Goal: Communication & Community: Answer question/provide support

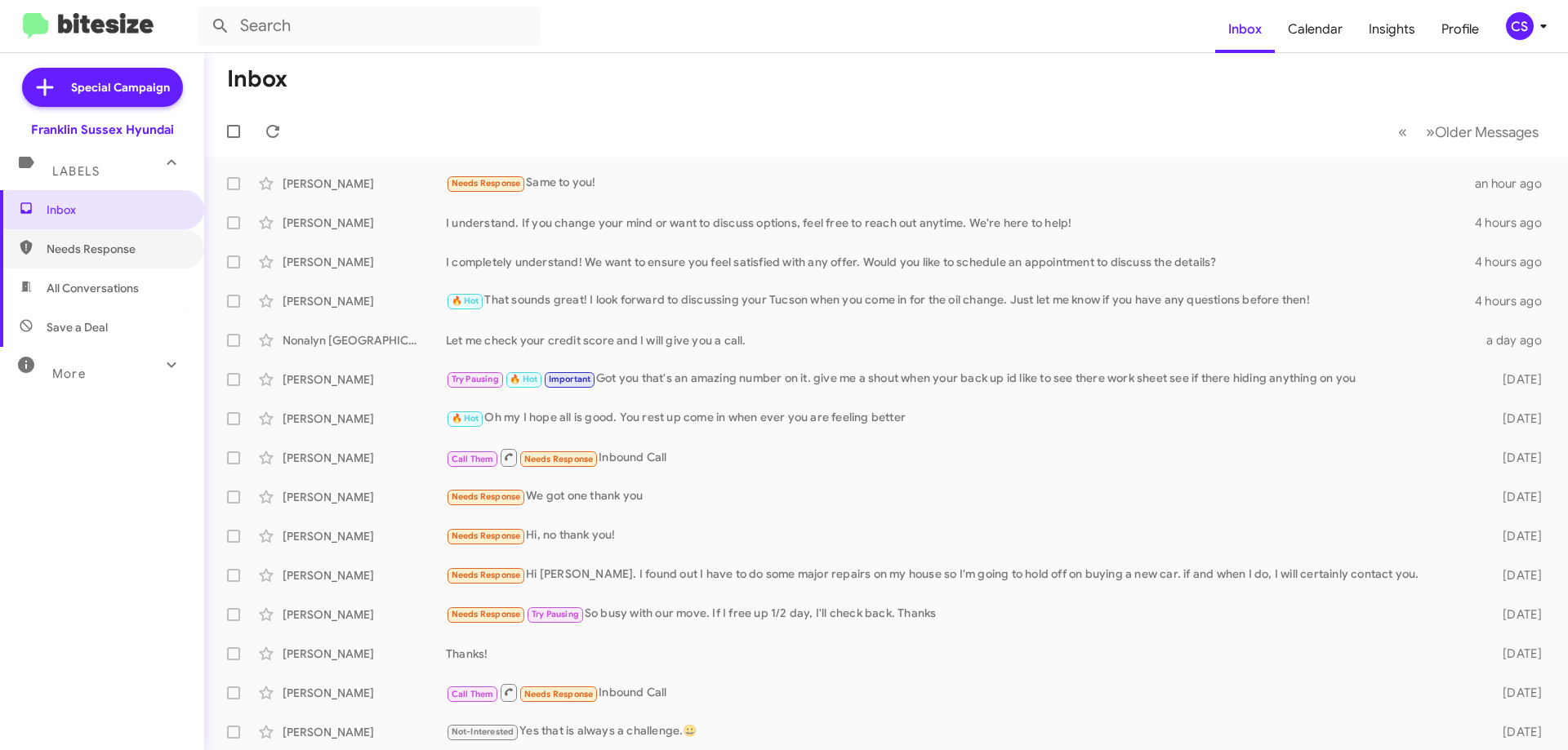
click at [99, 258] on span "Needs Response" at bounding box center [102, 249] width 204 height 39
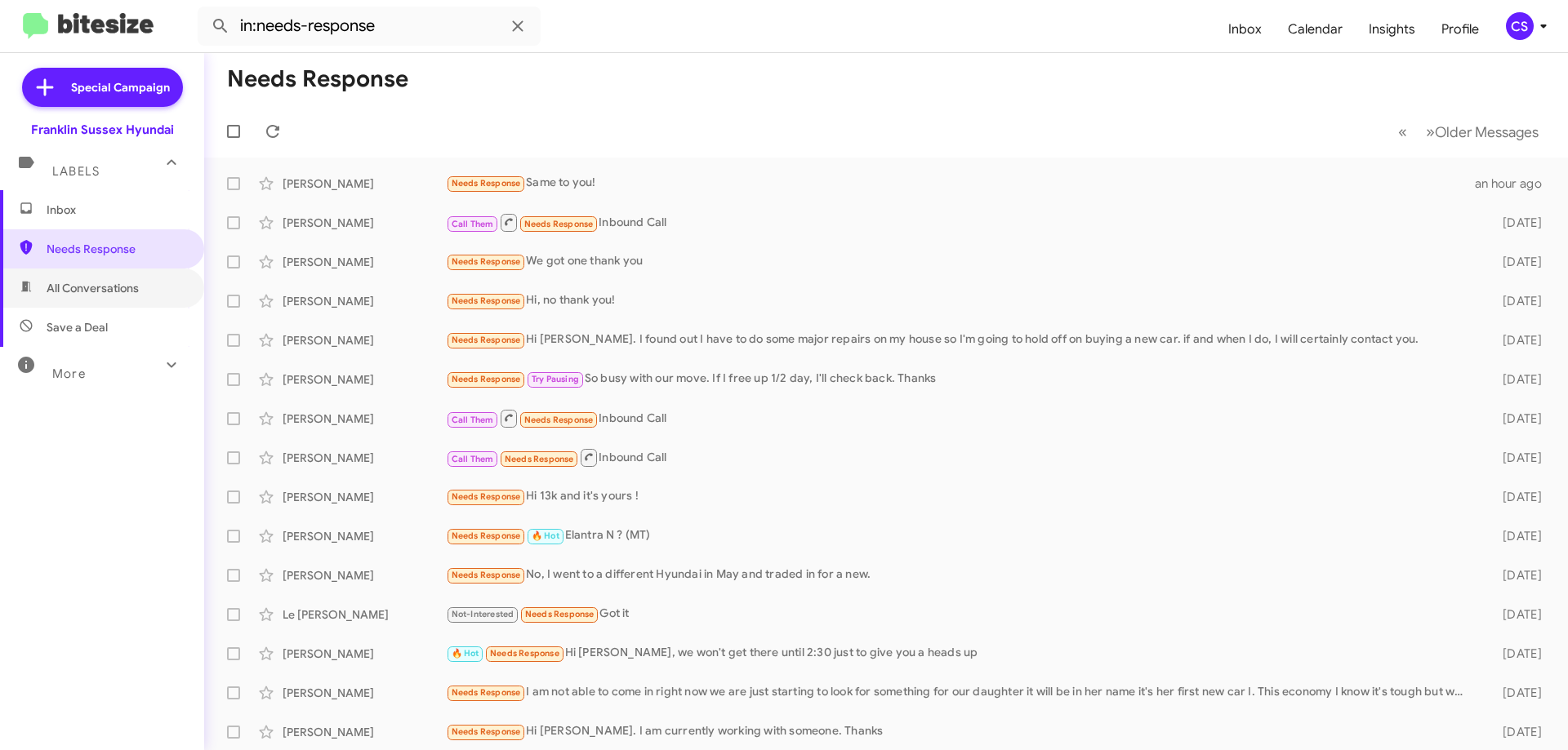
click at [100, 287] on span "All Conversations" at bounding box center [92, 288] width 92 height 16
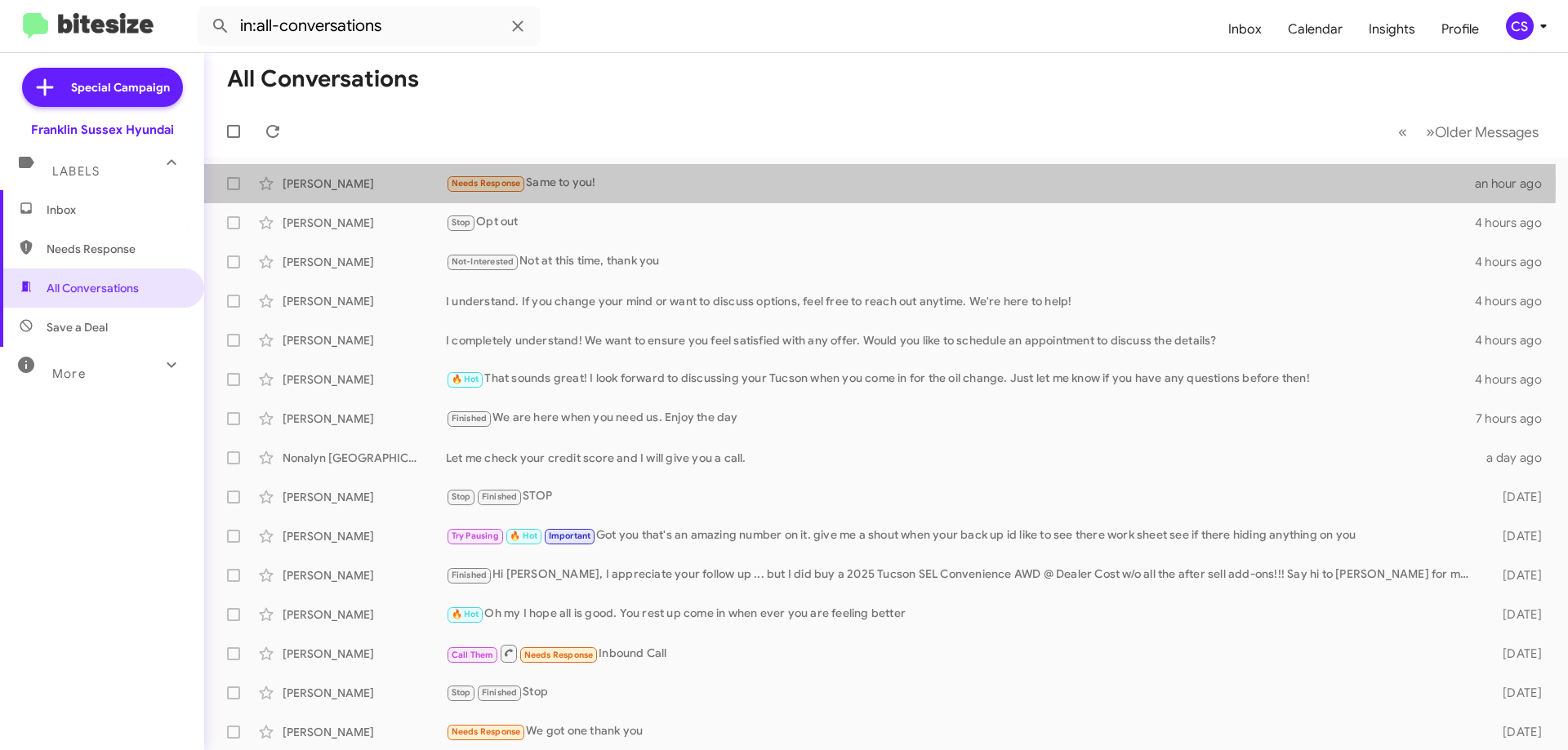
click at [614, 183] on div "Needs Response Same to you!" at bounding box center [961, 184] width 1029 height 19
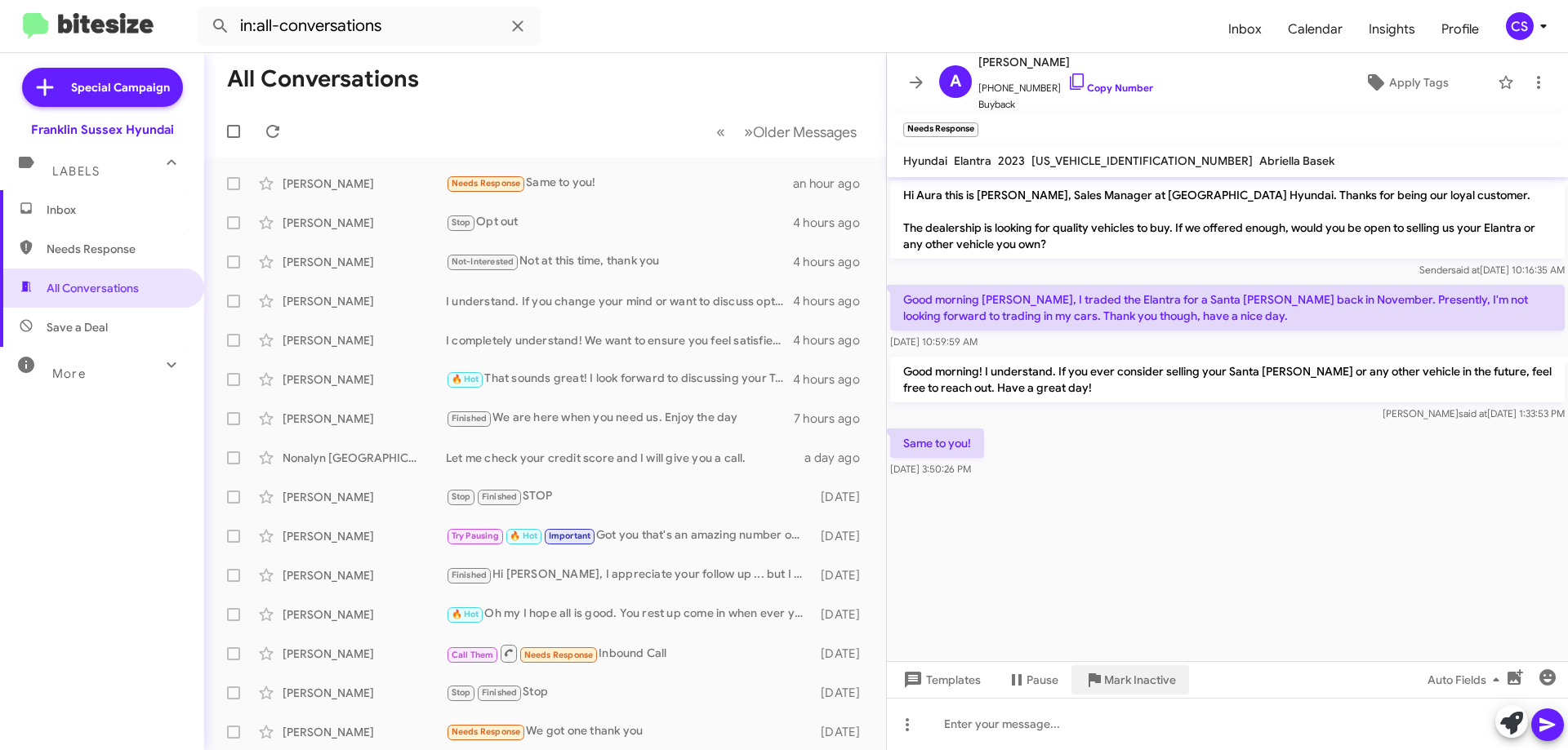
click at [1144, 683] on span "Mark Inactive" at bounding box center [1140, 680] width 72 height 30
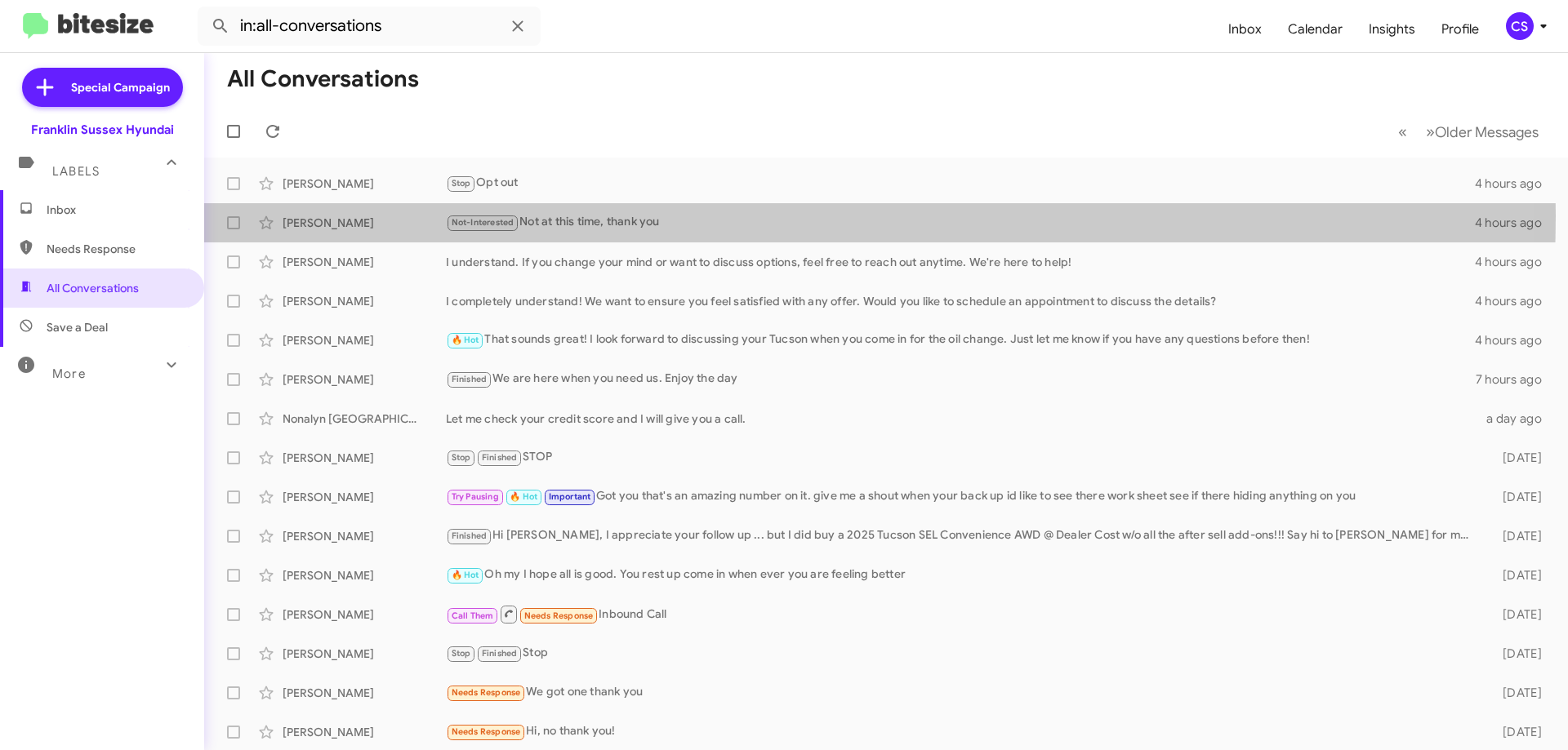
click at [611, 215] on div "Not-Interested Not at this time, thank you" at bounding box center [961, 223] width 1029 height 19
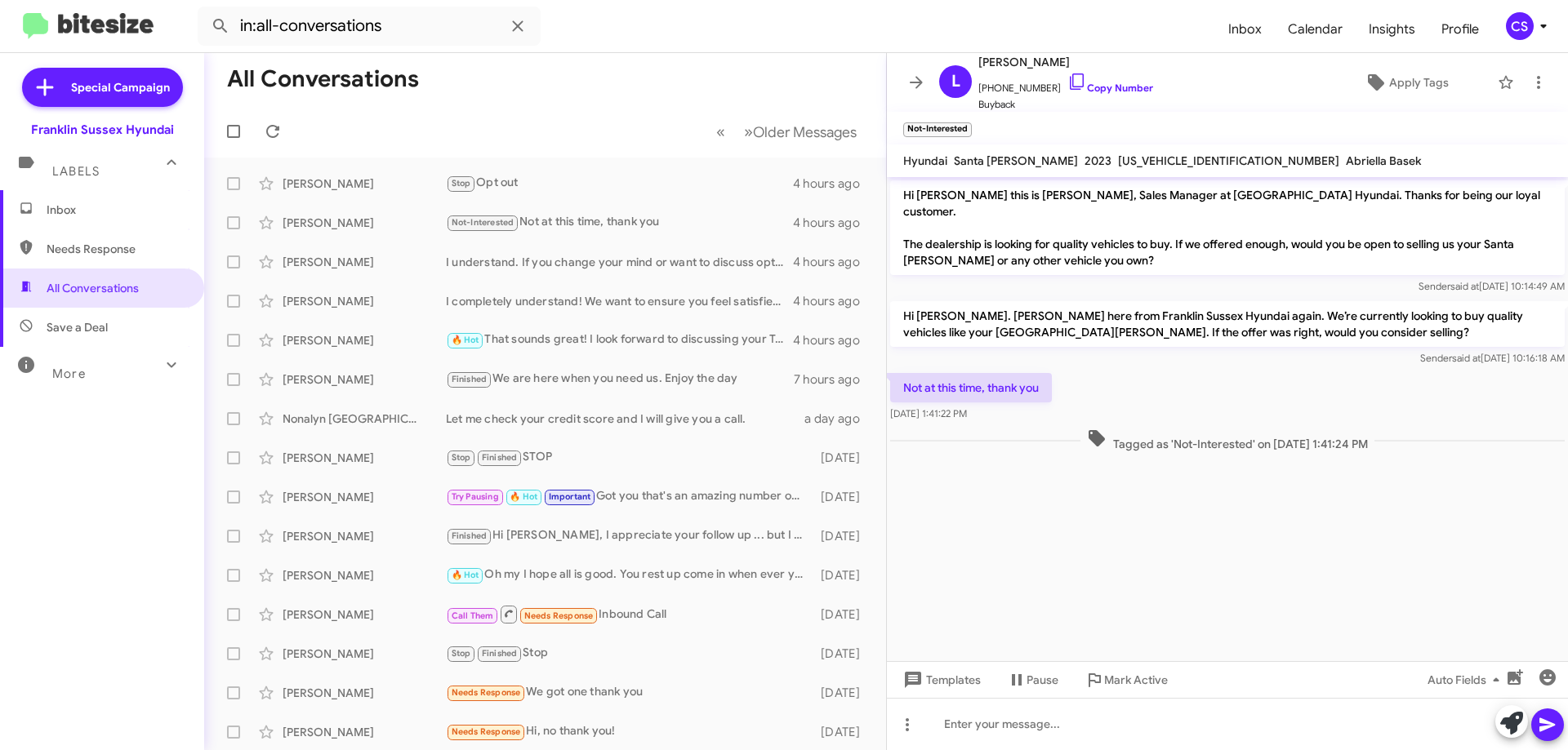
click at [560, 165] on span "[PERSON_NAME] Stop Opt out 4 hours ago" at bounding box center [544, 184] width 682 height 39
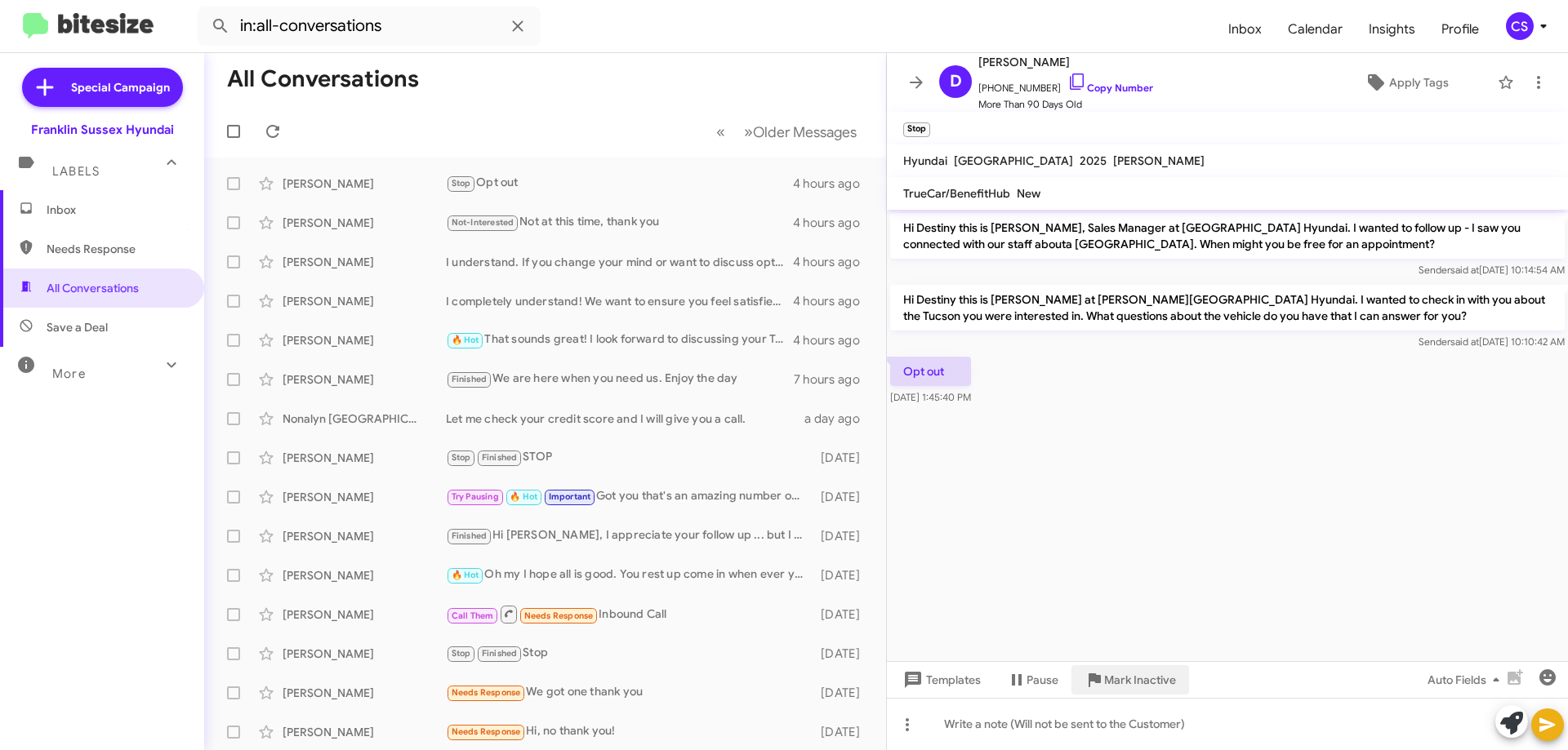
click at [1150, 682] on span "Mark Inactive" at bounding box center [1140, 680] width 72 height 30
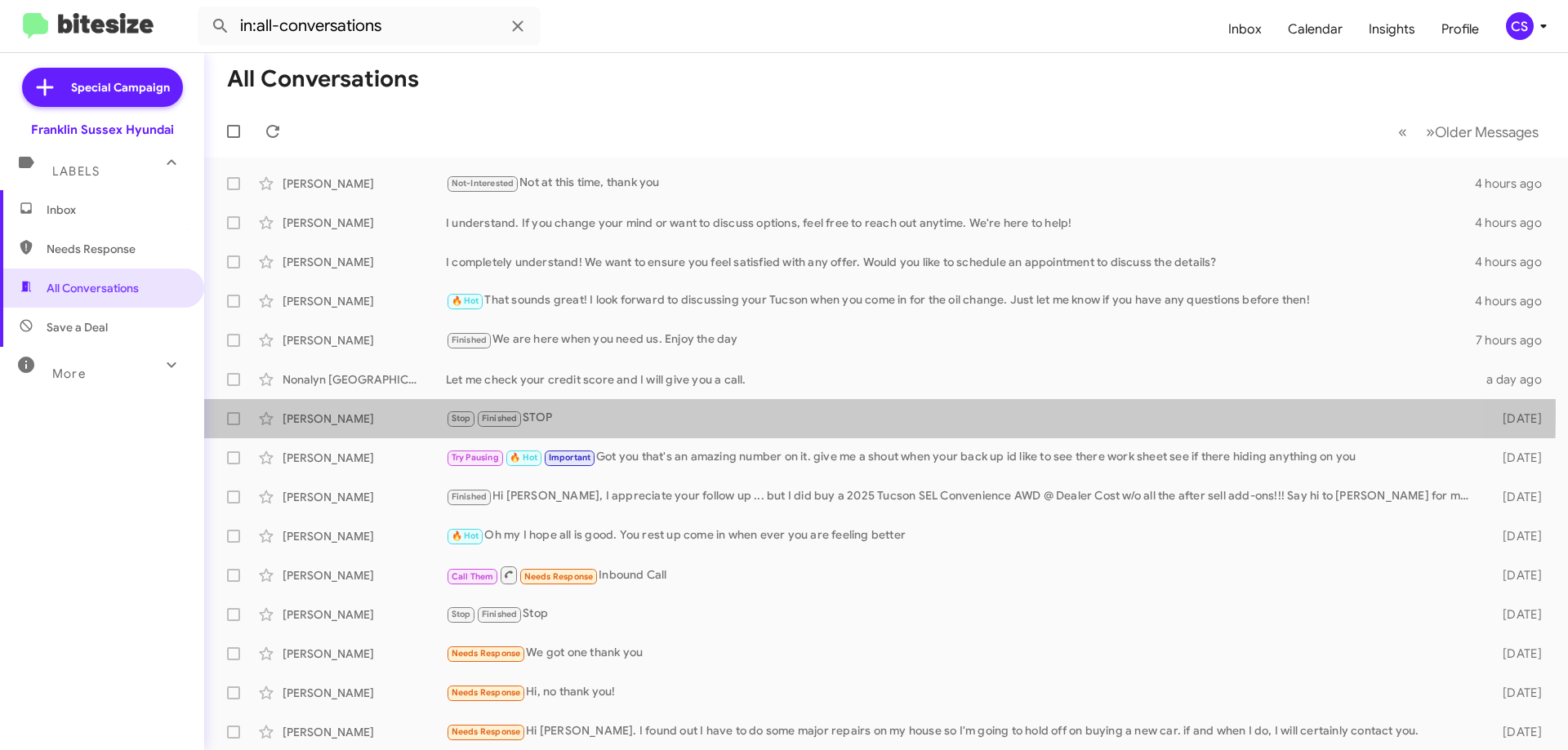
click at [690, 412] on div "Stop Finished STOP" at bounding box center [961, 418] width 1030 height 19
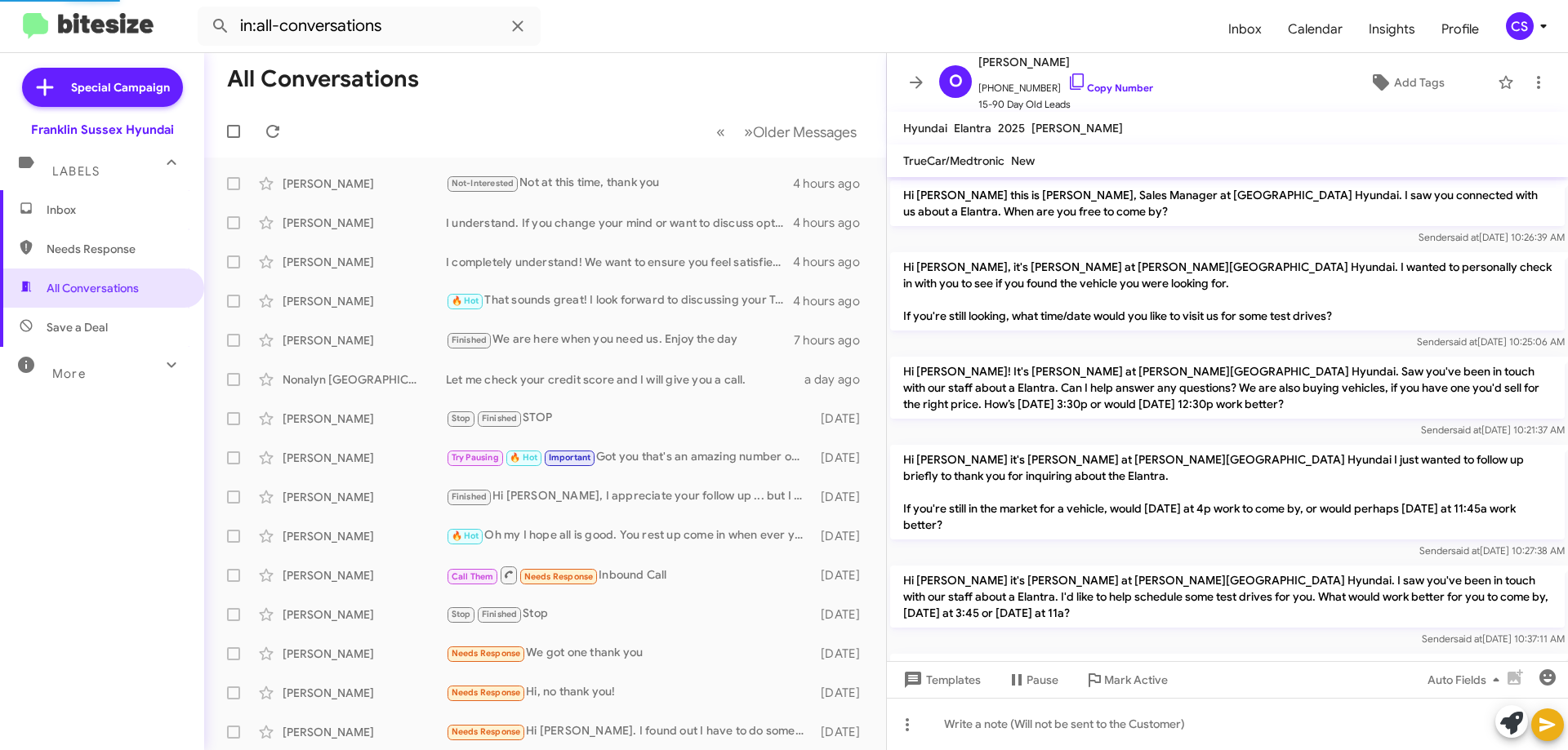
scroll to position [213, 0]
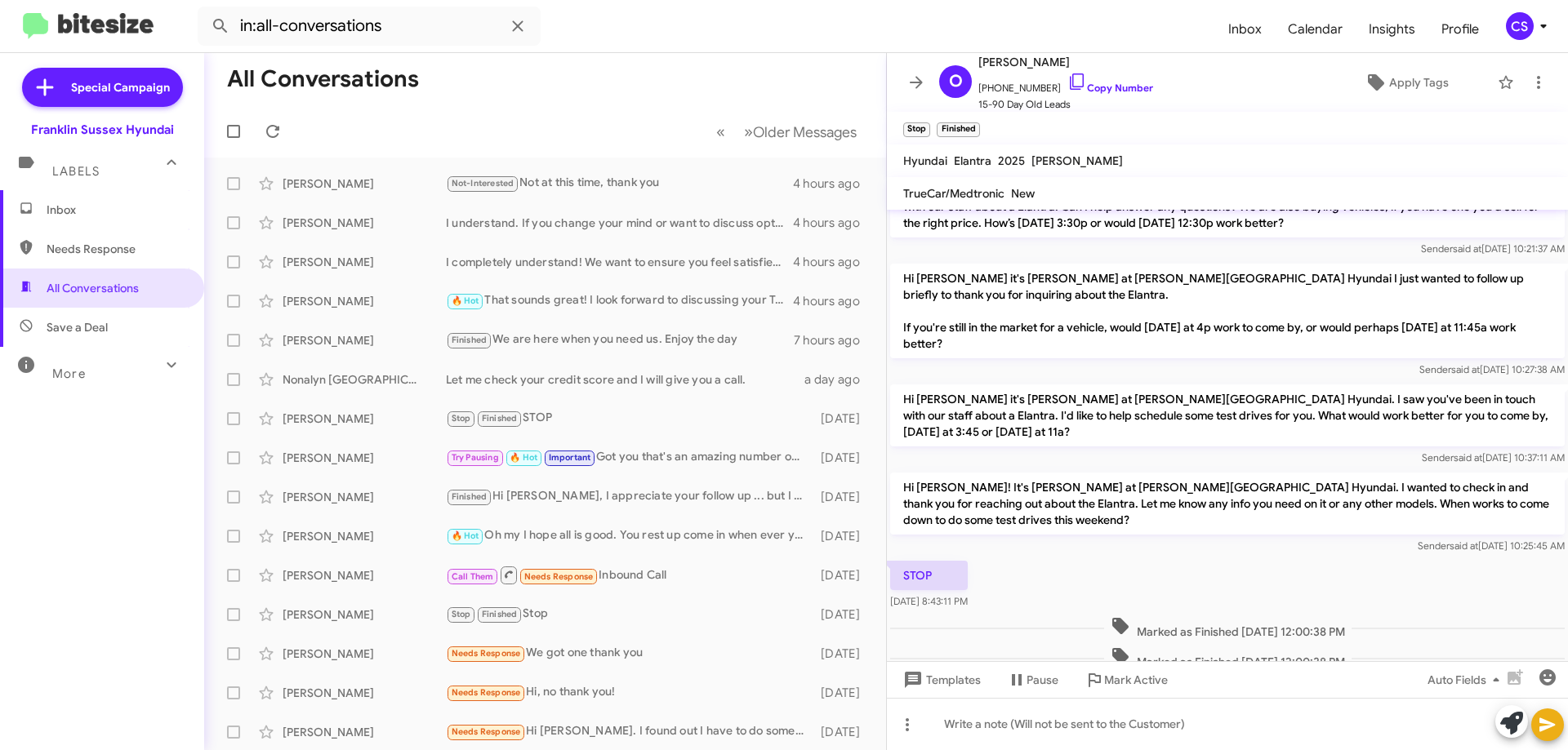
click at [670, 460] on div "Try Pausing 🔥 Hot Important Got you that's an amazing number on it. give me a s…" at bounding box center [629, 458] width 367 height 19
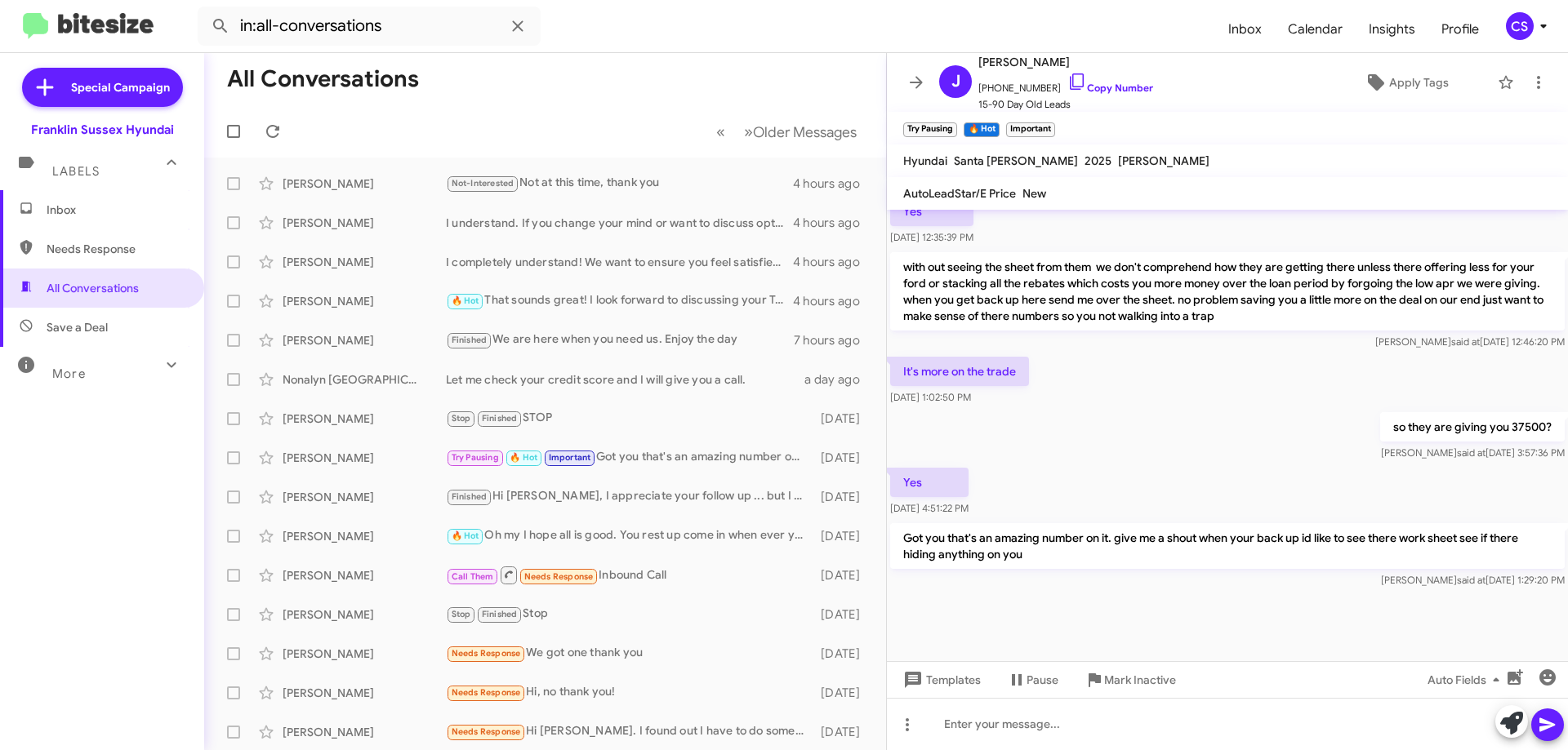
scroll to position [725, 0]
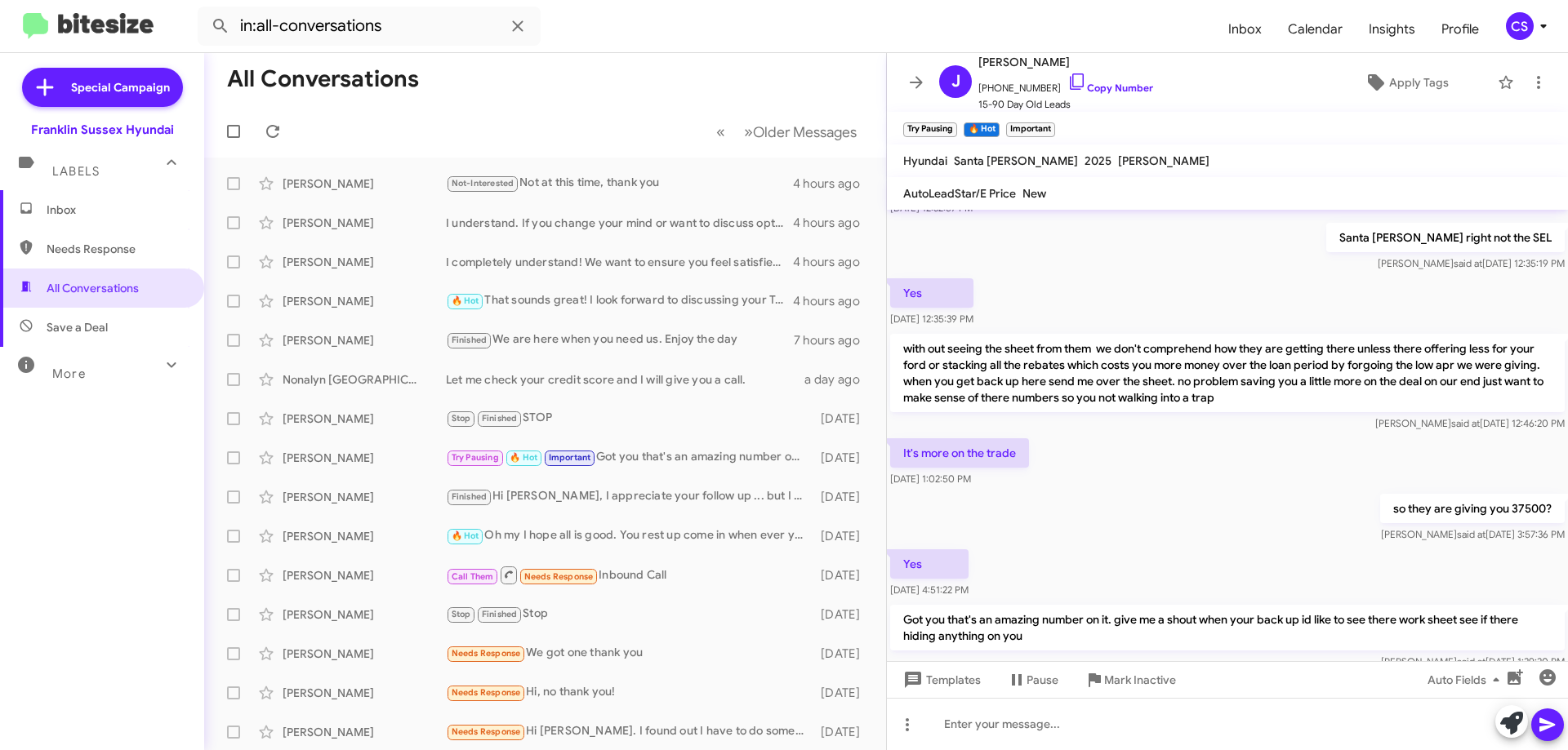
click at [610, 375] on div "Let me check your credit score and I will give you a call." at bounding box center [625, 379] width 359 height 16
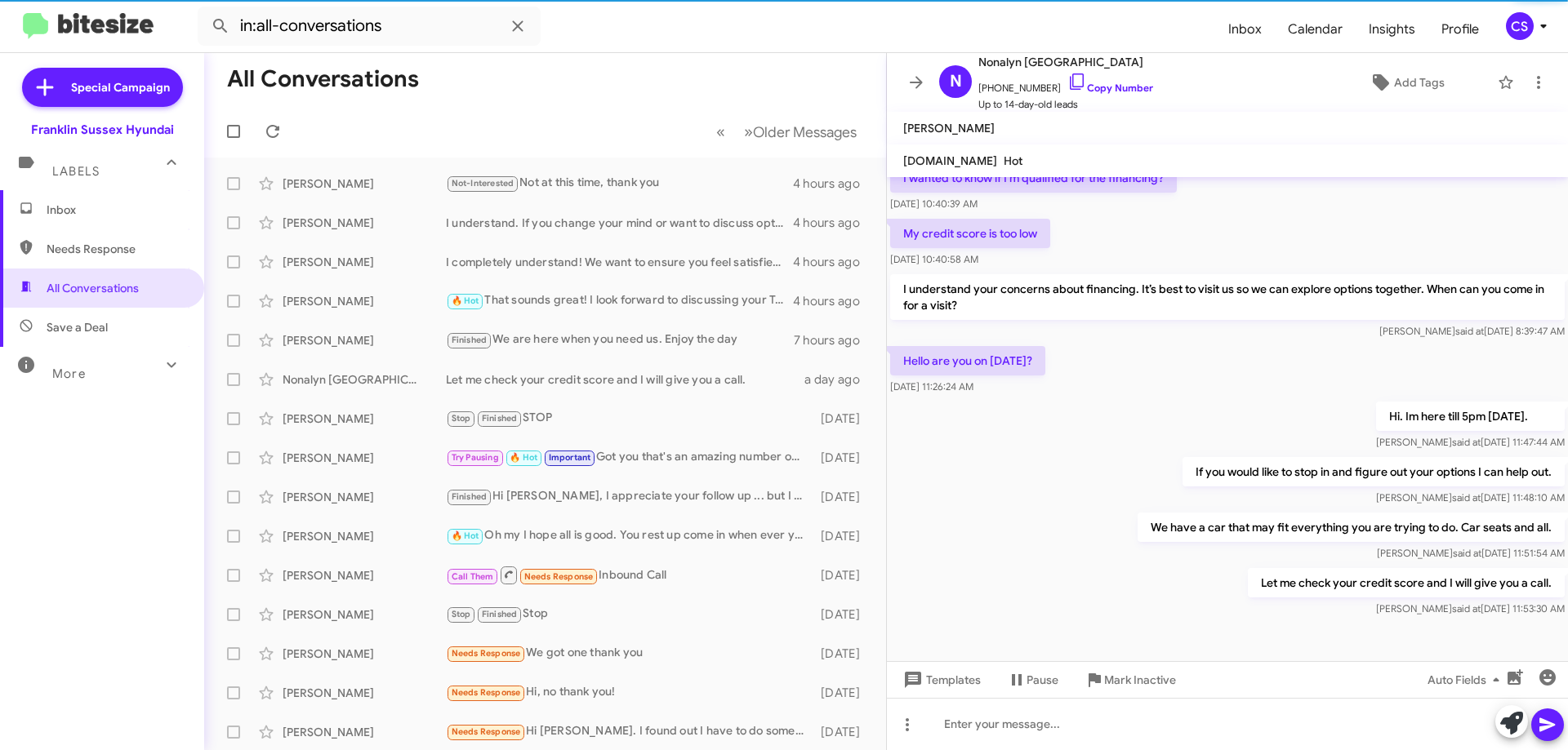
scroll to position [161, 0]
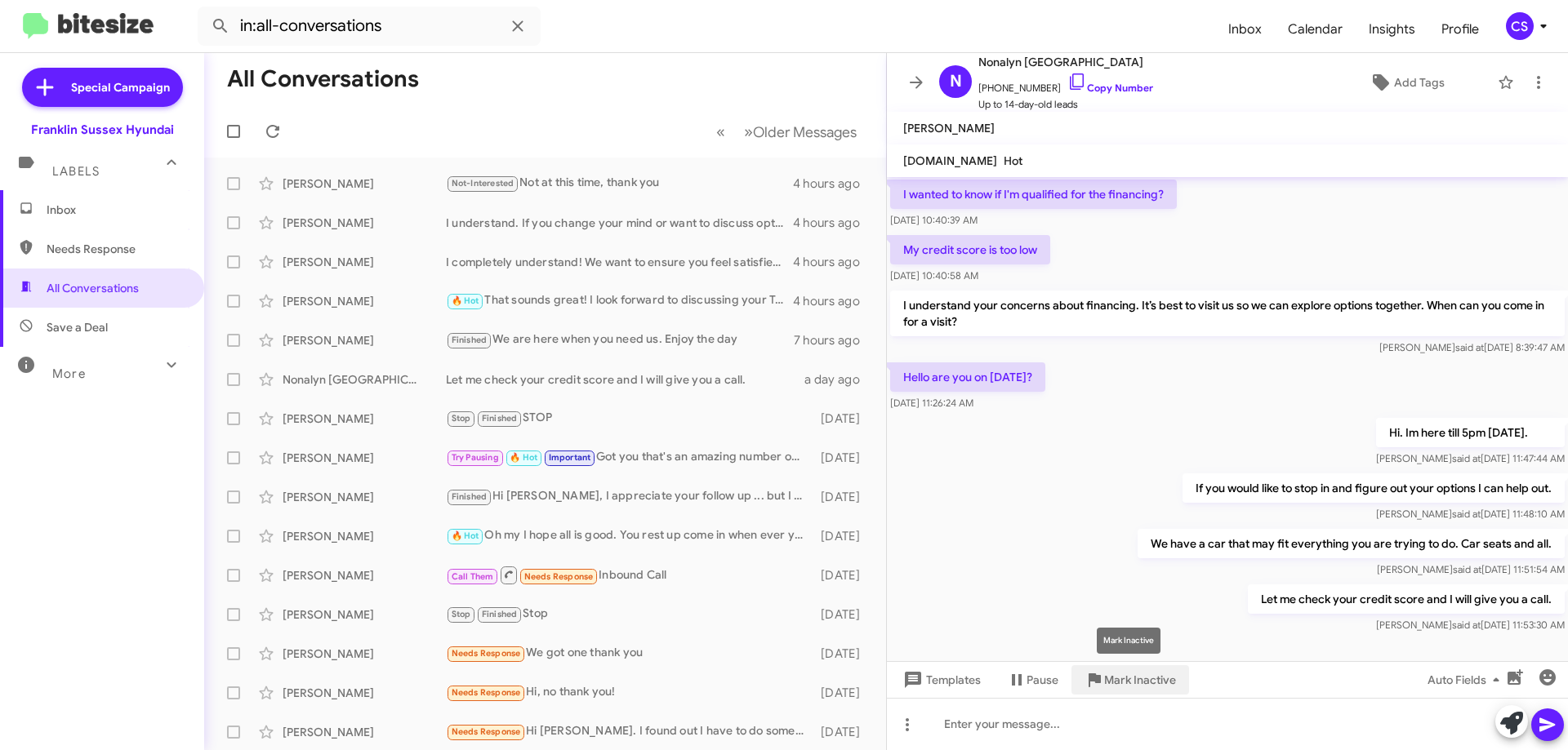
click at [1119, 678] on span "Mark Inactive" at bounding box center [1140, 680] width 72 height 30
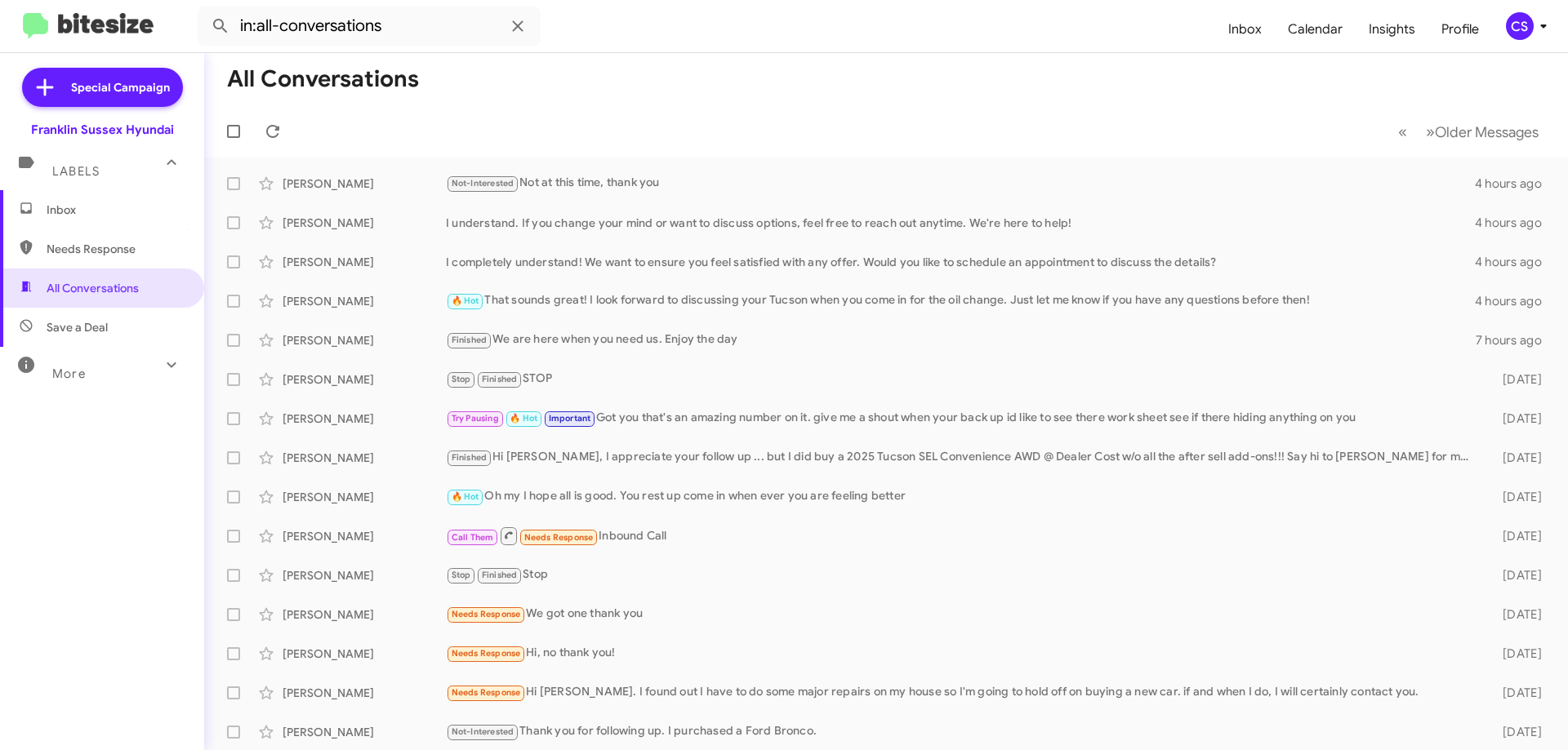
click at [677, 613] on div "Needs Response We got one thank you" at bounding box center [961, 614] width 1030 height 19
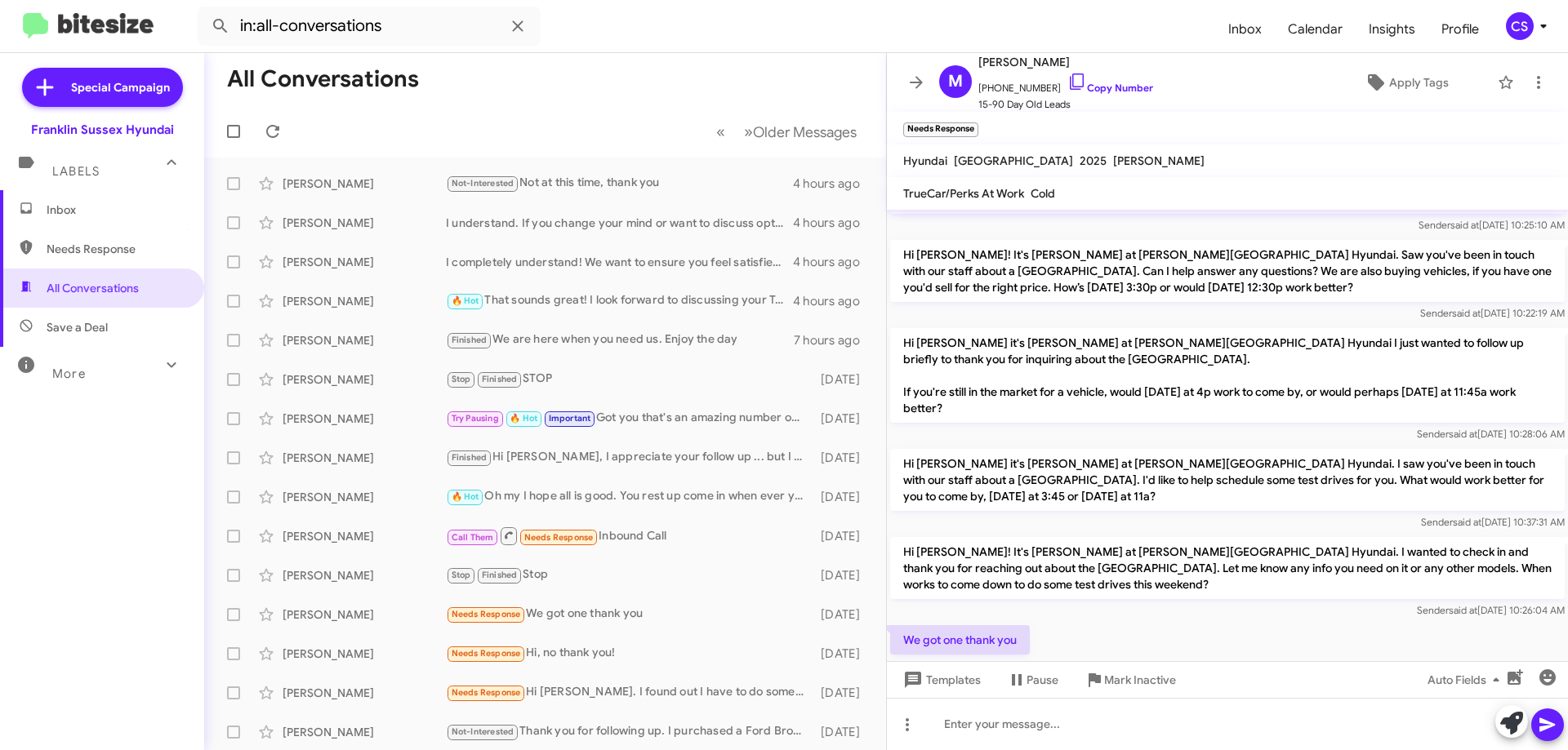
scroll to position [69, 0]
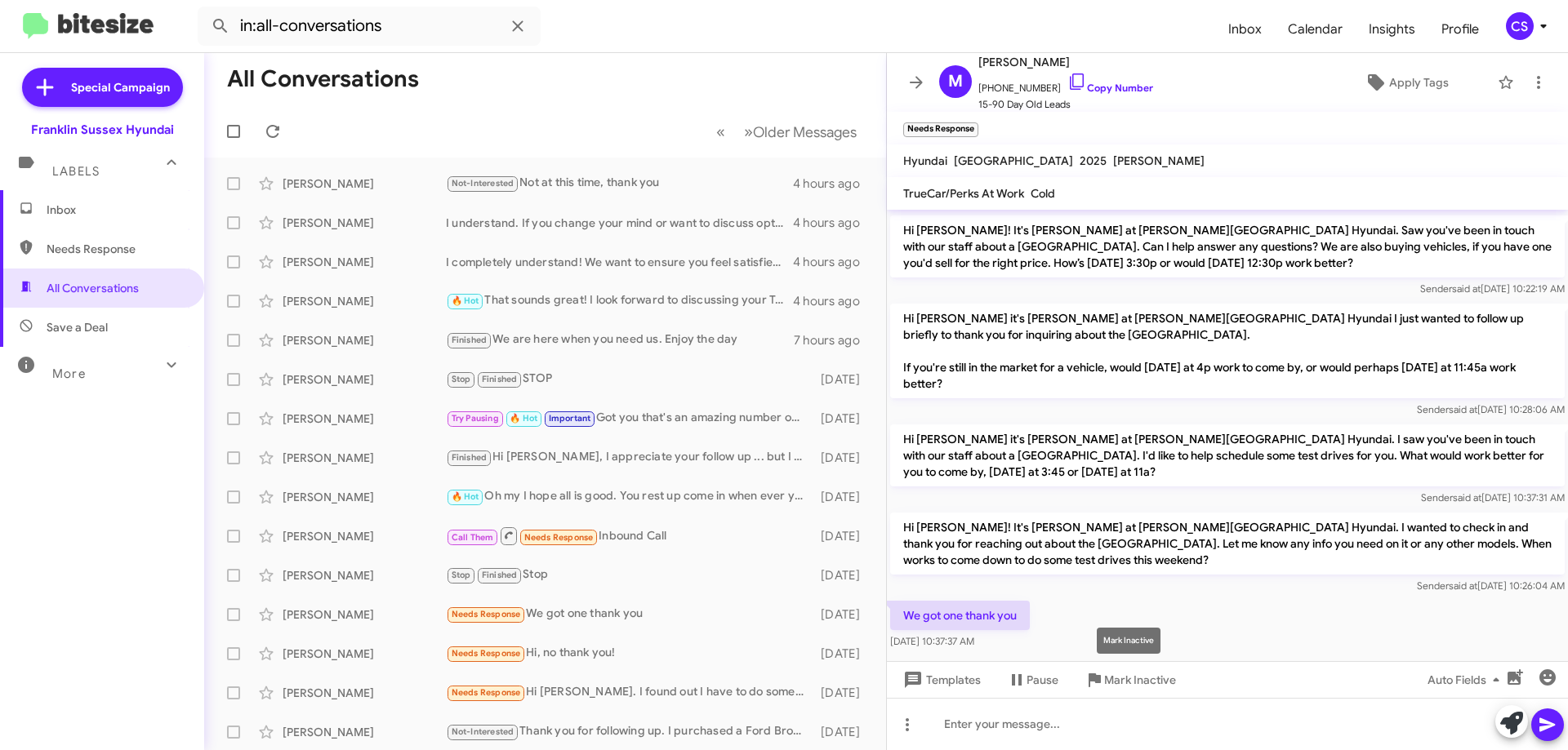
click at [1153, 674] on span "Mark Inactive" at bounding box center [1140, 680] width 72 height 30
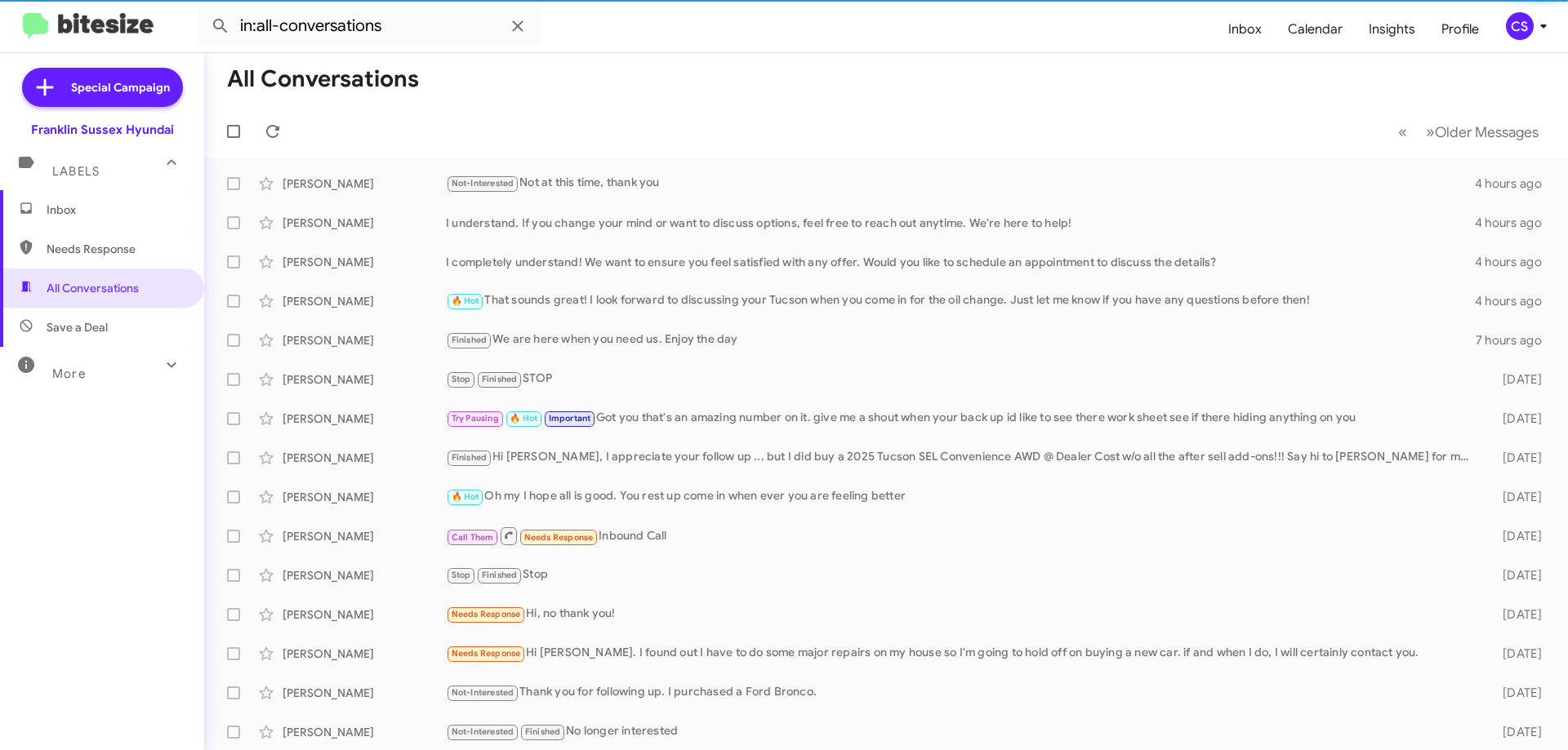
scroll to position [40, 0]
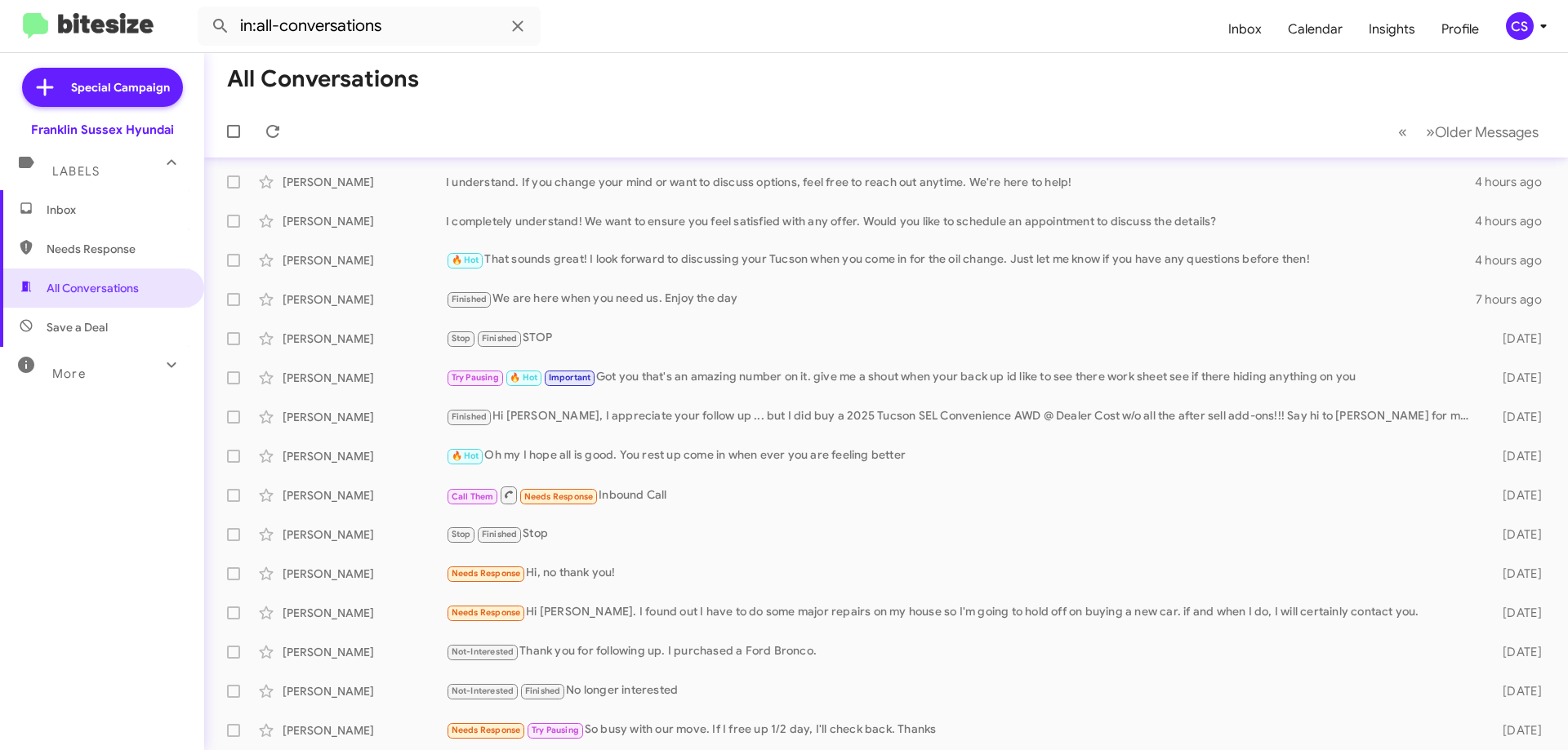
click at [654, 570] on div "Needs Response Hi, no thank you!" at bounding box center [961, 574] width 1030 height 19
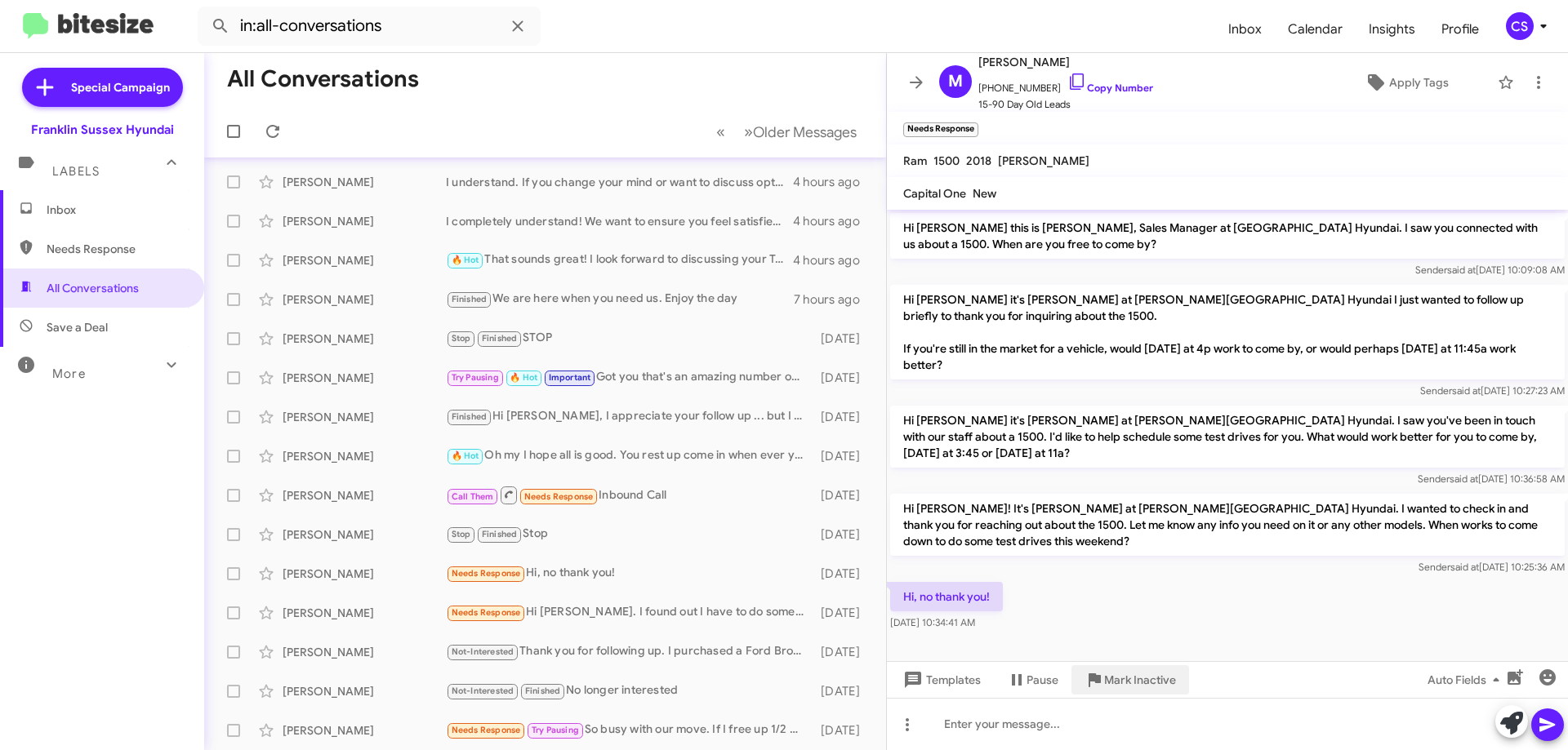
click at [1150, 682] on span "Mark Inactive" at bounding box center [1140, 680] width 72 height 30
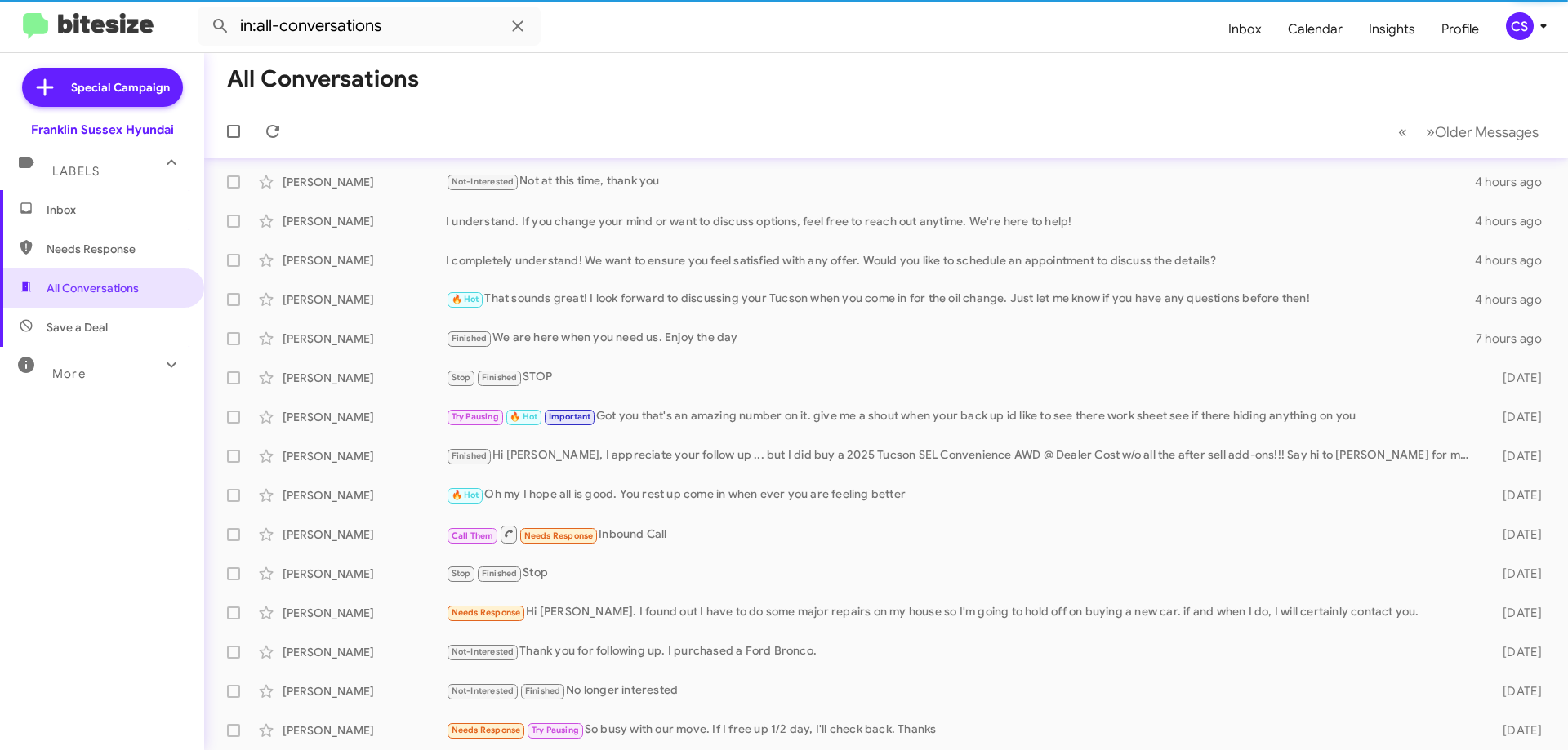
scroll to position [2, 0]
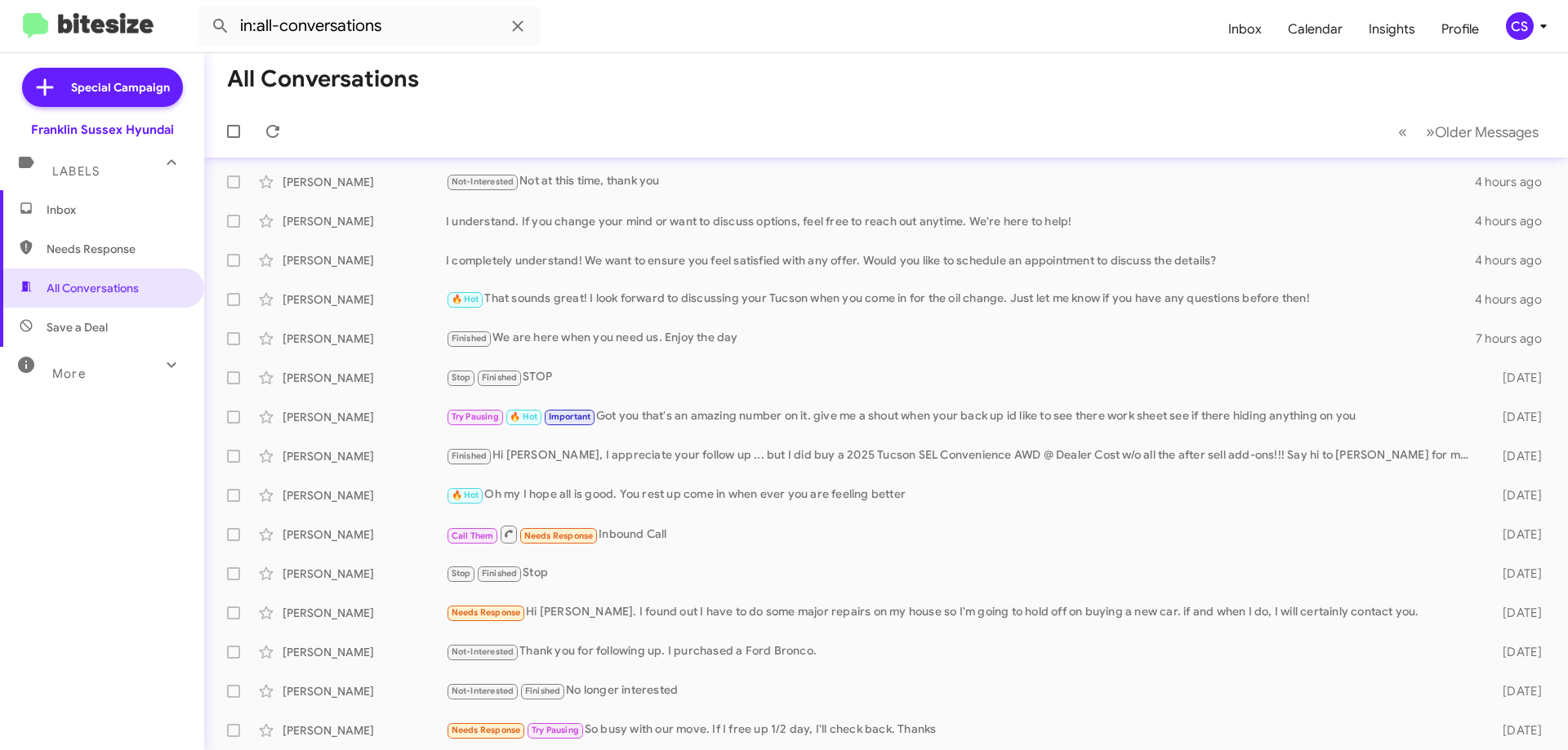
click at [602, 576] on div "Stop Finished Stop" at bounding box center [961, 574] width 1030 height 19
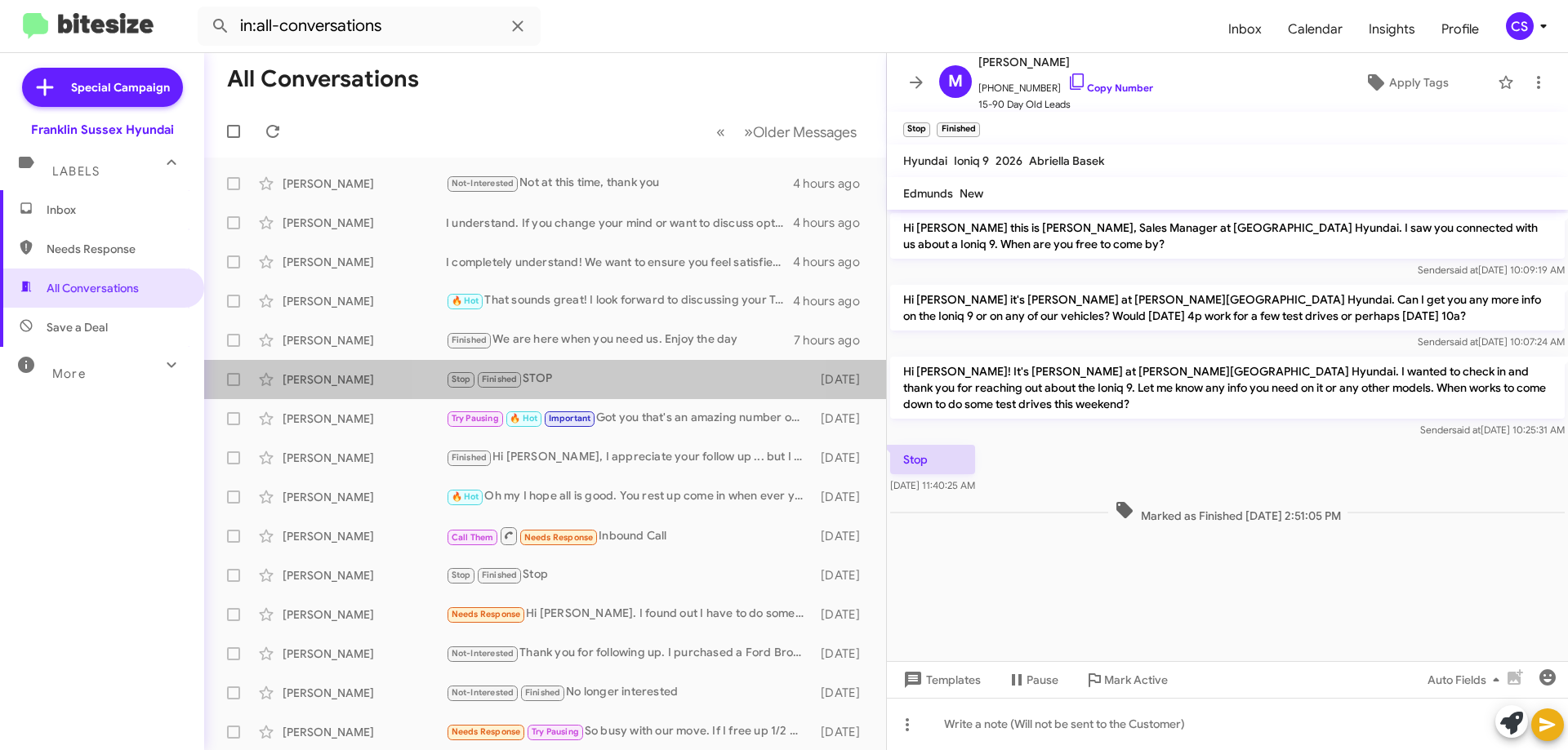
click at [606, 380] on div "Stop Finished STOP" at bounding box center [629, 380] width 367 height 19
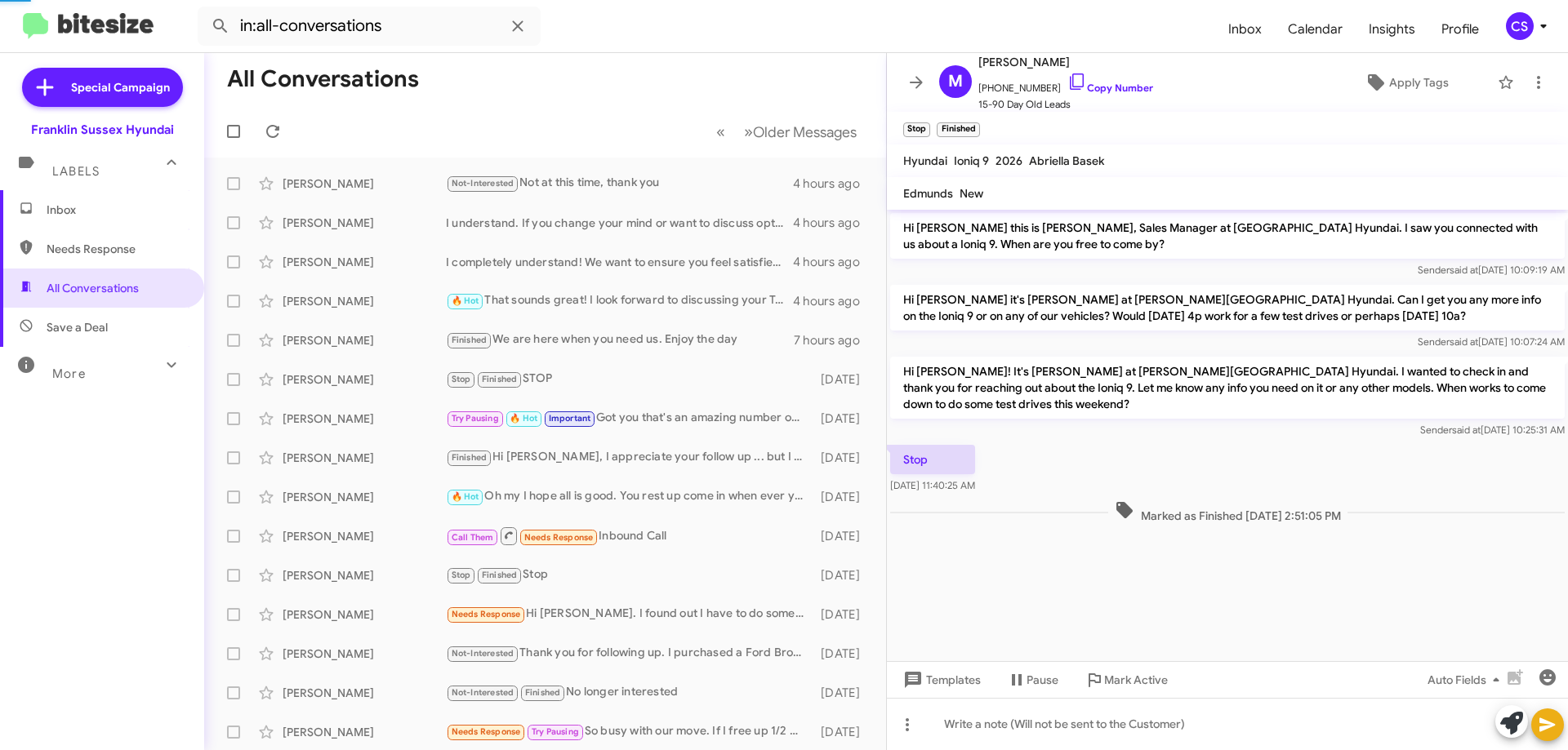
scroll to position [246, 0]
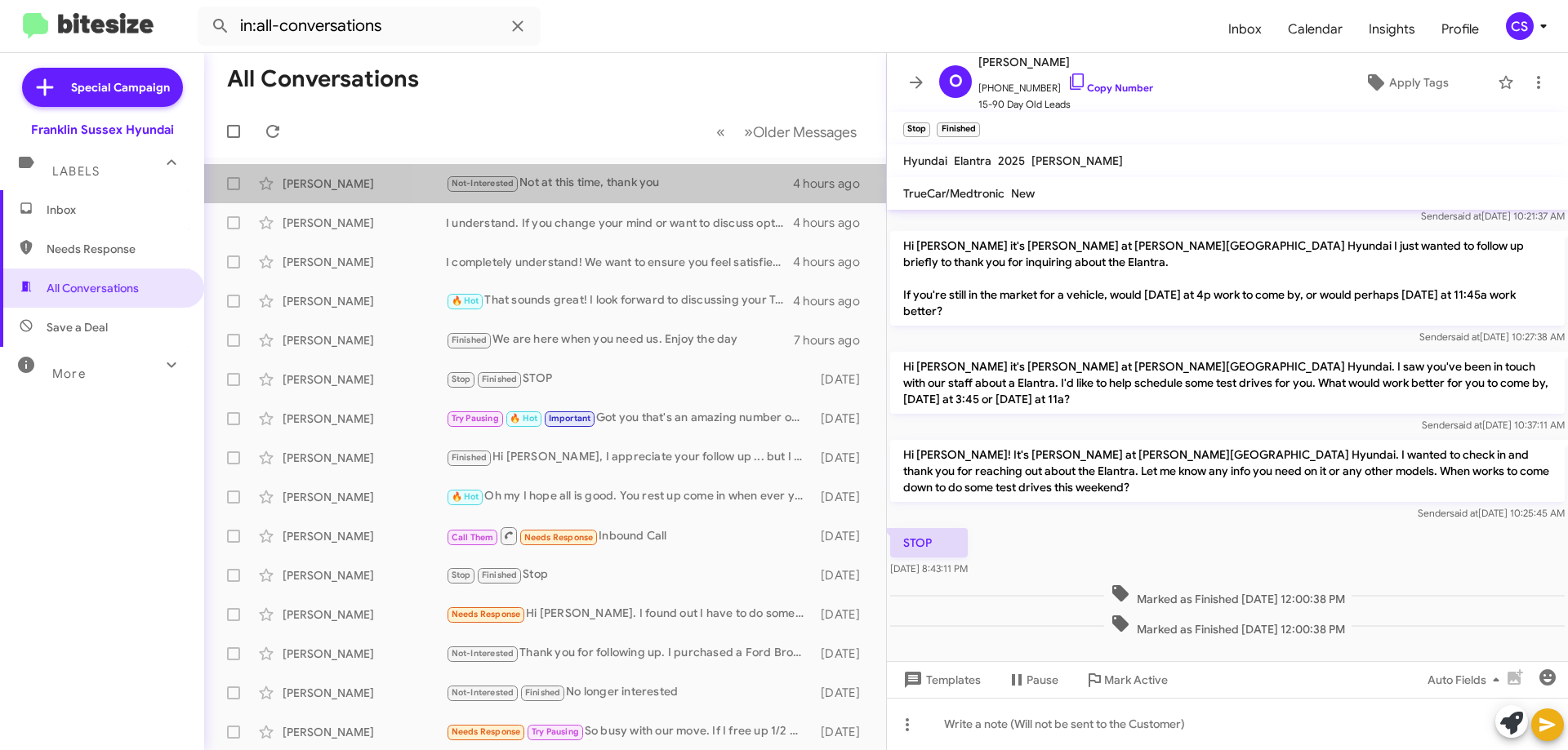
click at [642, 183] on div "Not-Interested Not at this time, thank you" at bounding box center [620, 184] width 347 height 19
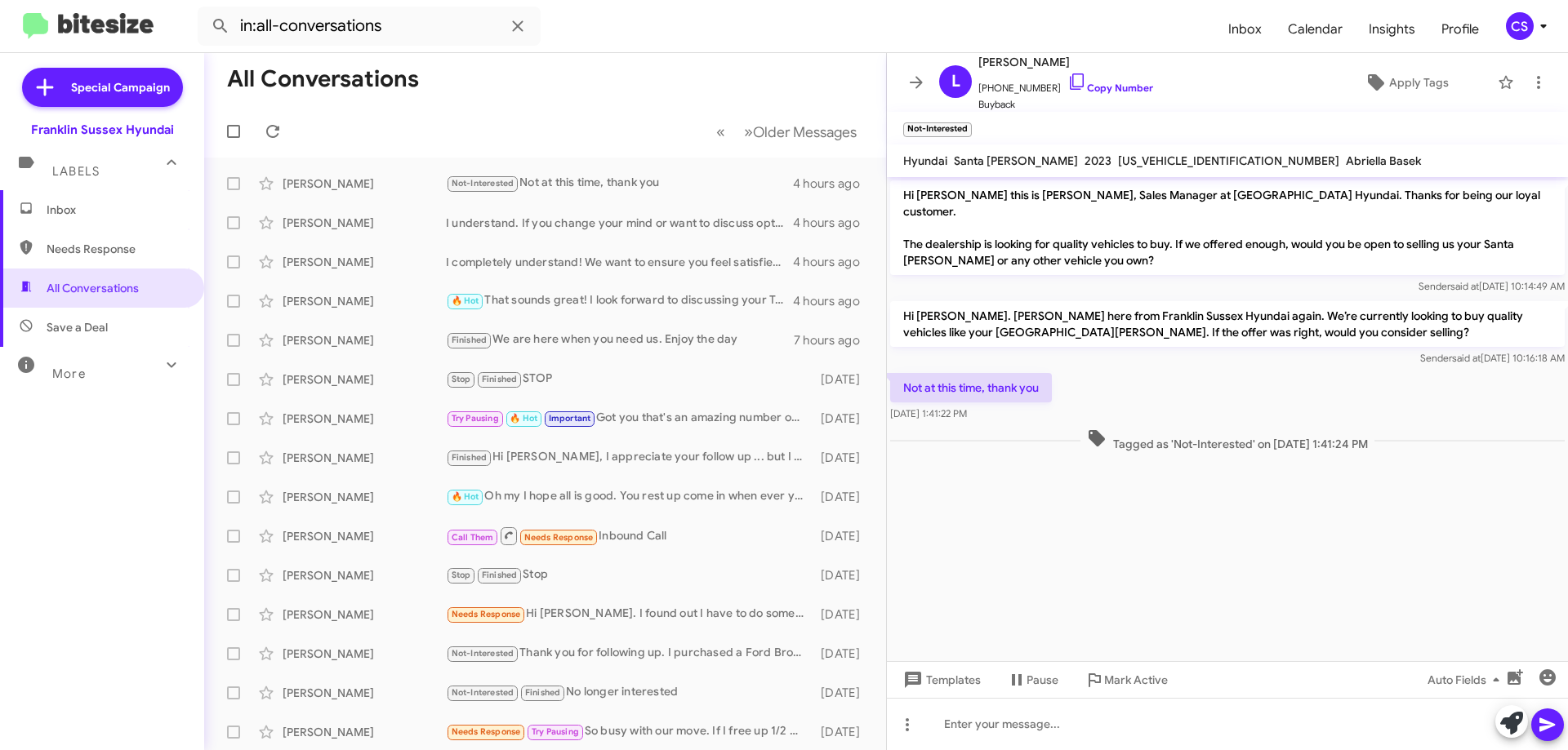
click at [585, 214] on div "I understand. If you change your mind or want to discuss options, feel free to …" at bounding box center [620, 222] width 347 height 16
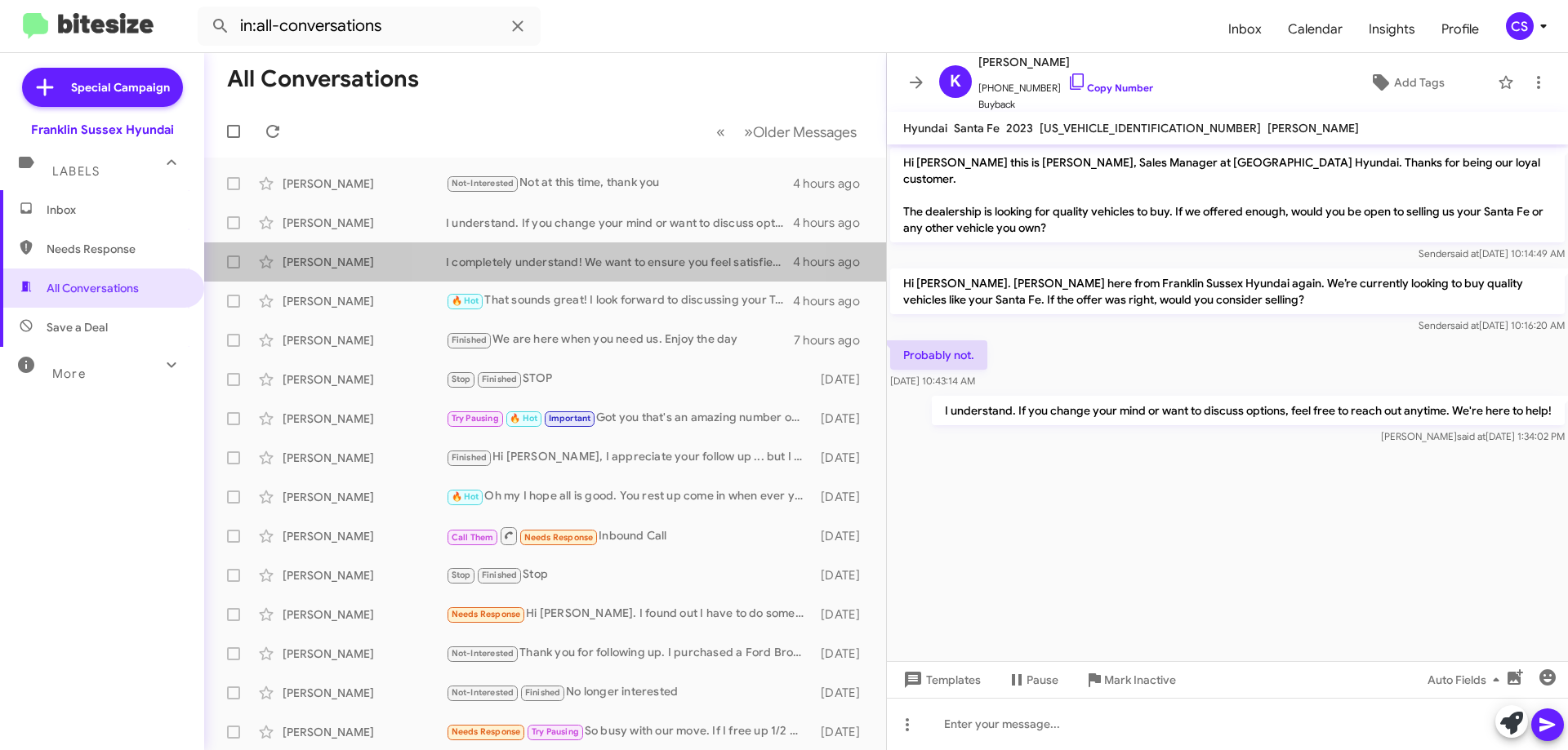
click at [575, 257] on div "I completely understand! We want to ensure you feel satisfied with any offer. W…" at bounding box center [620, 262] width 347 height 16
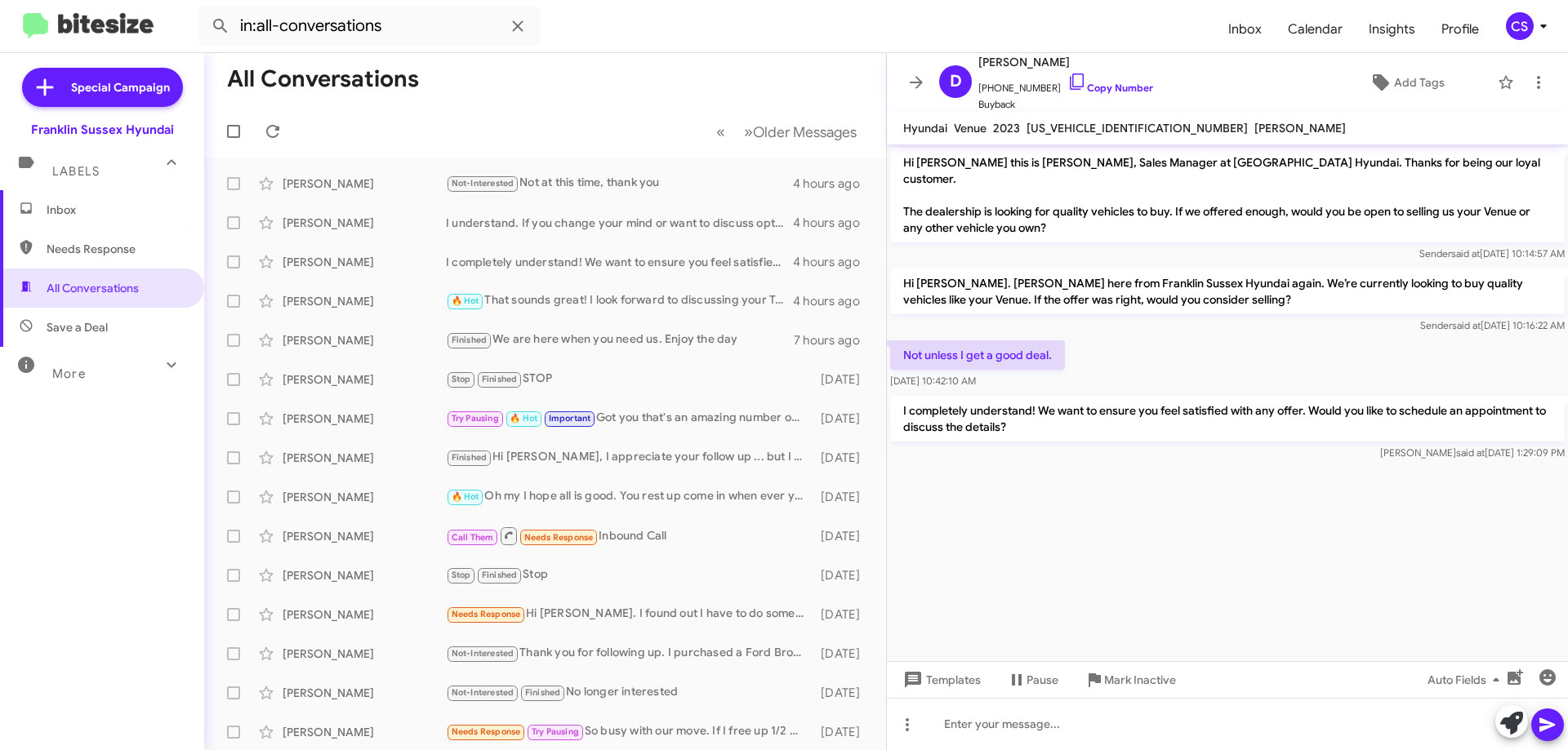
click at [582, 301] on div "🔥 Hot That sounds great! I look forward to discussing your Tucson when you come…" at bounding box center [620, 301] width 347 height 19
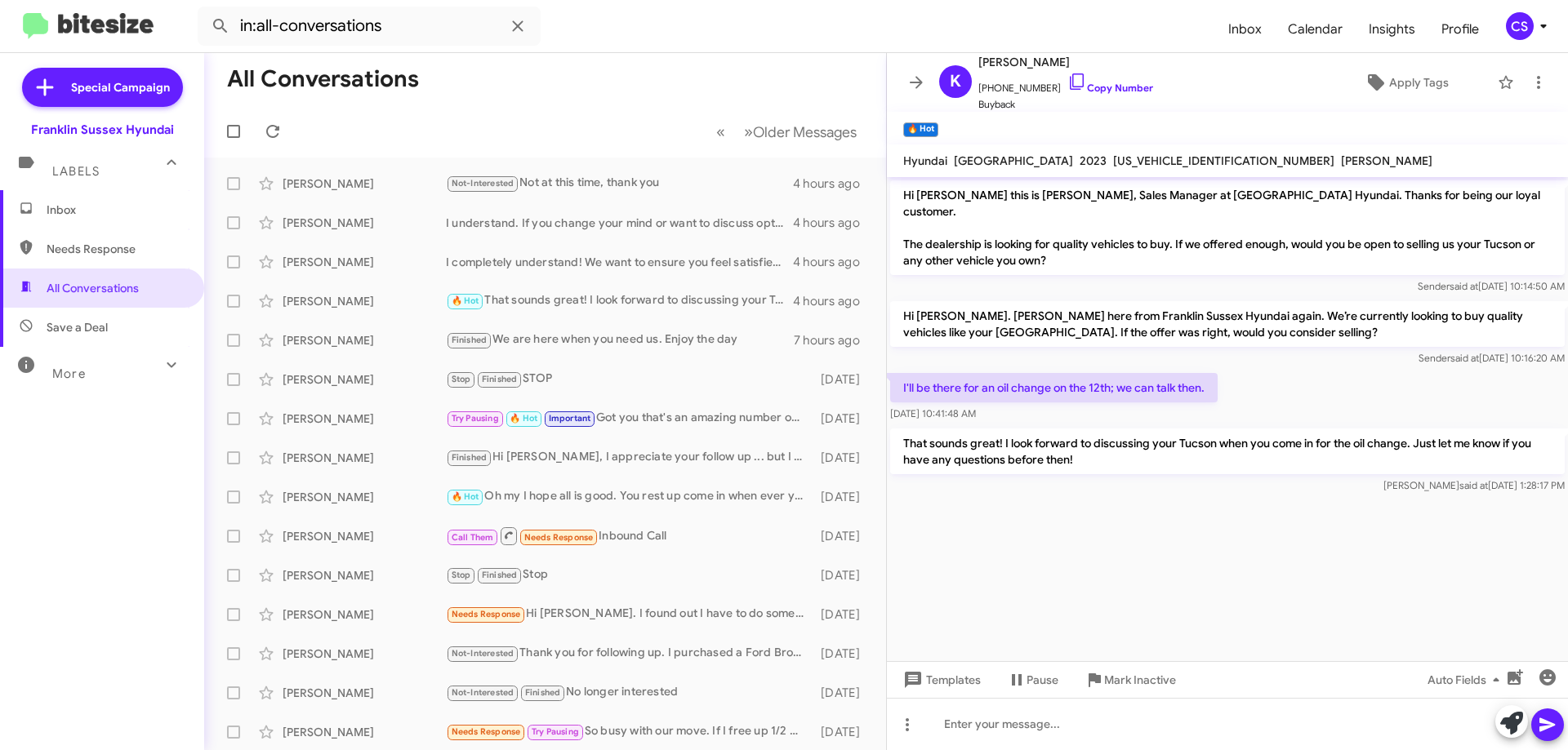
click at [582, 347] on div "Finished We are here when you need us. Enjoy the day" at bounding box center [620, 340] width 348 height 19
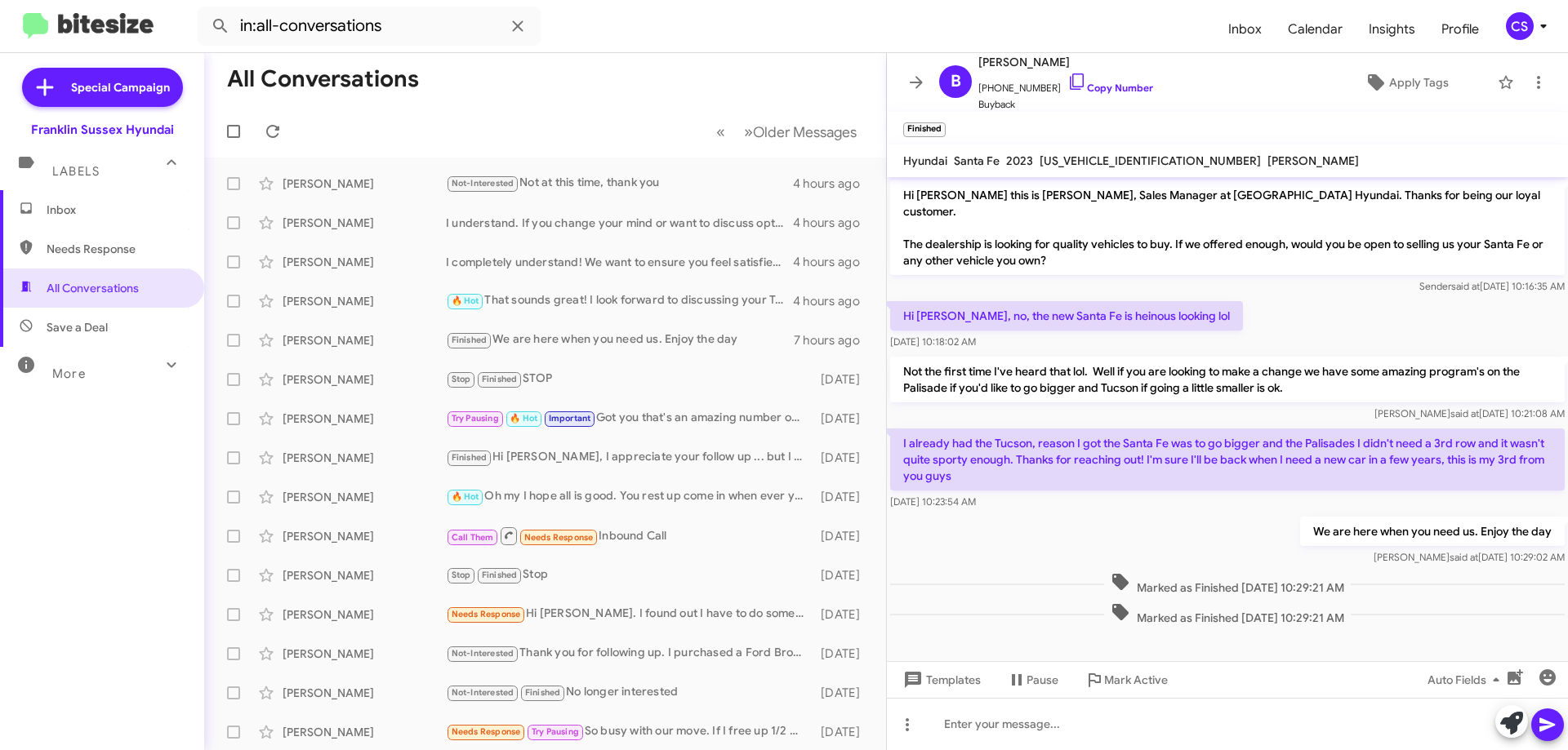
click at [570, 381] on div "Stop Finished STOP" at bounding box center [629, 380] width 367 height 19
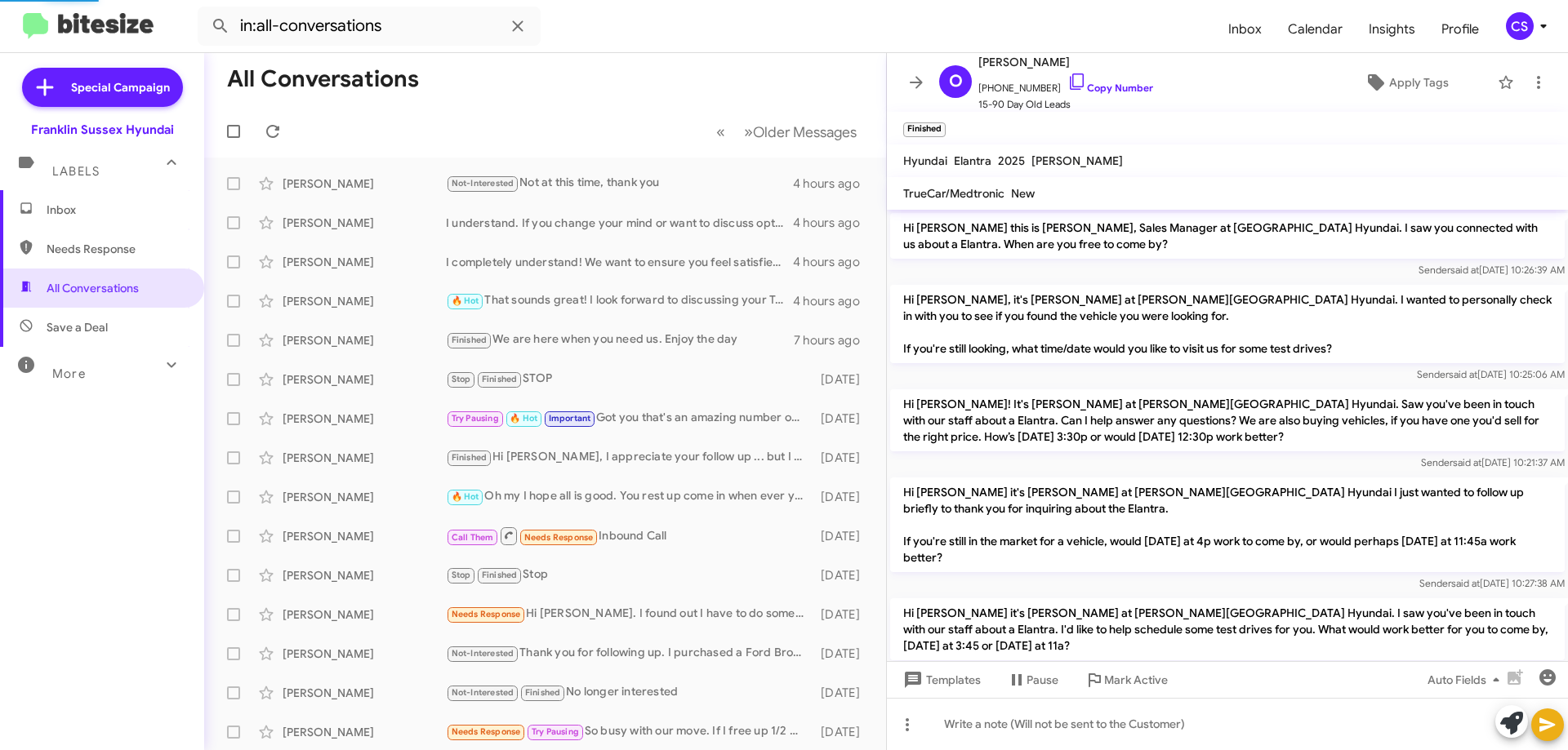
scroll to position [213, 0]
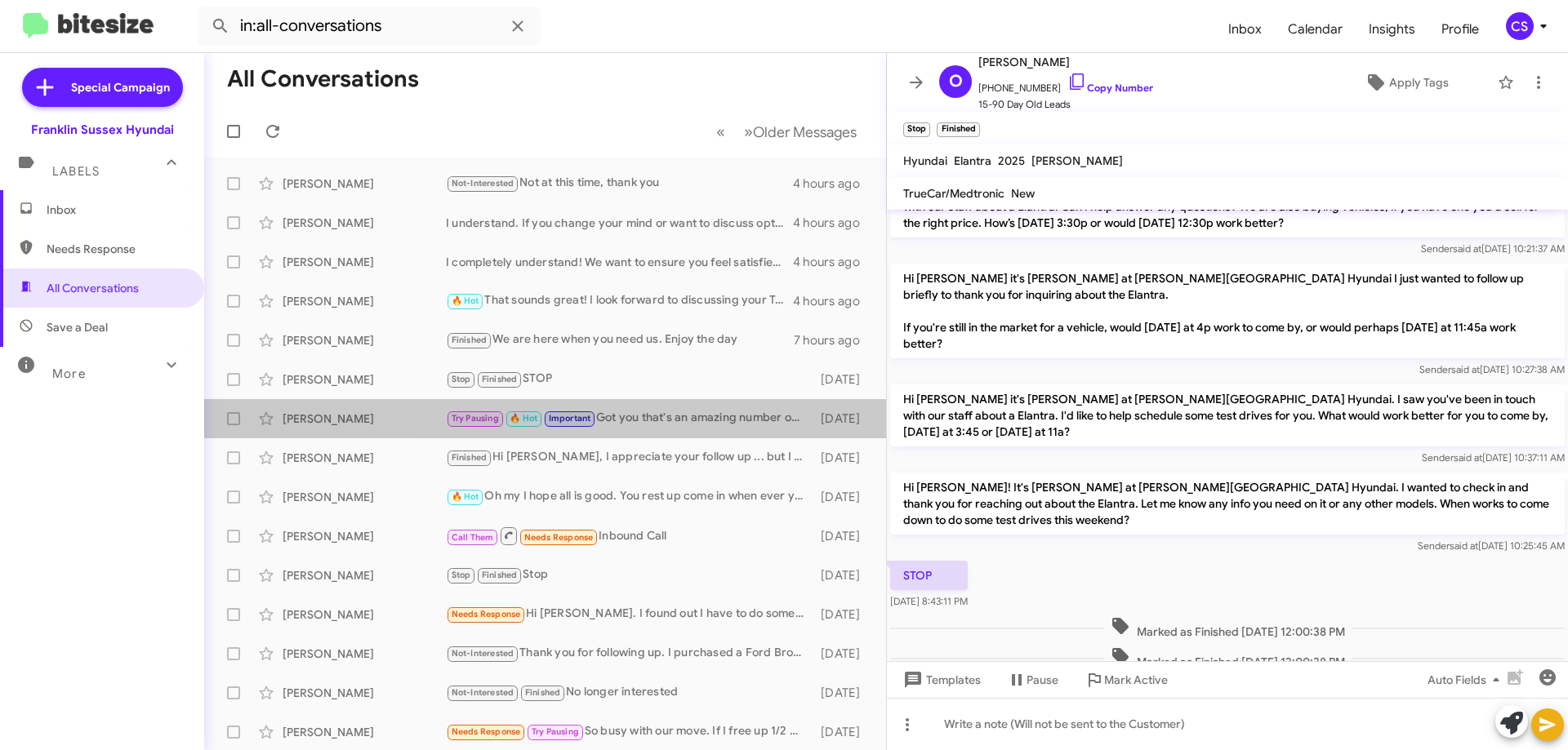
click at [672, 426] on div "Try Pausing 🔥 Hot Important Got you that's an amazing number on it. give me a s…" at bounding box center [629, 418] width 367 height 19
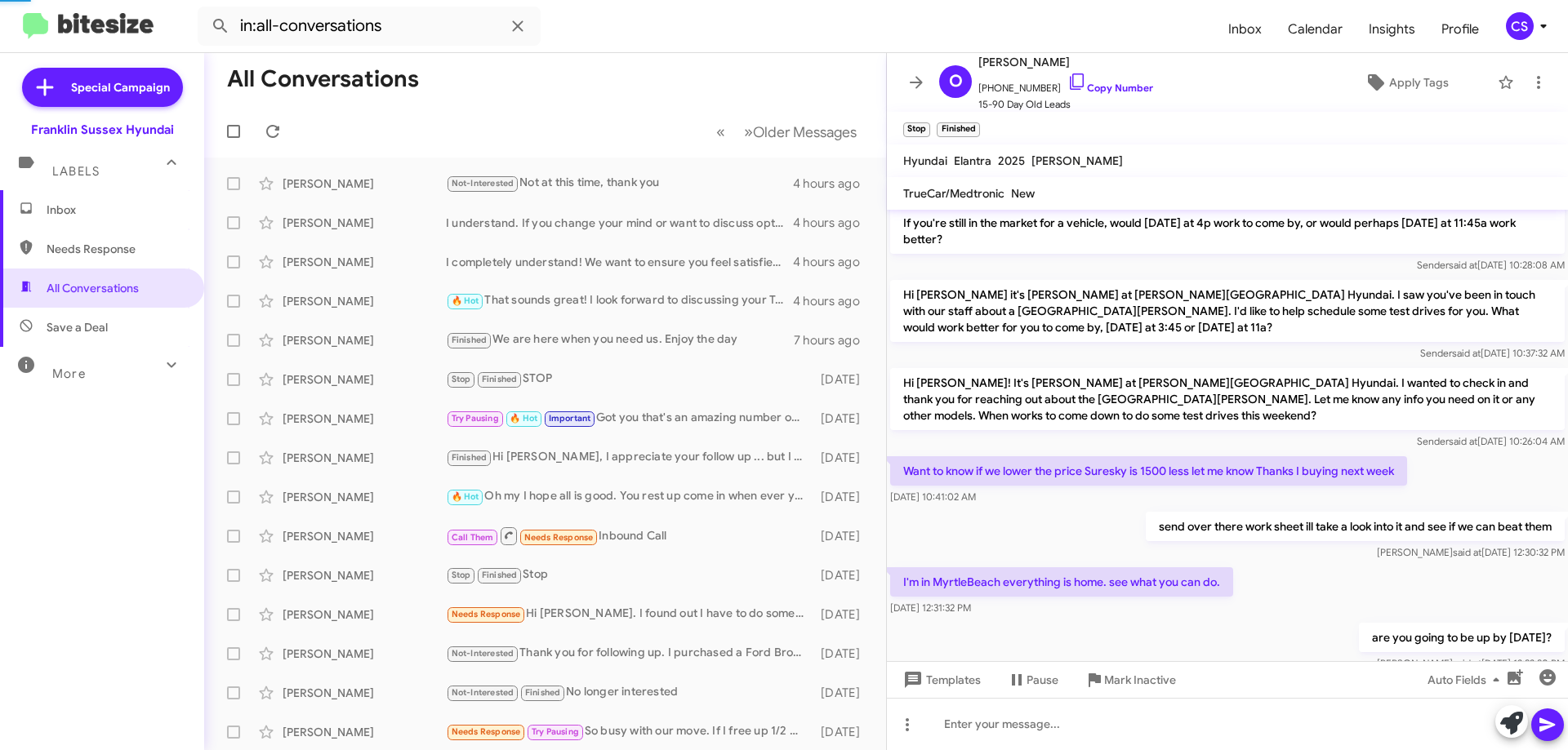
scroll to position [807, 0]
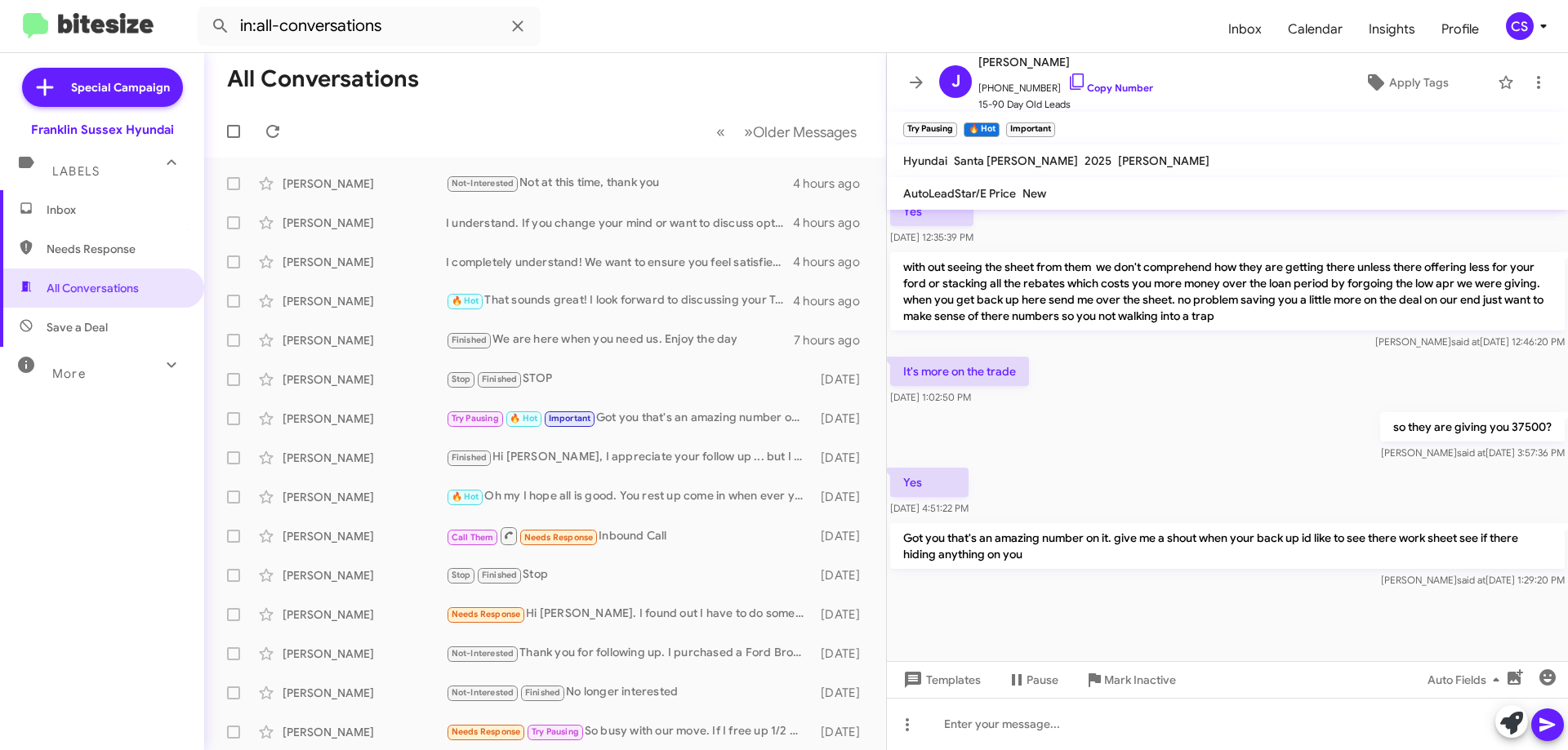
click at [657, 456] on div "Finished Hi [PERSON_NAME], I appreciate your follow up ... but I did buy a 2025…" at bounding box center [629, 458] width 367 height 19
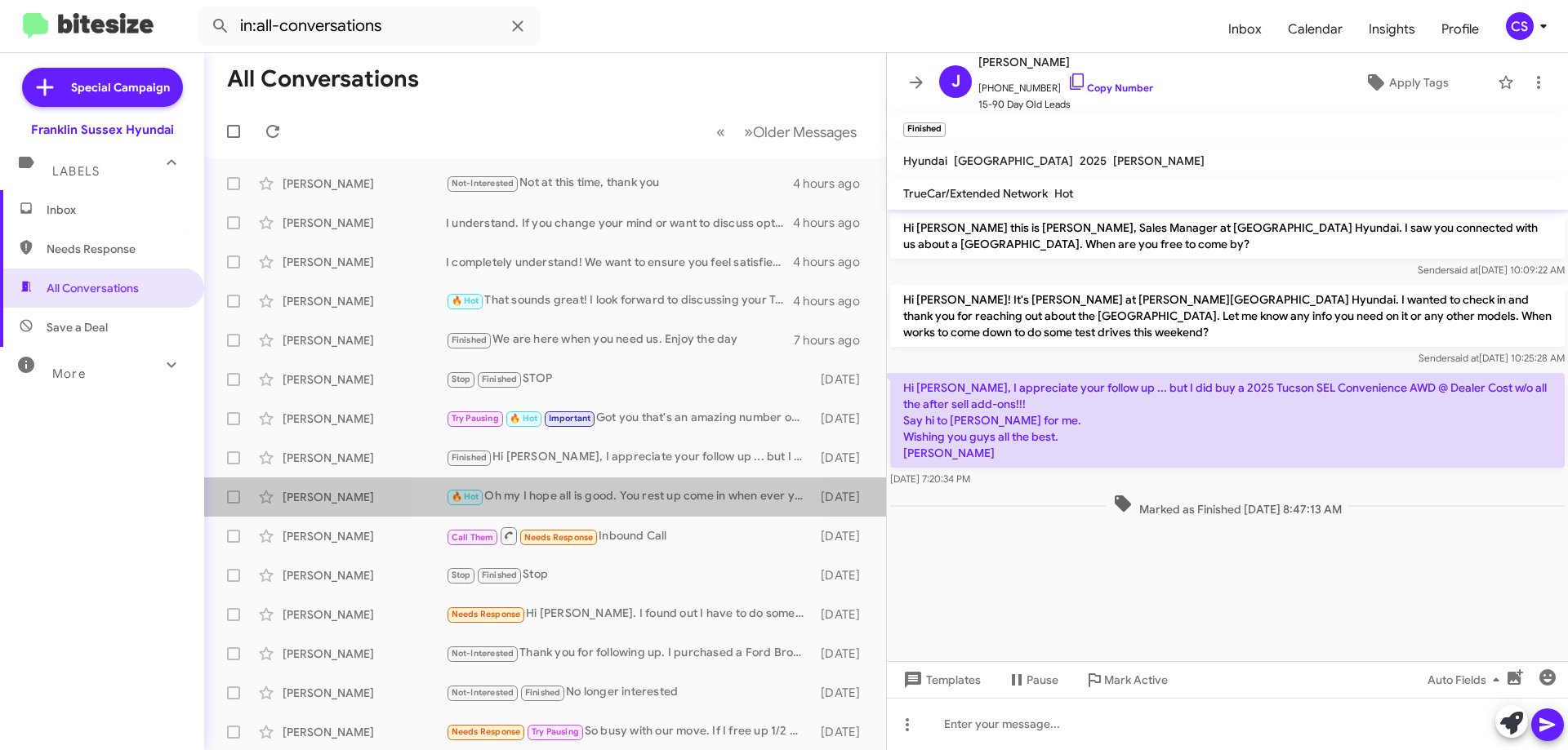
click at [620, 498] on div "🔥 Hot Oh my I hope all is good. You rest up come in when ever you are feeling b…" at bounding box center [629, 497] width 367 height 19
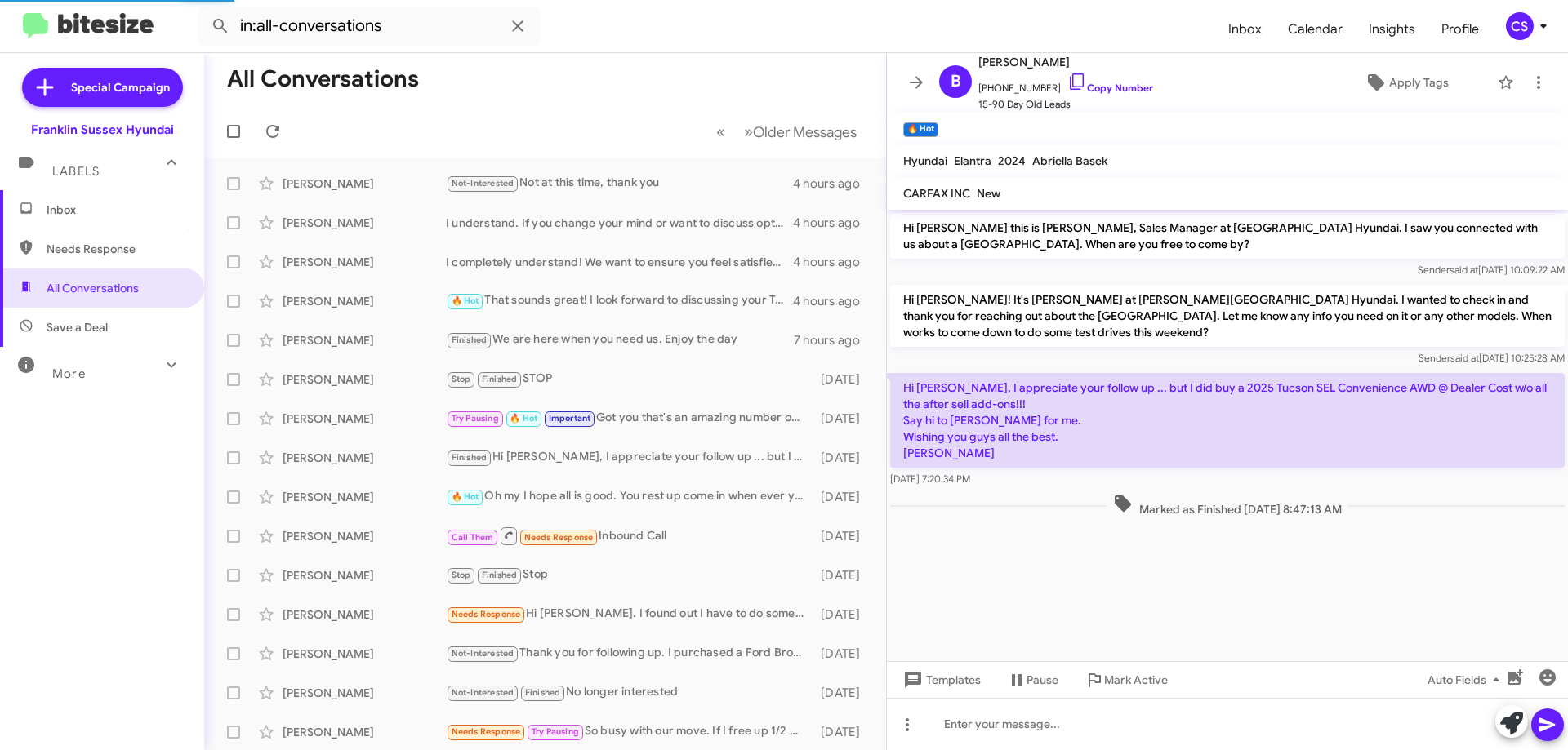
scroll to position [238, 0]
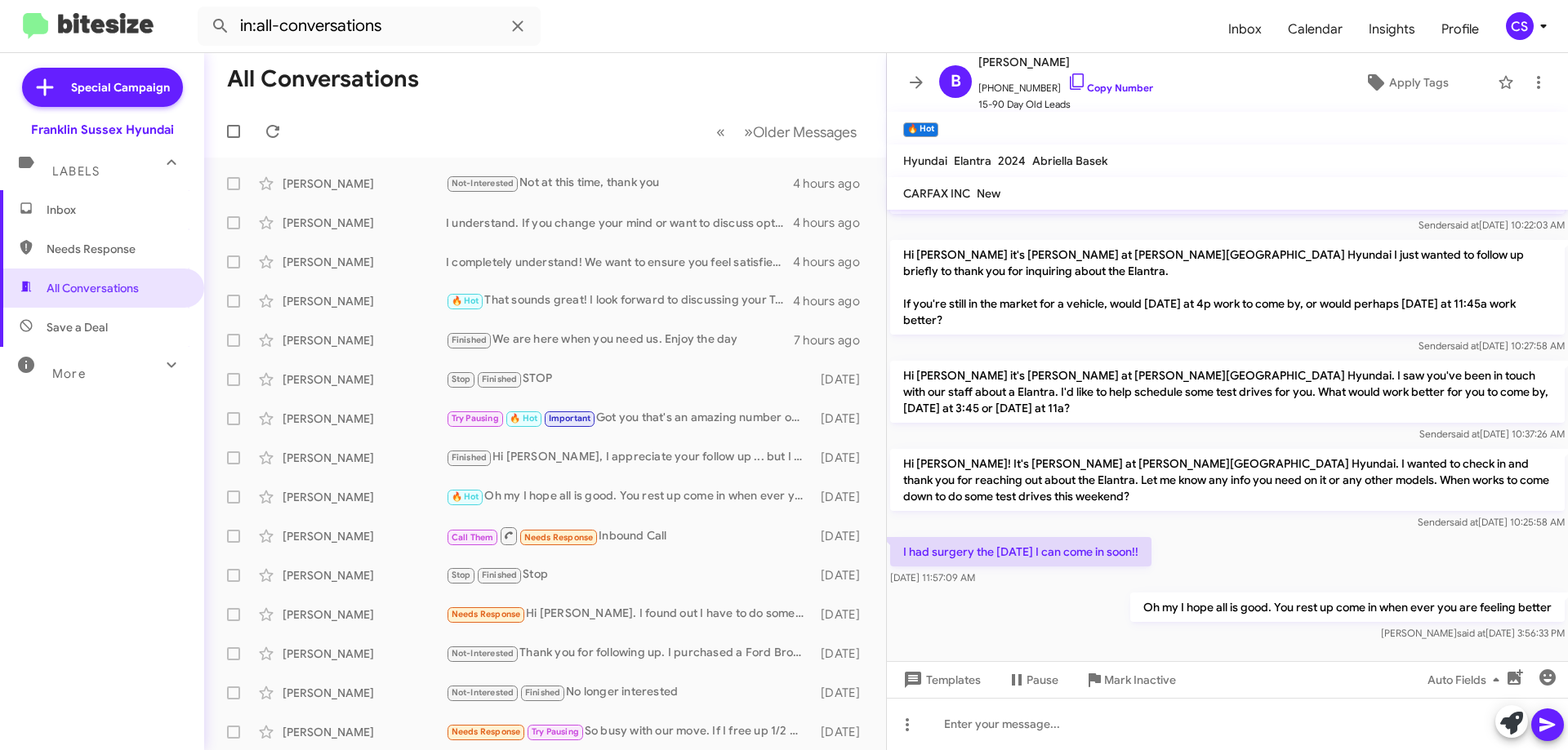
click at [681, 545] on div "Call Them Needs Response Inbound Call" at bounding box center [629, 536] width 367 height 20
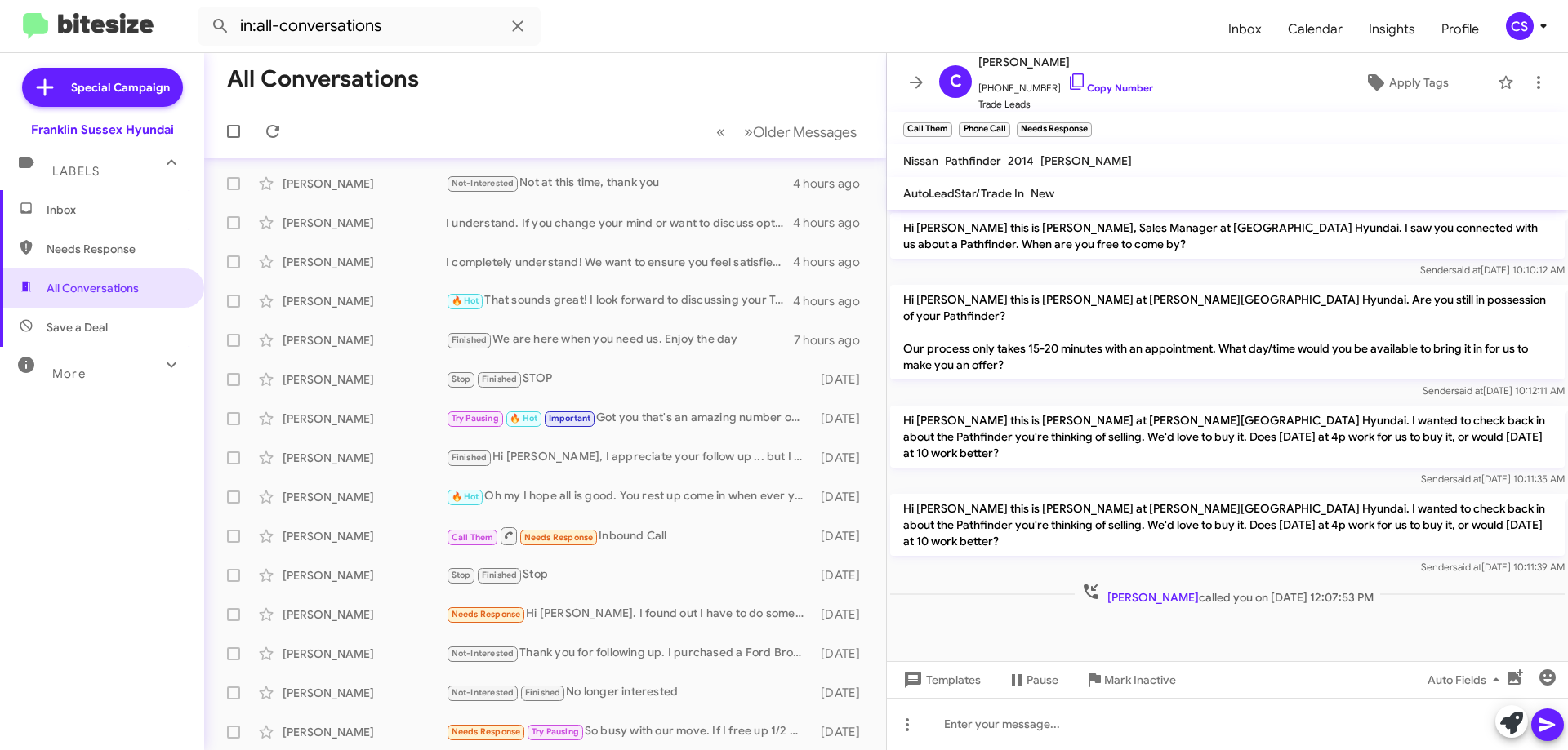
scroll to position [2, 0]
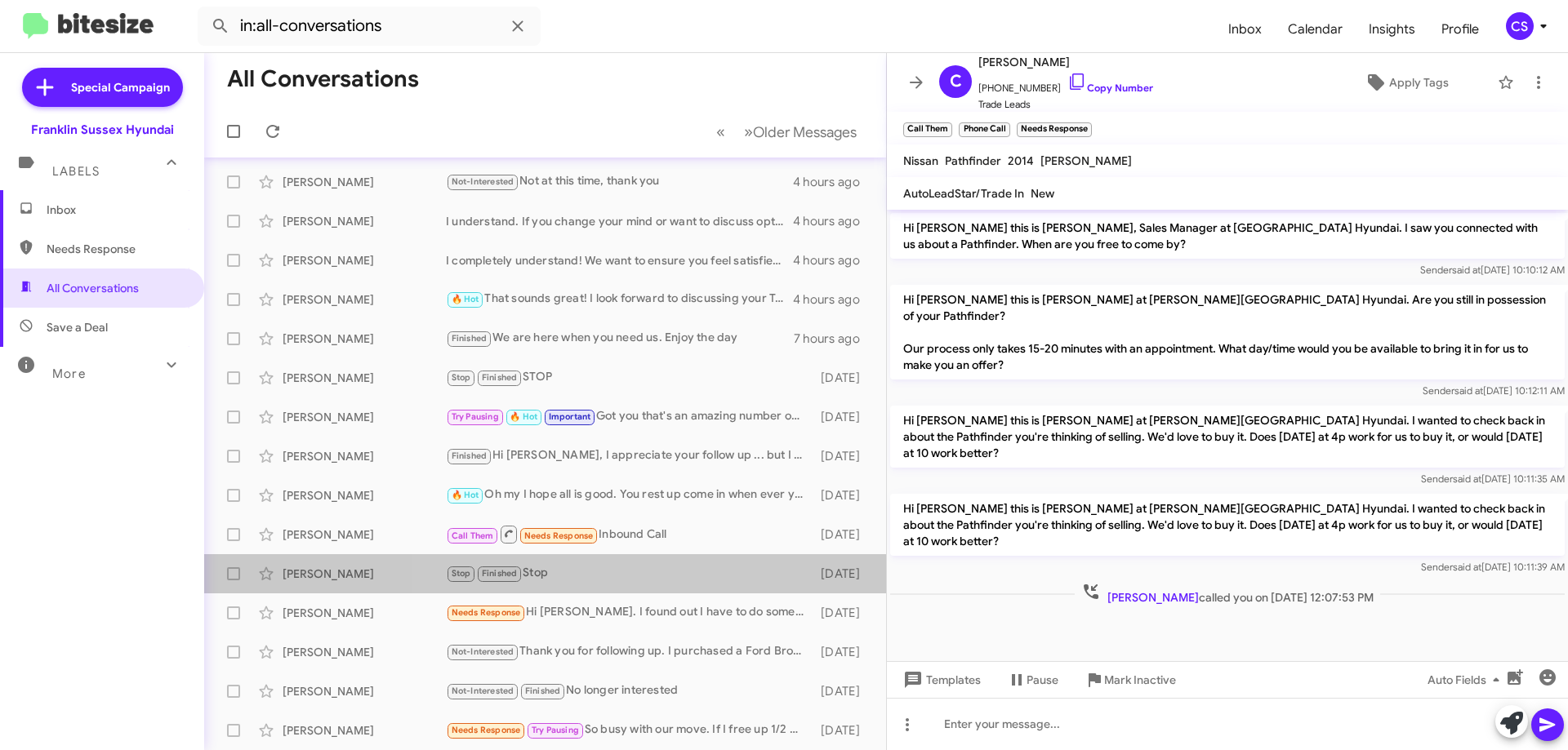
click at [652, 568] on div "Stop Finished Stop" at bounding box center [629, 574] width 367 height 19
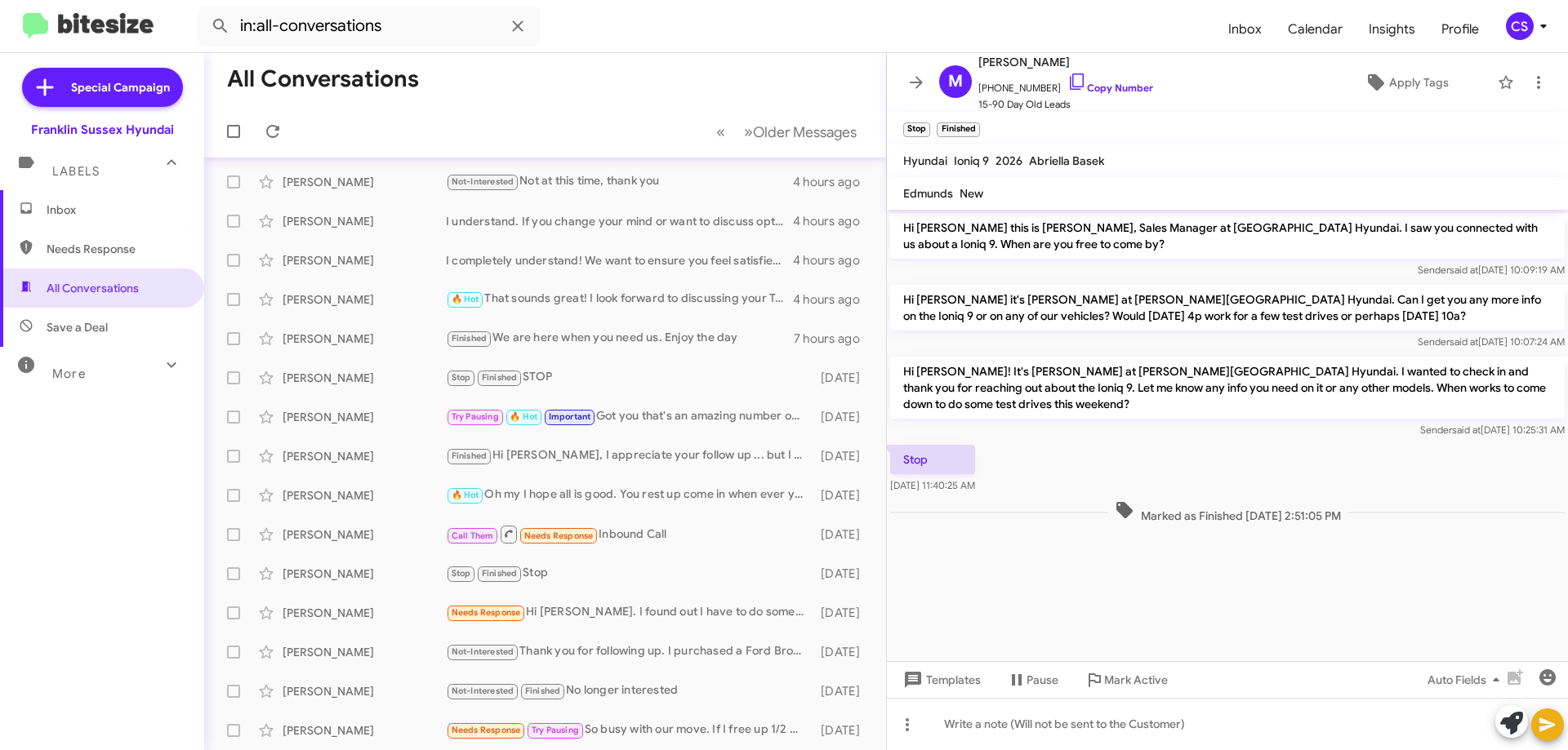
click at [685, 653] on div "Not-Interested Thank you for following up. I purchased a Ford Bronco." at bounding box center [629, 652] width 367 height 19
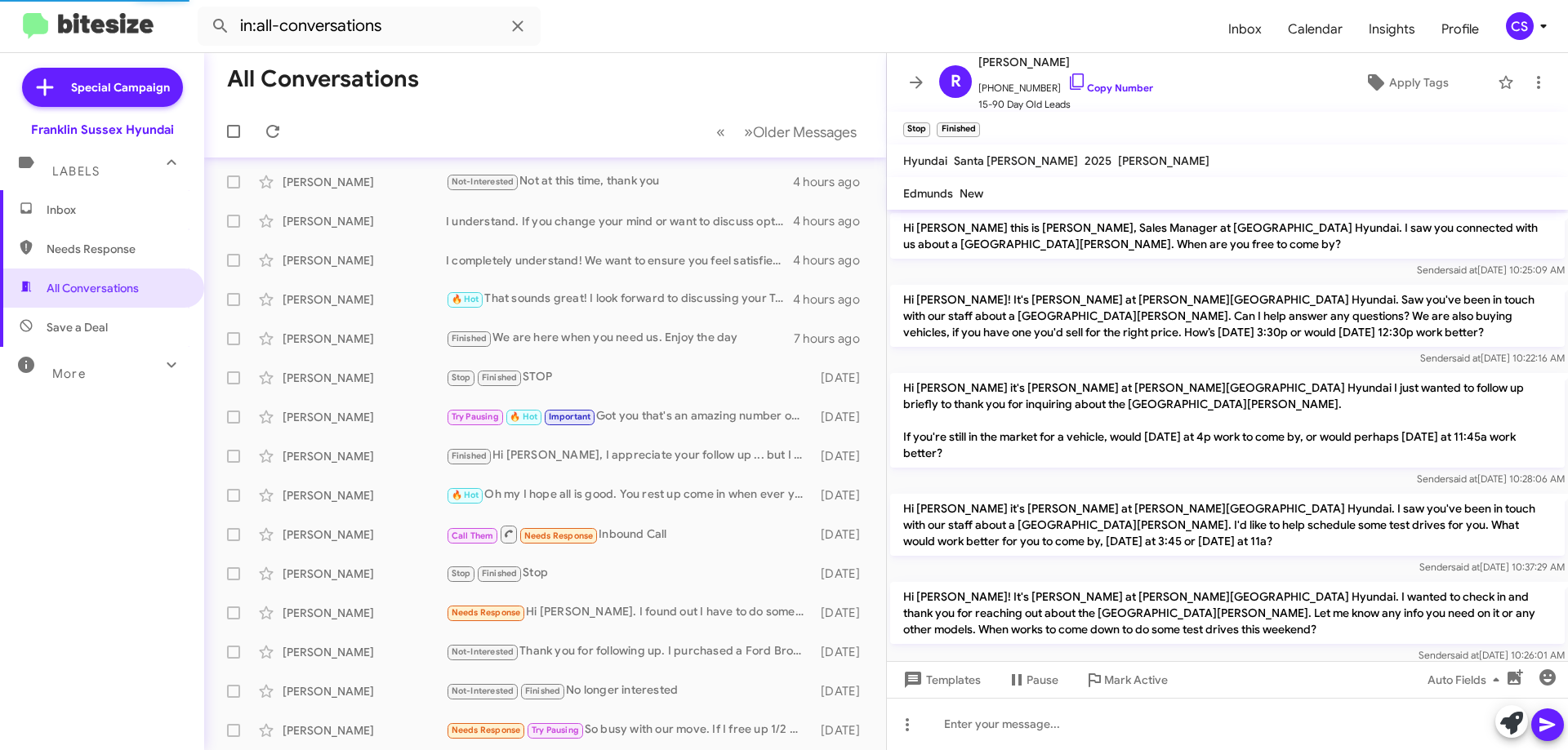
scroll to position [104, 0]
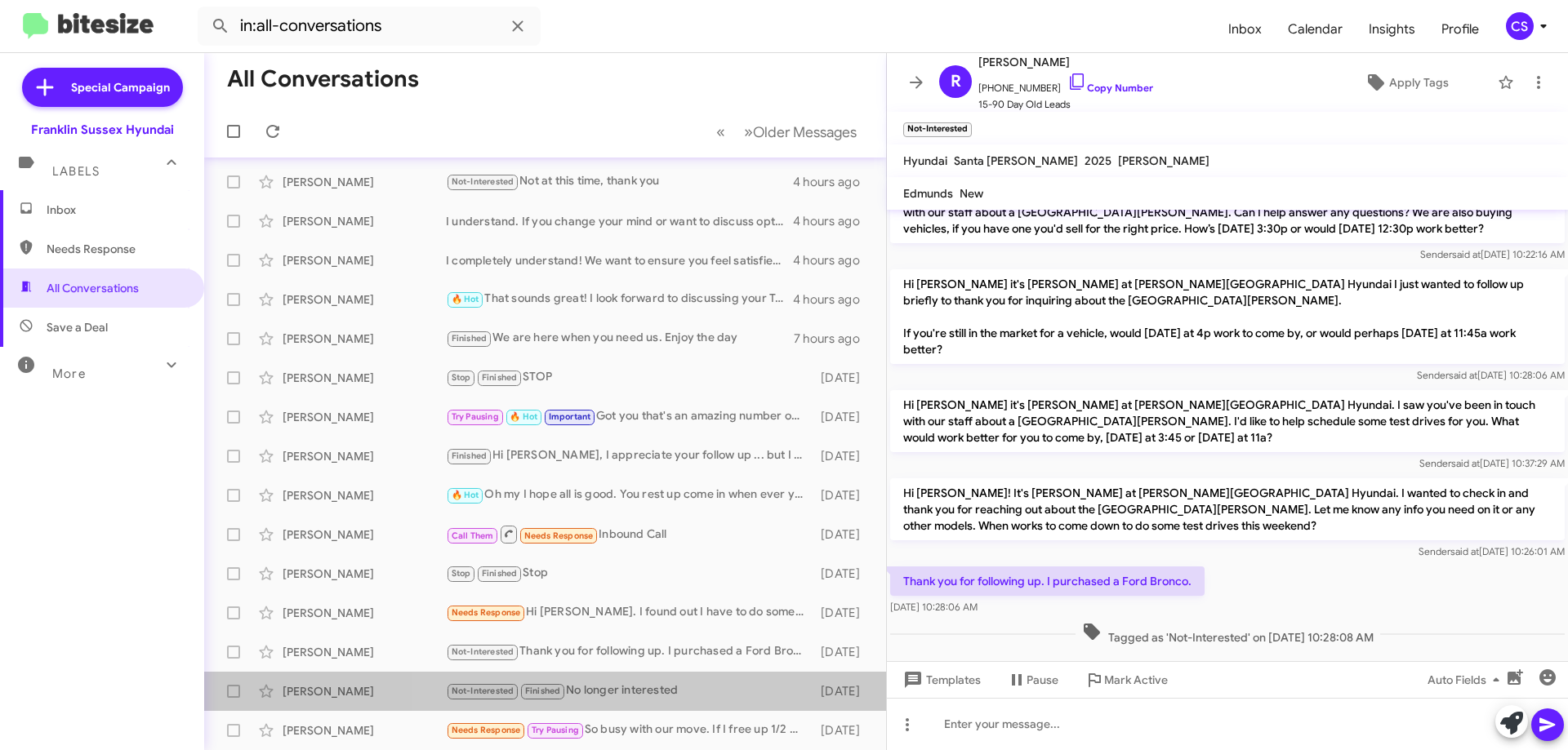
click at [670, 689] on div "Not-Interested Finished No longer interested" at bounding box center [629, 691] width 367 height 19
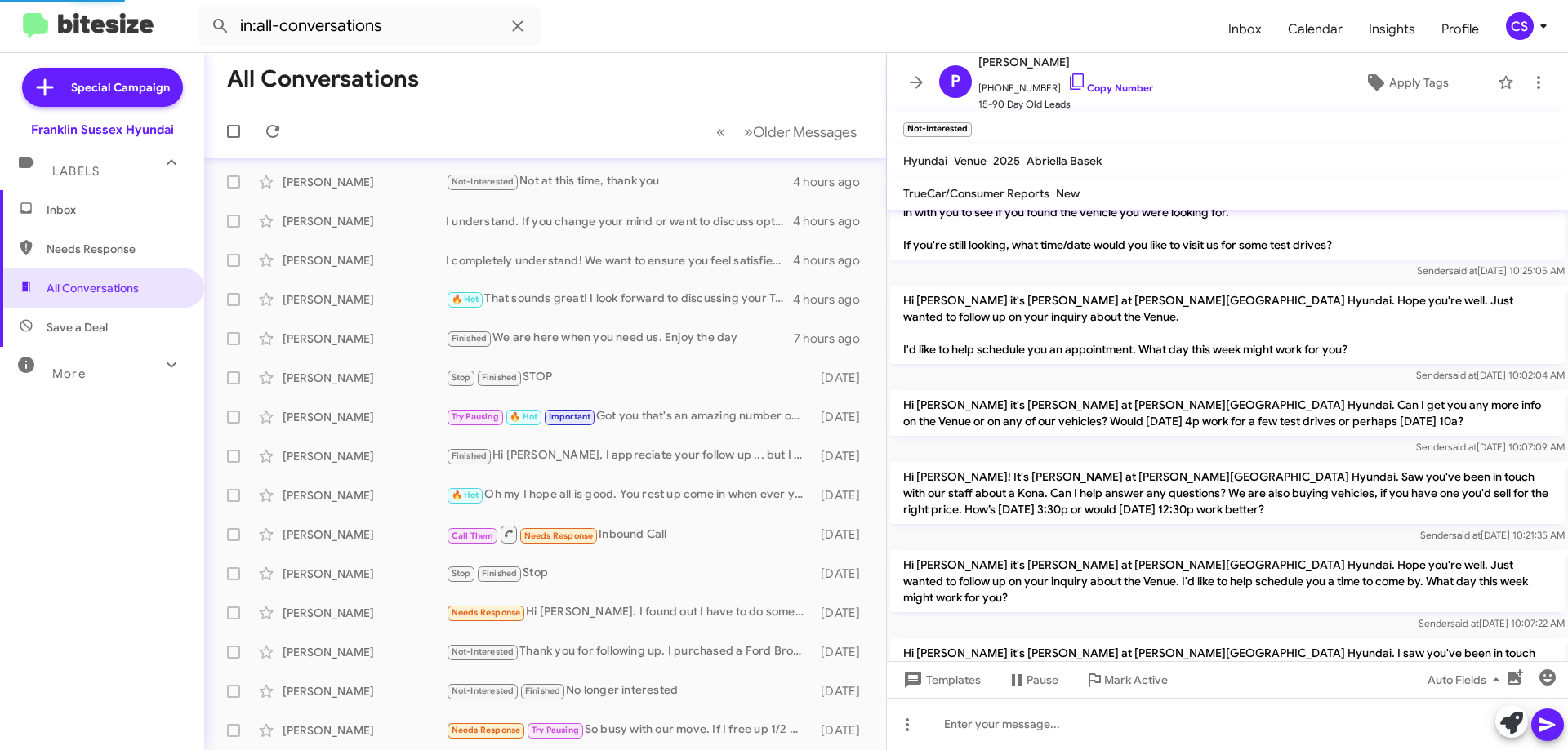
scroll to position [416, 0]
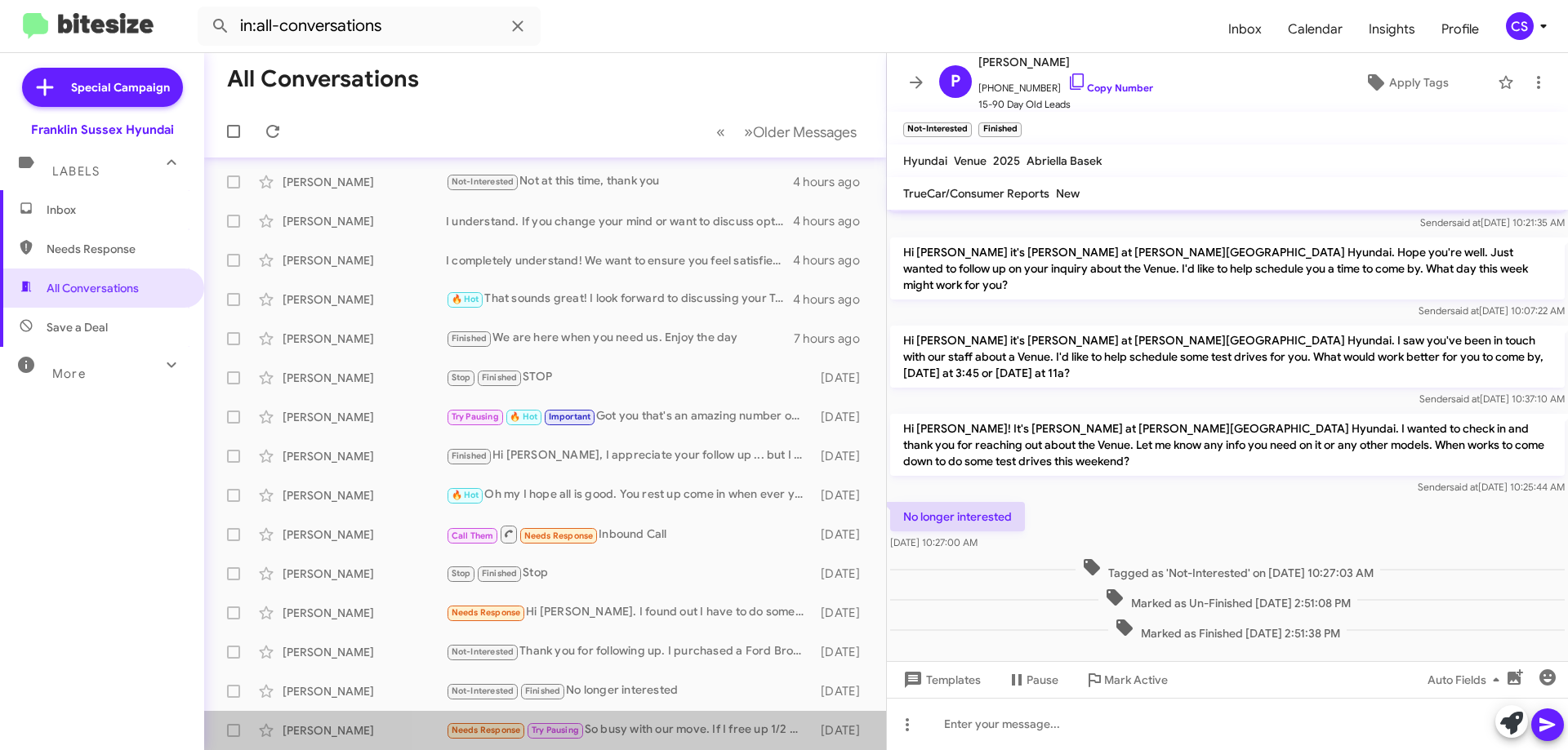
click at [690, 730] on div "Needs Response Try Pausing So busy with our move. If I free up 1/2 day, I'll ch…" at bounding box center [629, 731] width 367 height 19
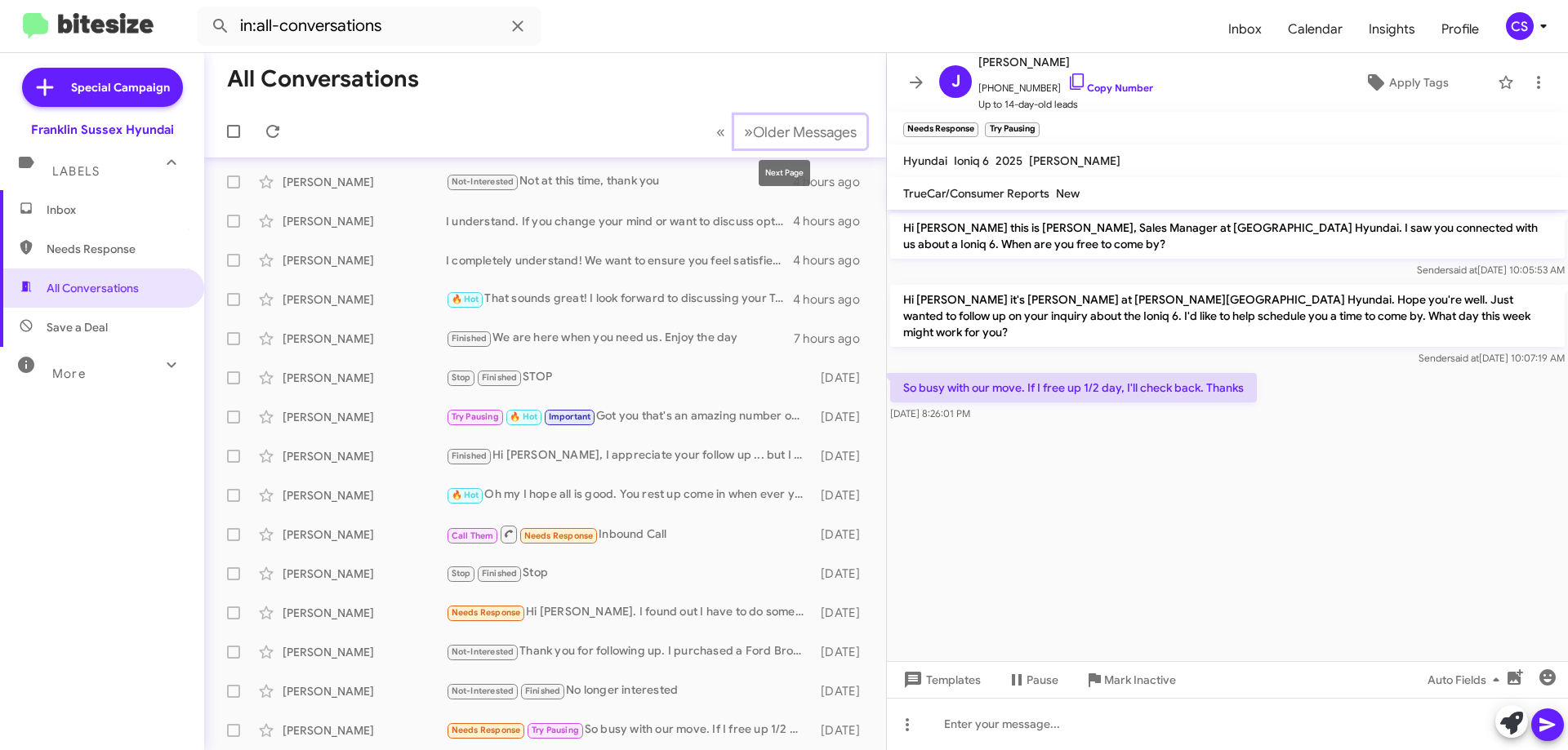
click at [744, 129] on span "»" at bounding box center [747, 132] width 9 height 20
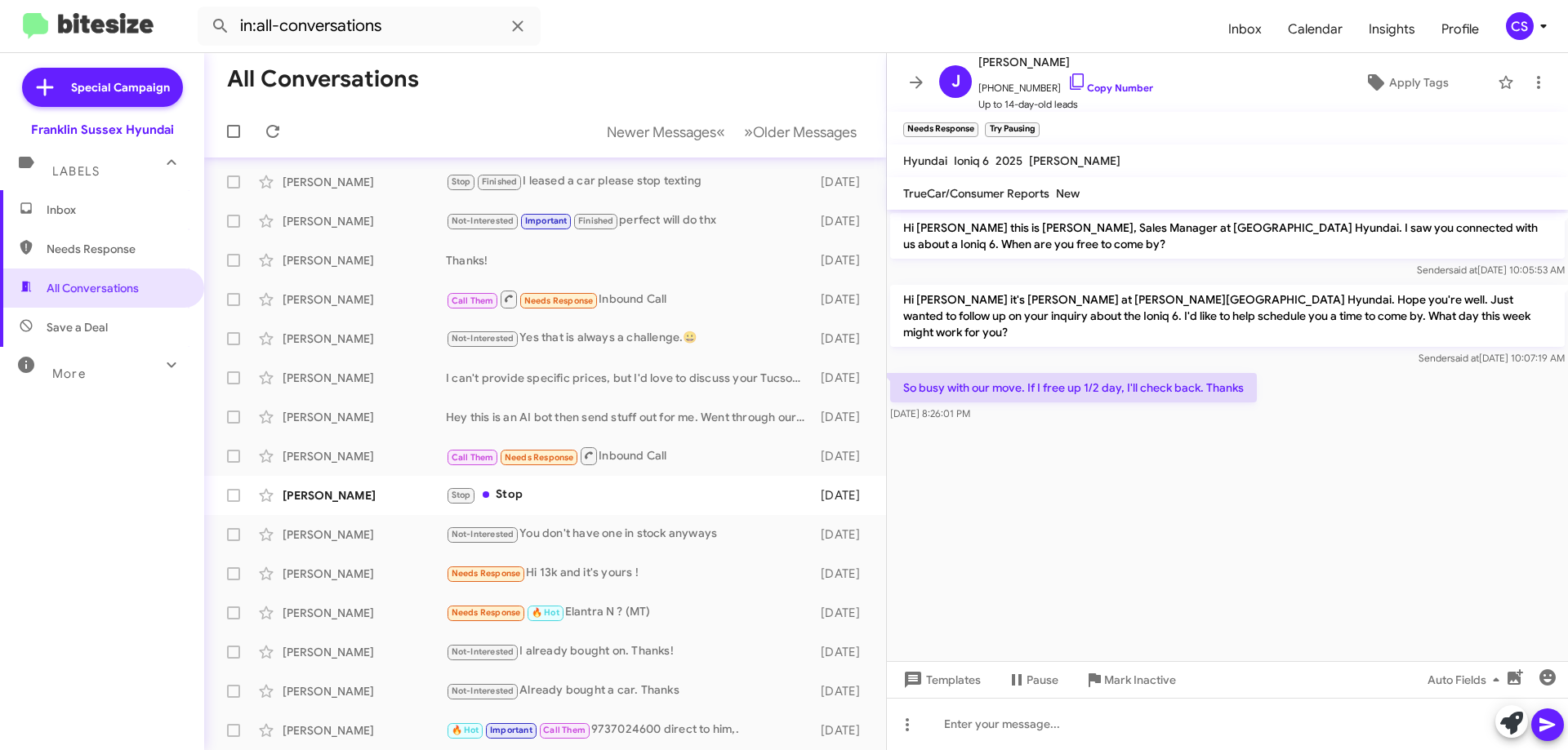
click at [681, 187] on div "Stop Finished I leased a car please stop texting" at bounding box center [629, 182] width 367 height 19
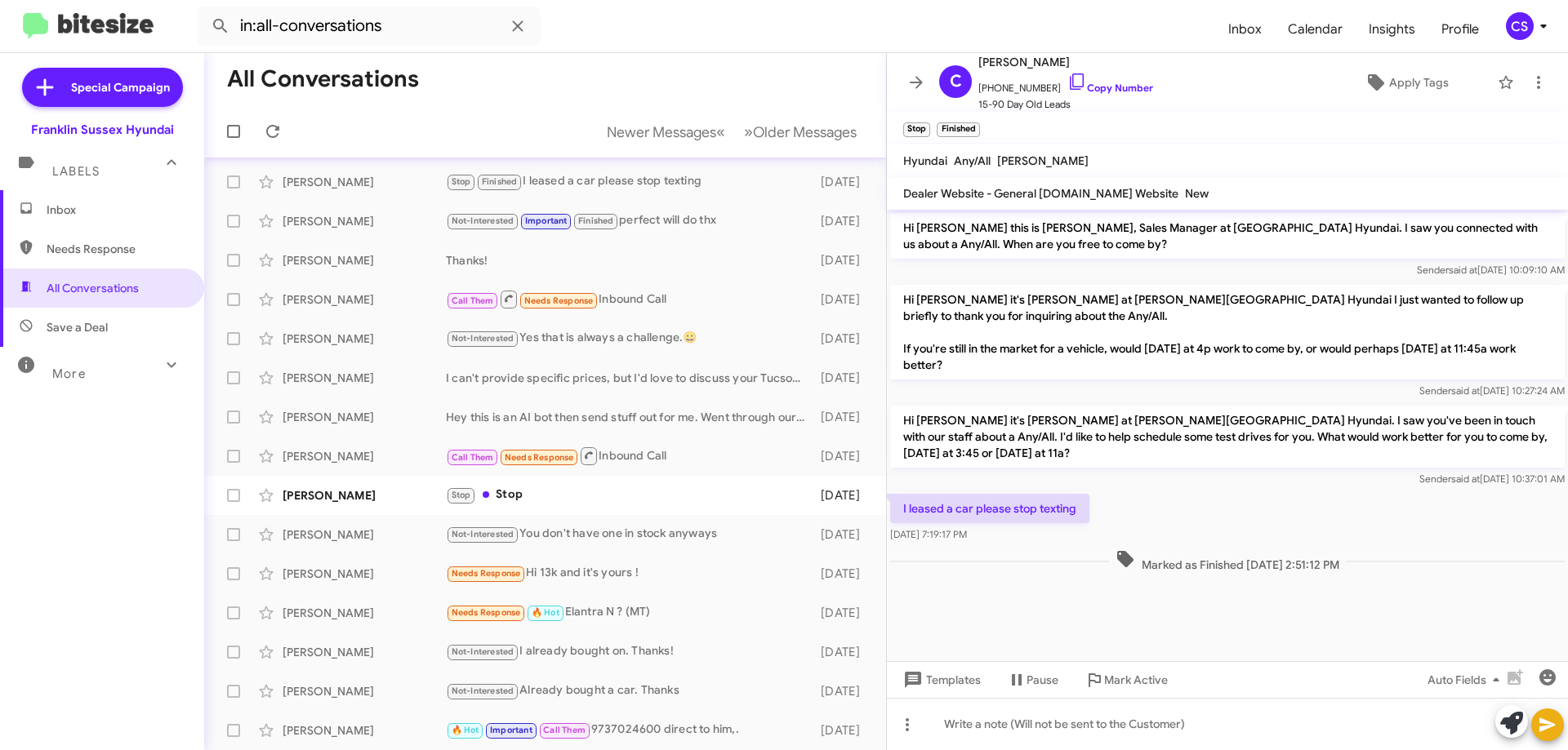
click at [685, 218] on div "Not-Interested Important Finished perfect will do thx" at bounding box center [629, 221] width 367 height 19
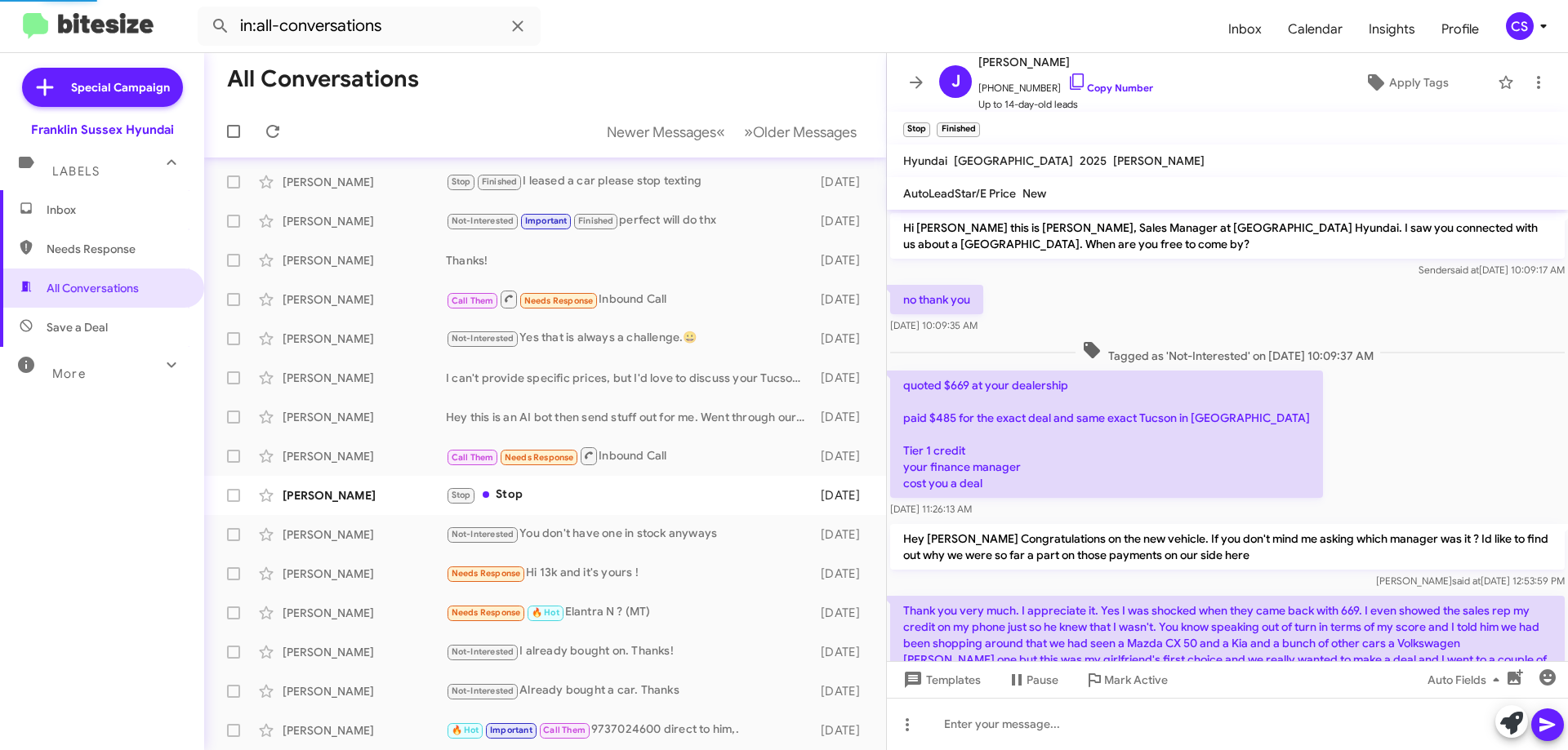
scroll to position [572, 0]
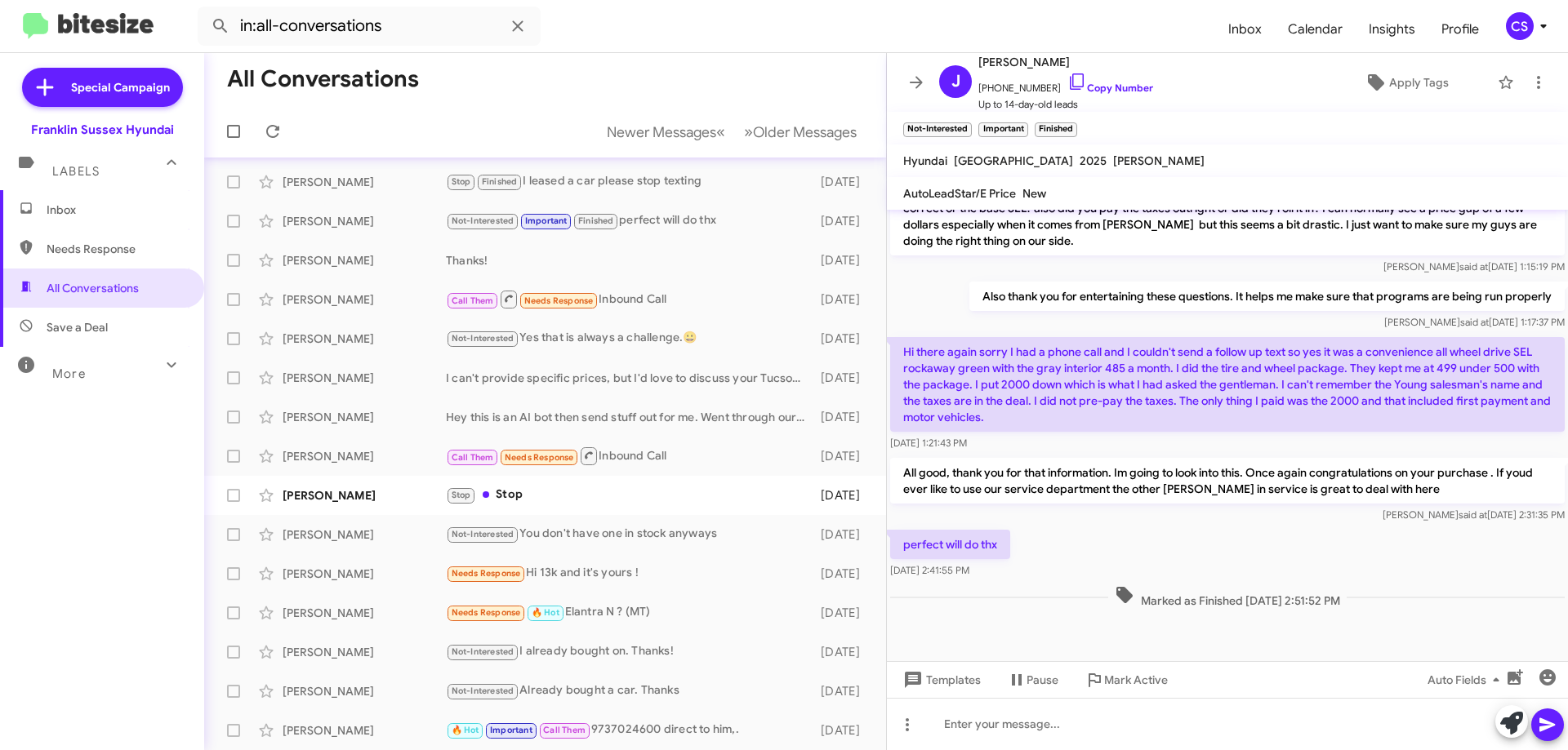
click at [658, 265] on div "Thanks!" at bounding box center [629, 260] width 367 height 16
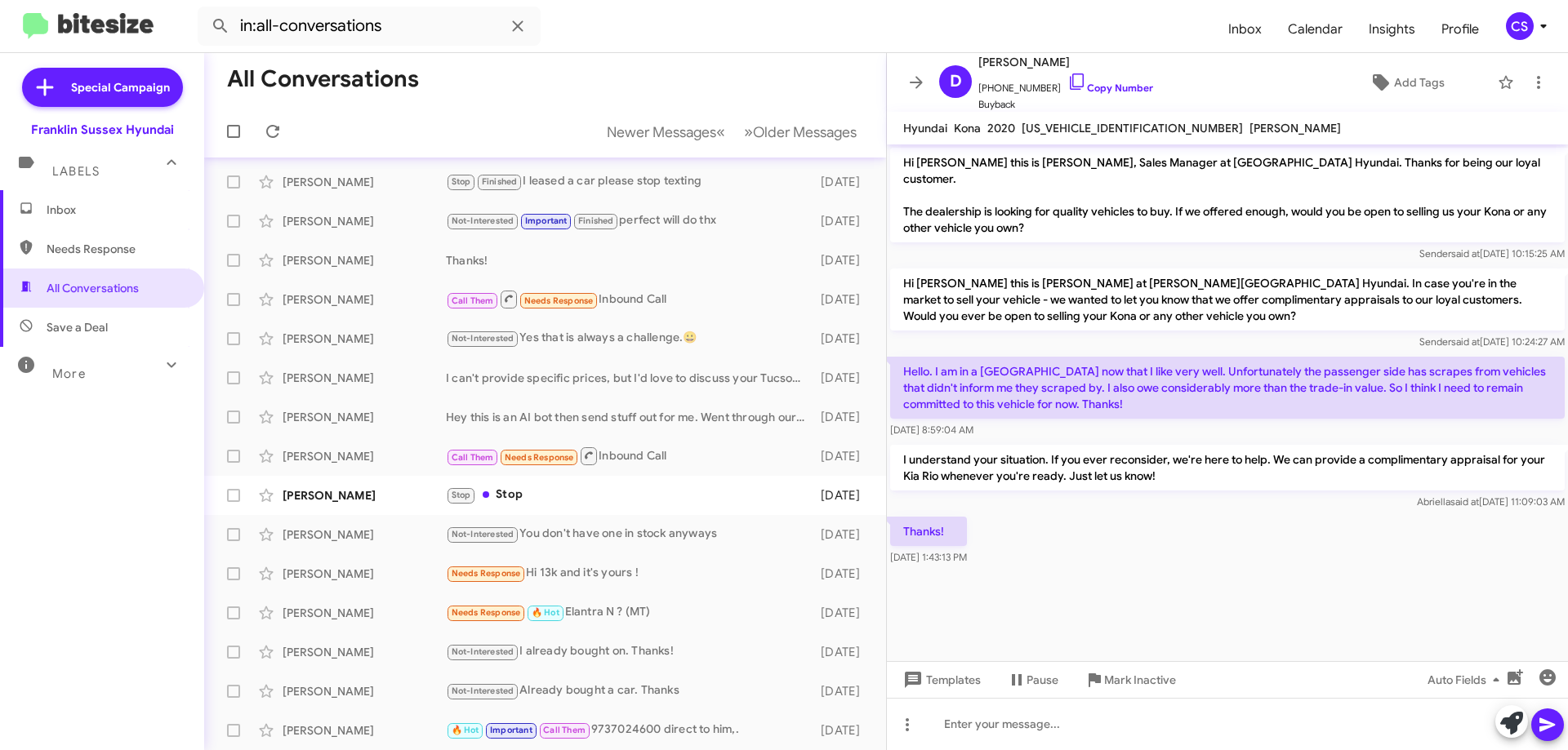
click at [625, 387] on div "[PERSON_NAME] I can't provide specific prices, but I'd love to discuss your Tuc…" at bounding box center [545, 378] width 656 height 33
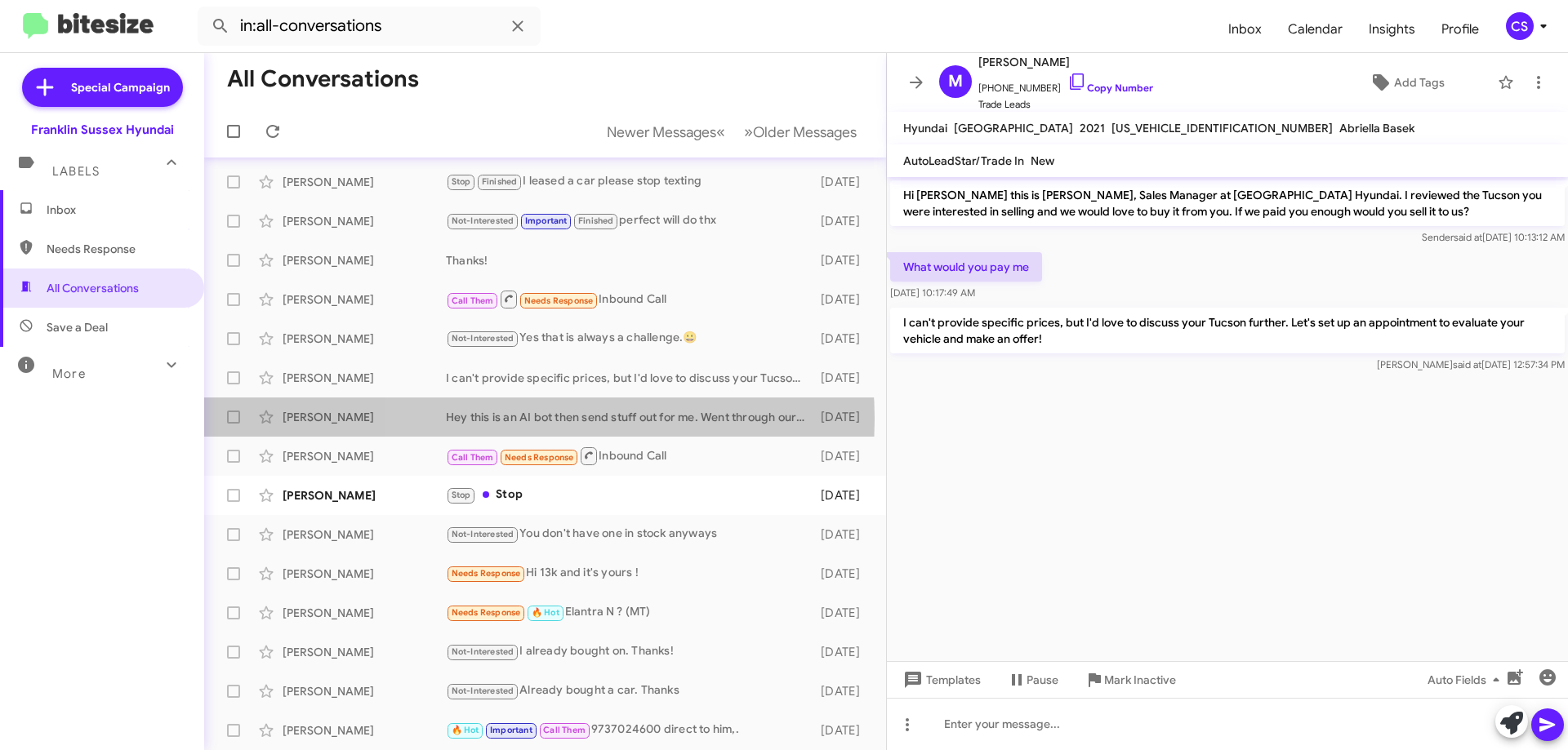
click at [526, 418] on div "Hey this is an AI bot then send stuff out for me. Went through our whole invent…" at bounding box center [629, 416] width 367 height 16
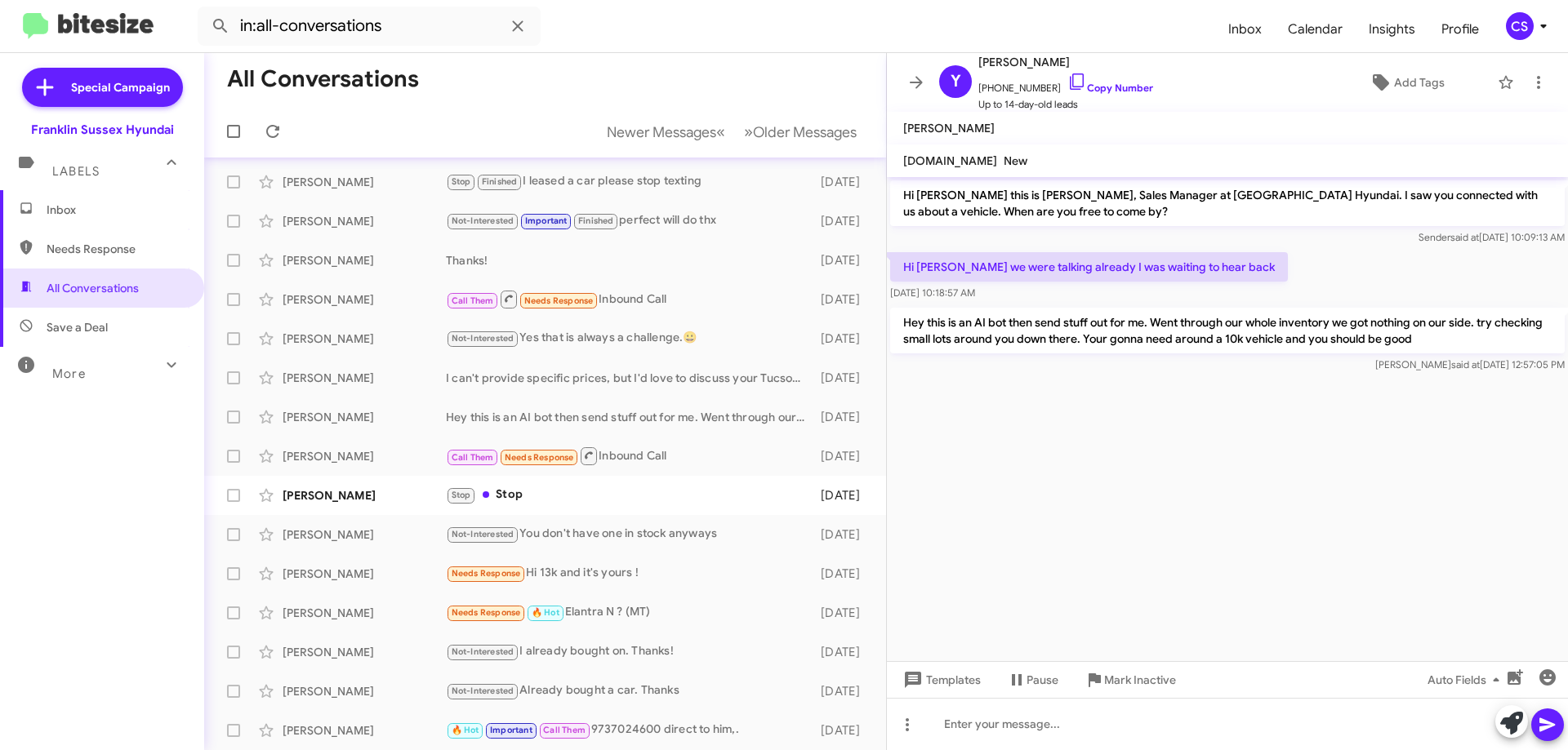
click at [654, 490] on div "Stop Stop" at bounding box center [629, 495] width 367 height 19
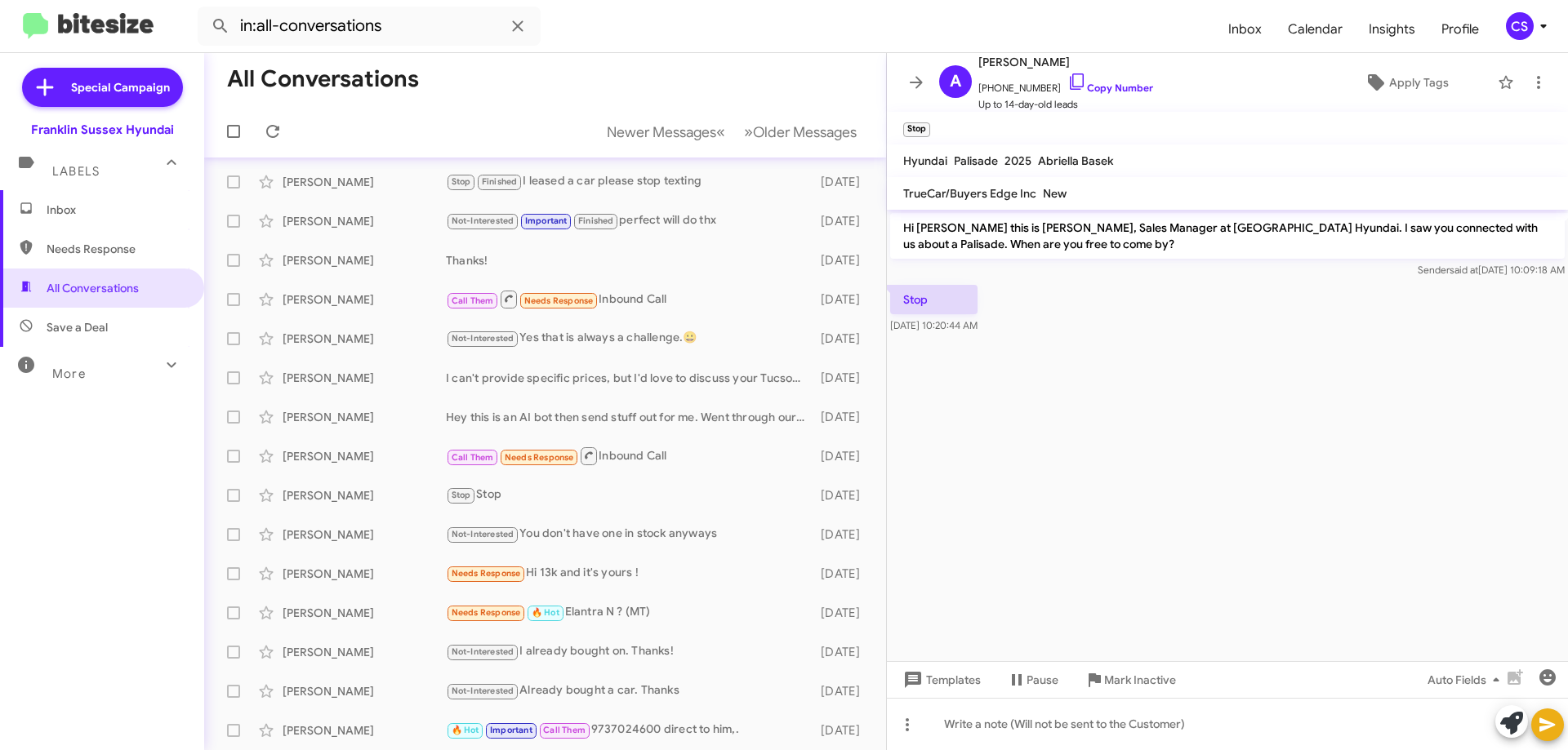
click at [645, 568] on div "Needs Response Hi 13k and it's yours !" at bounding box center [629, 574] width 367 height 19
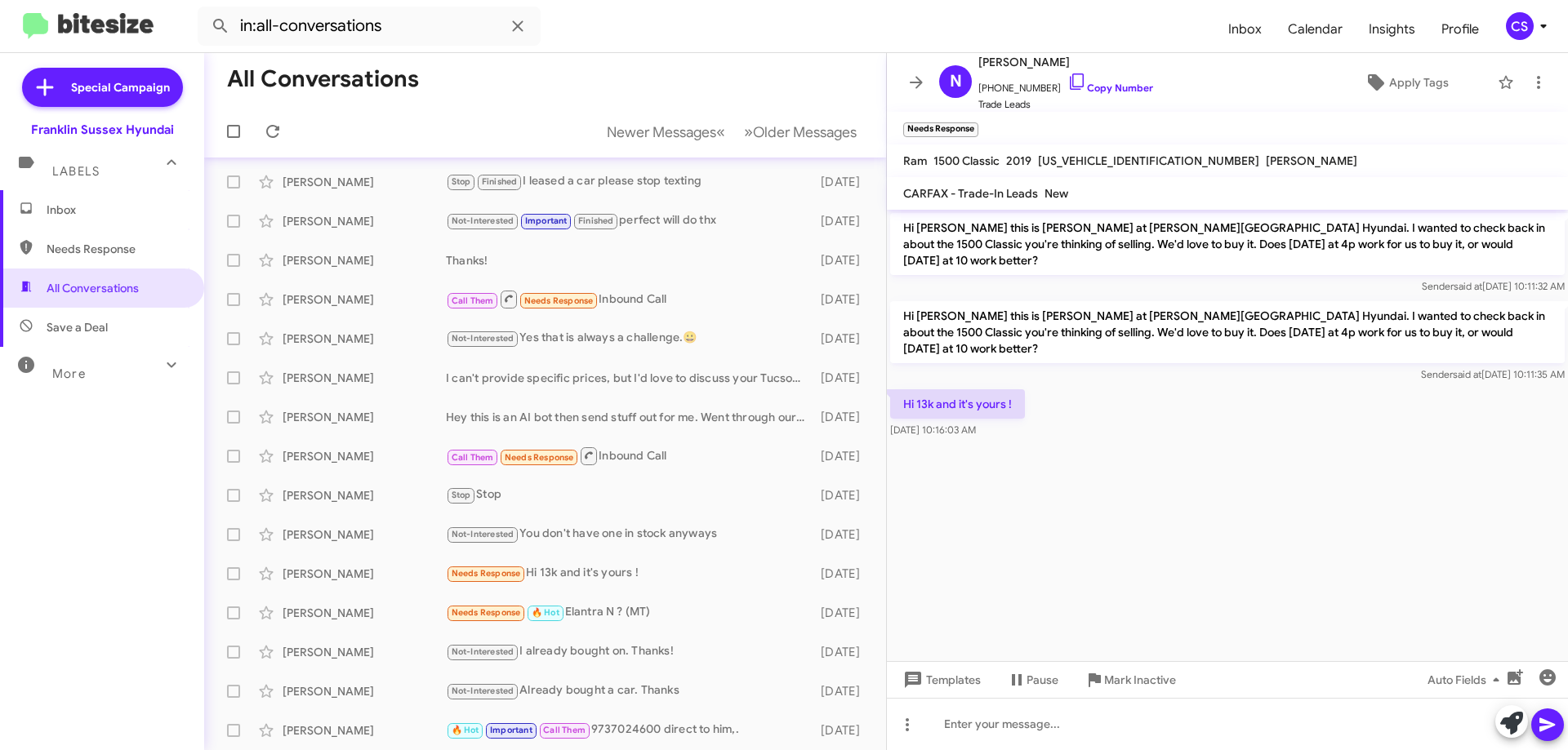
scroll to position [84, 0]
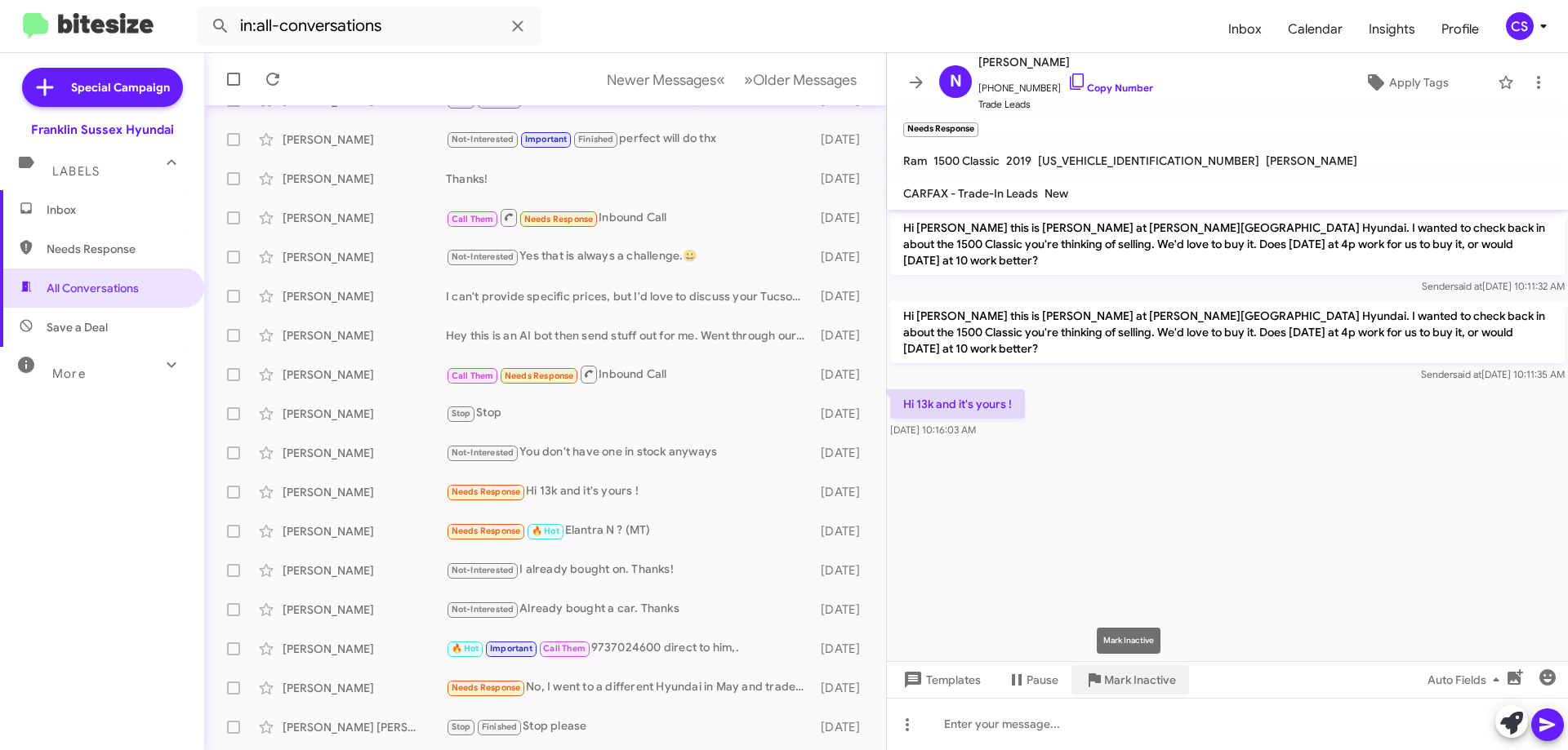
click at [1115, 684] on span "Mark Inactive" at bounding box center [1140, 680] width 72 height 30
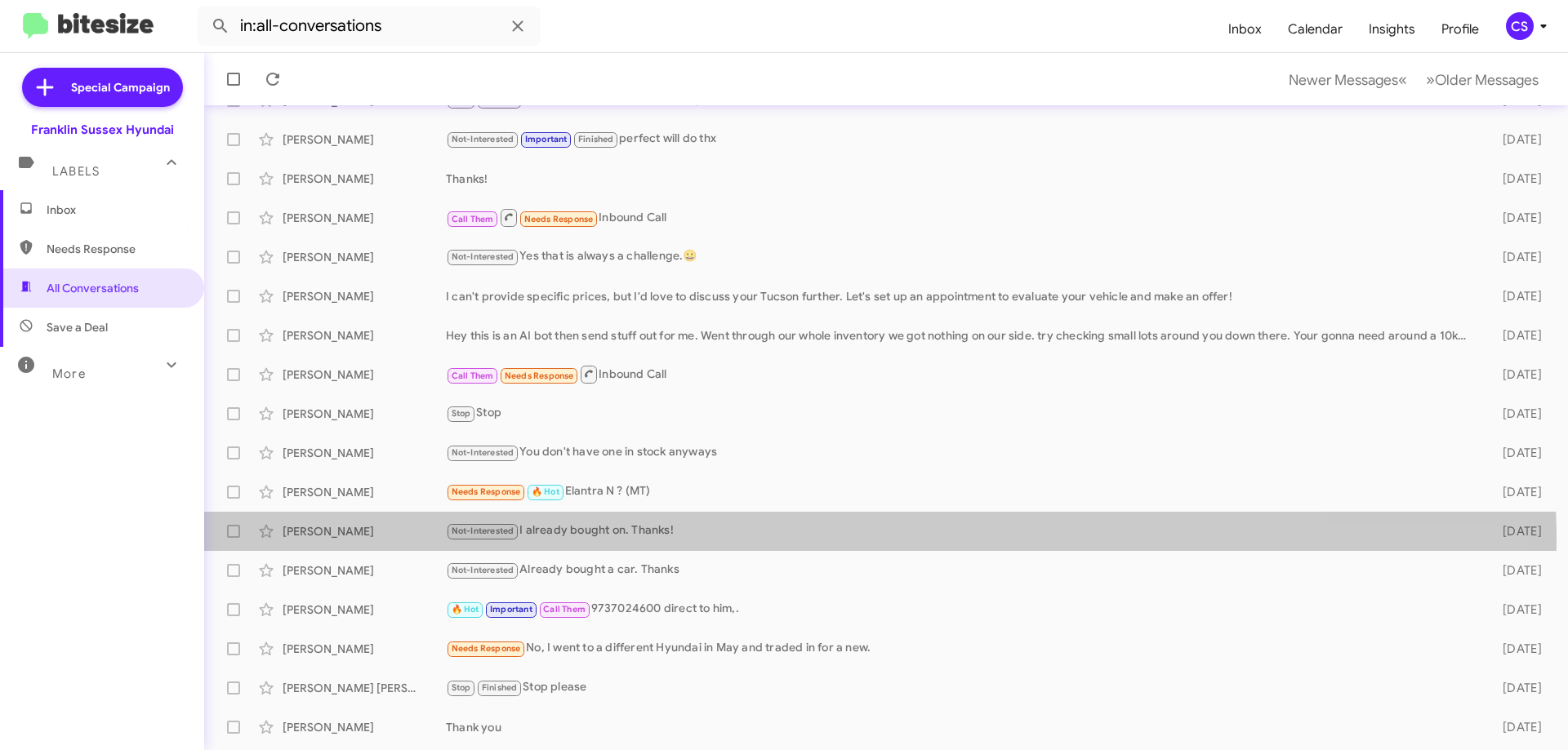
click at [712, 540] on div "Not-Interested I already bought on. Thanks!" at bounding box center [961, 532] width 1030 height 19
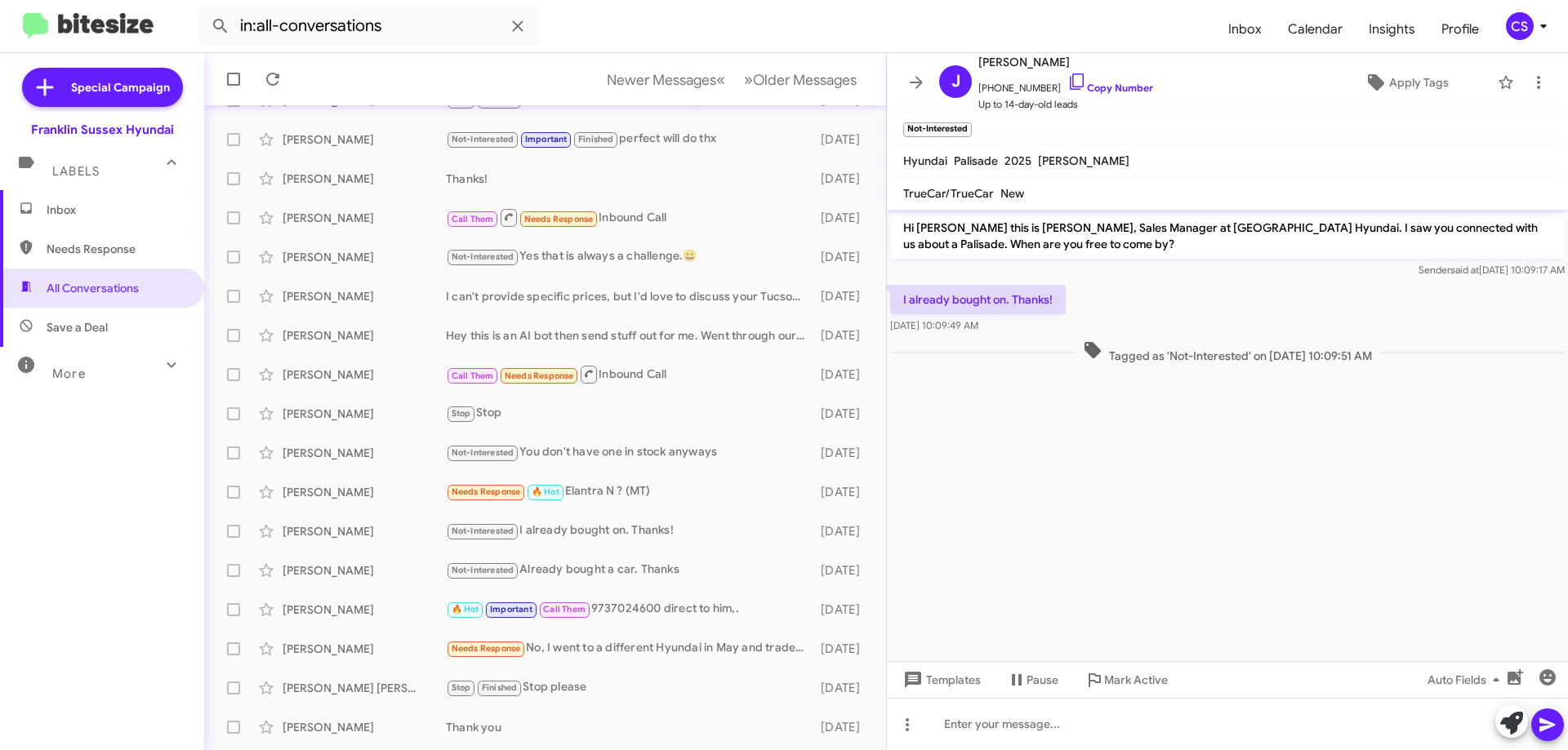
click at [694, 575] on div "Not-Interested Already bought a car. Thanks" at bounding box center [629, 570] width 367 height 19
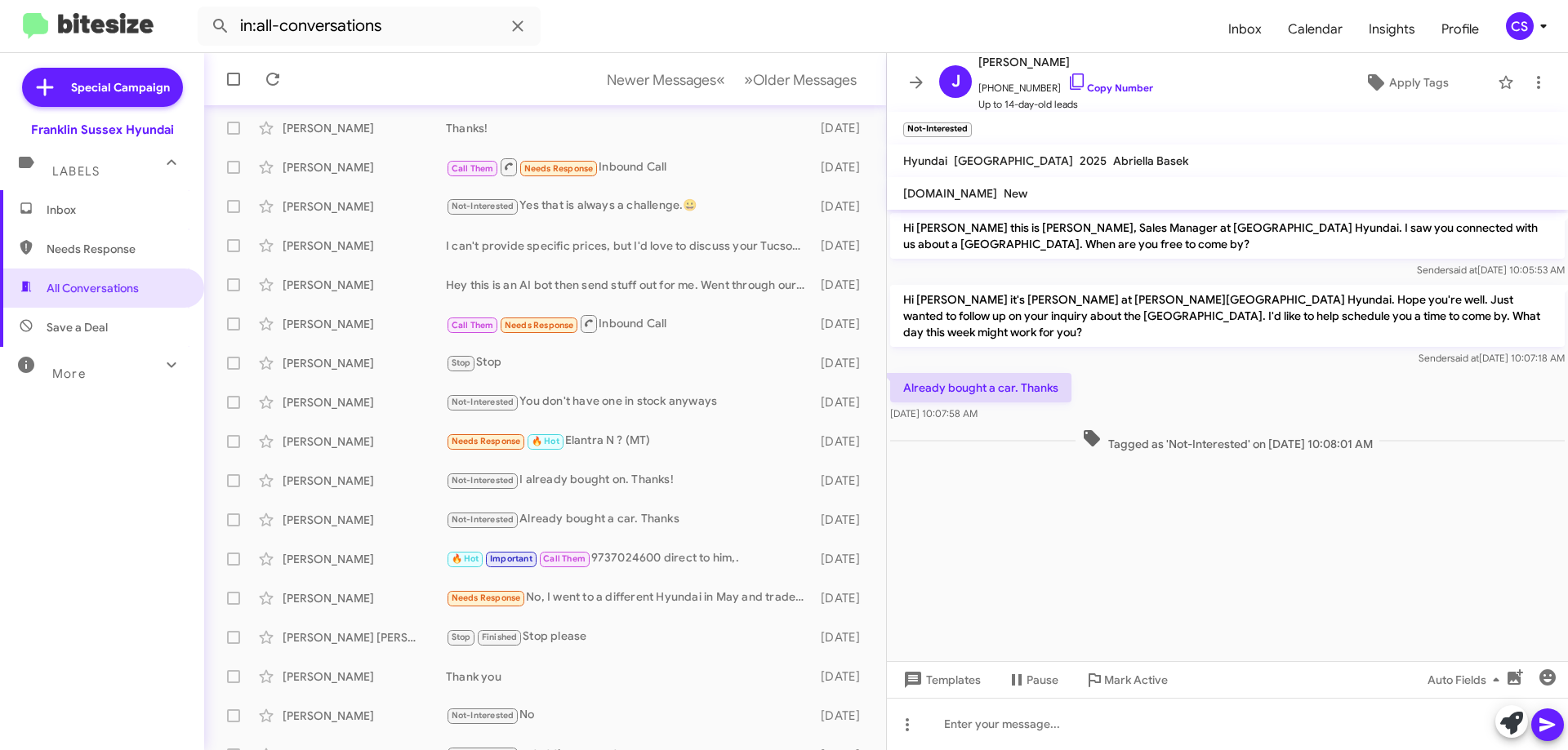
scroll to position [159, 0]
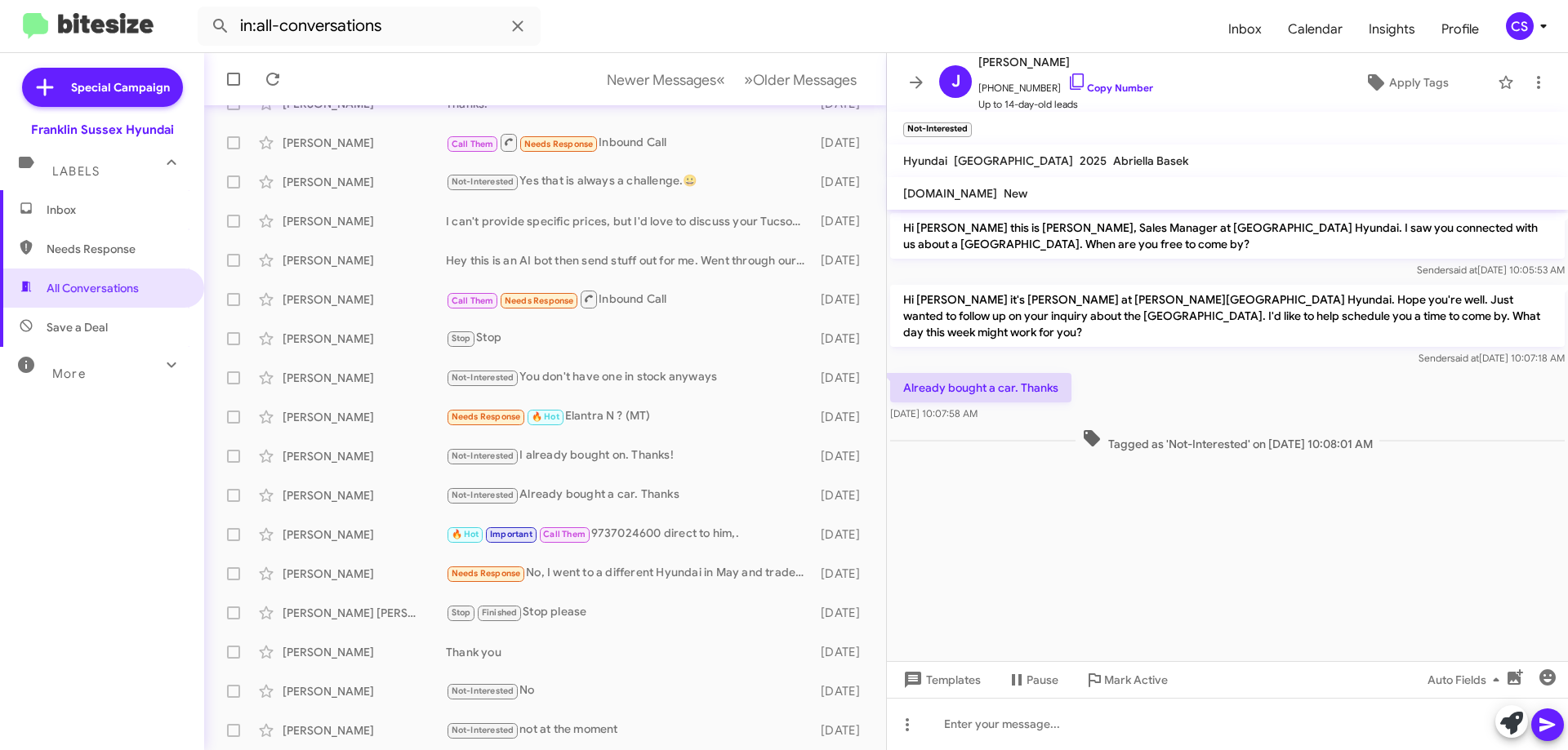
click at [638, 574] on div "Needs Response No, I went to a different Hyundai in May and traded in for a new." at bounding box center [629, 574] width 367 height 19
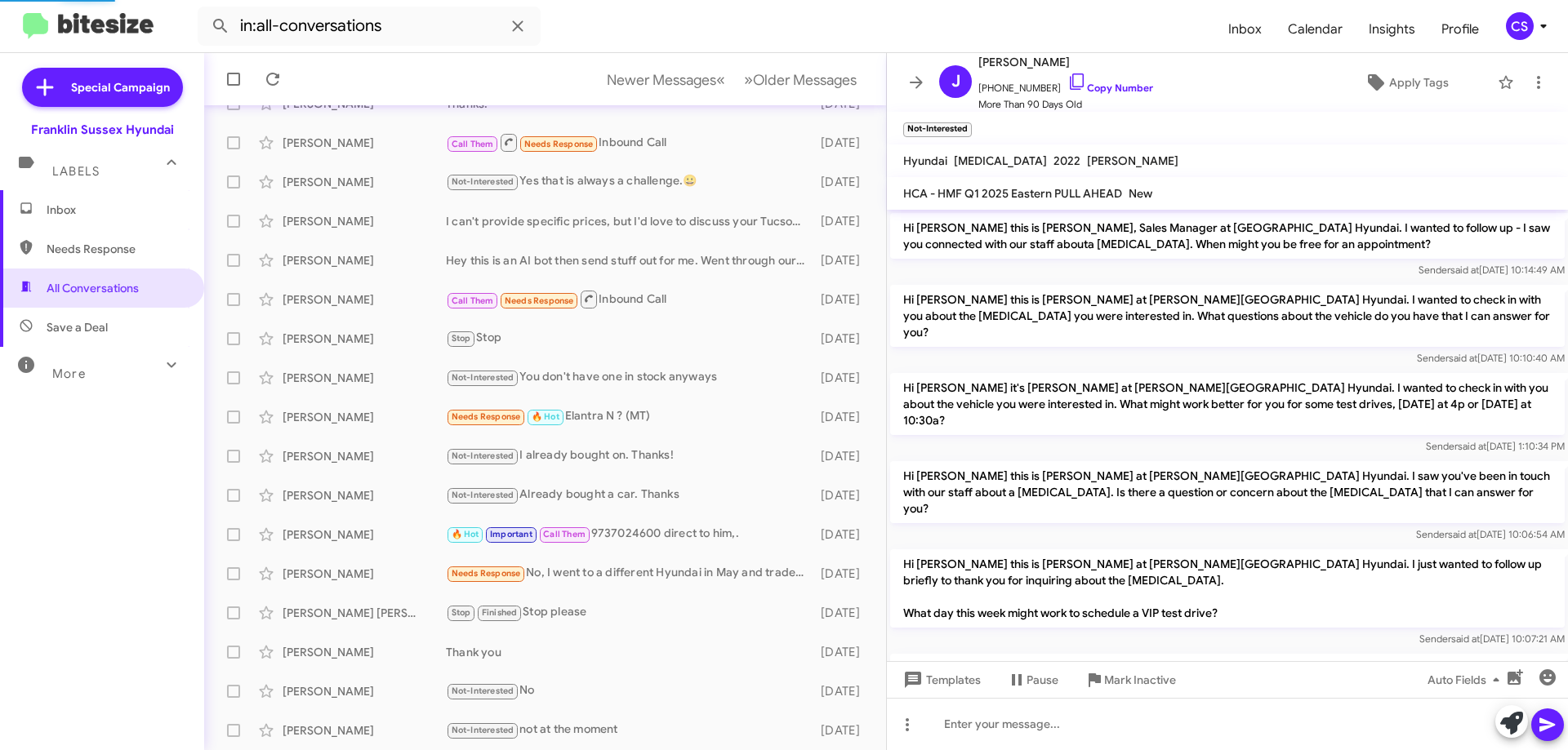
scroll to position [96, 0]
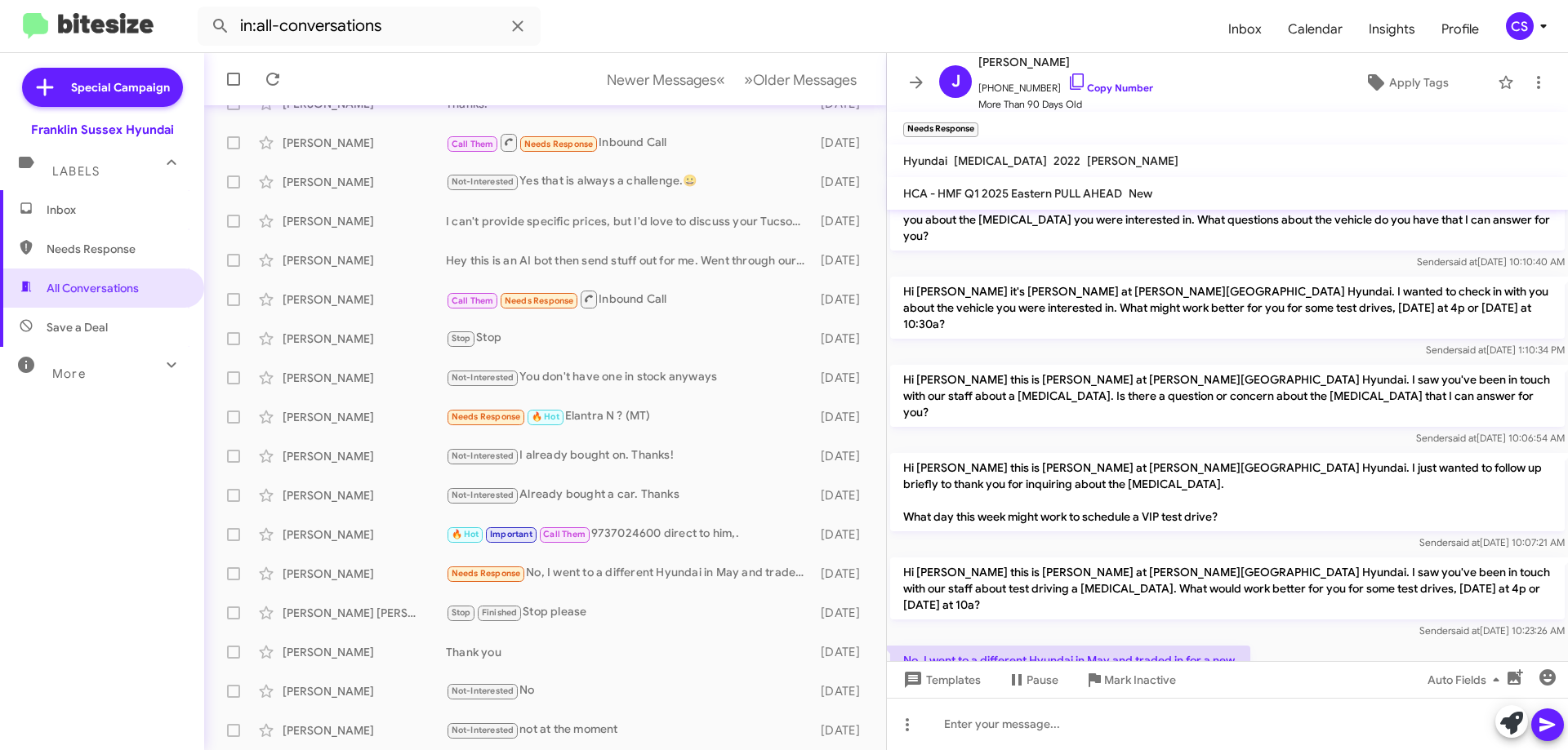
click at [1144, 683] on span "Mark Inactive" at bounding box center [1140, 680] width 72 height 30
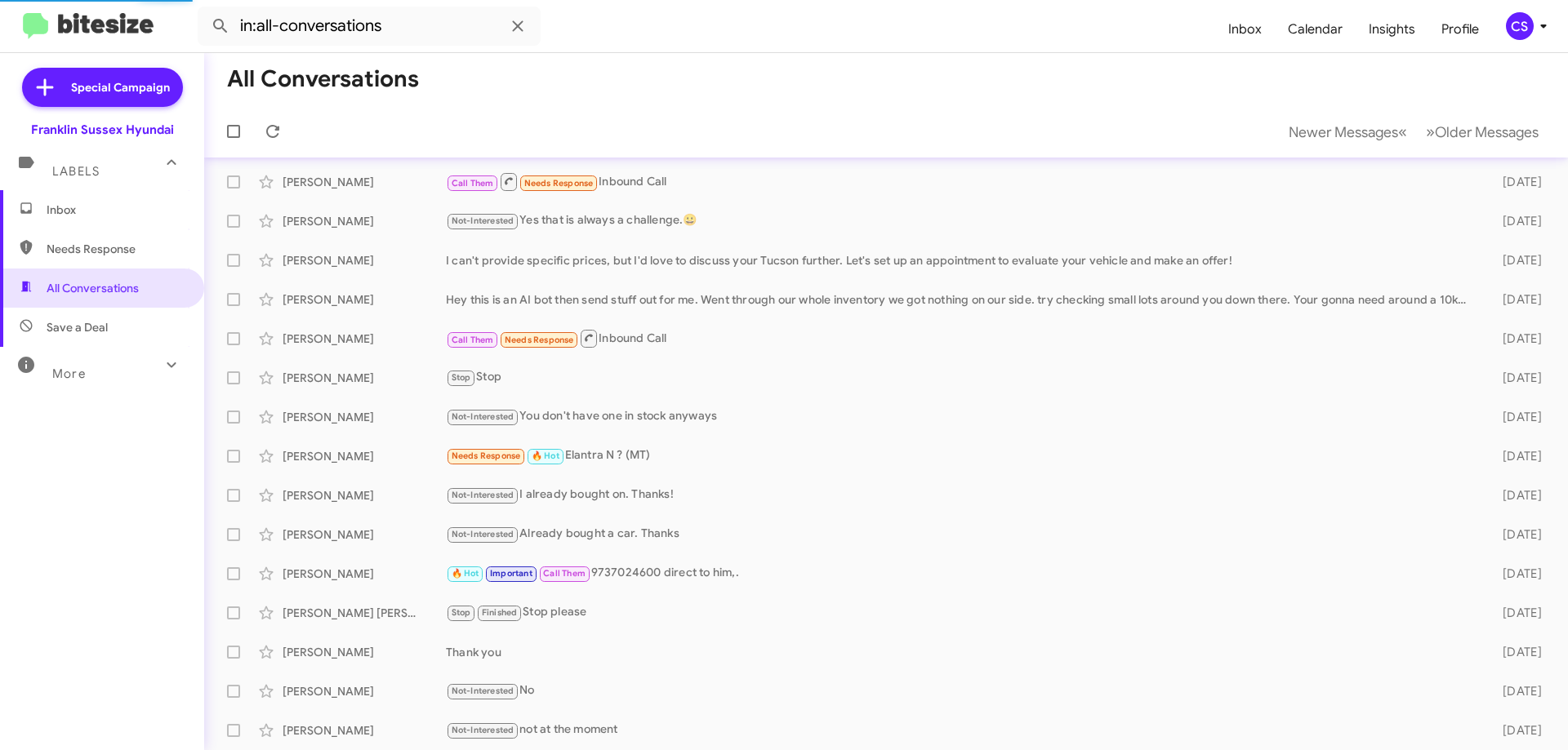
scroll to position [119, 0]
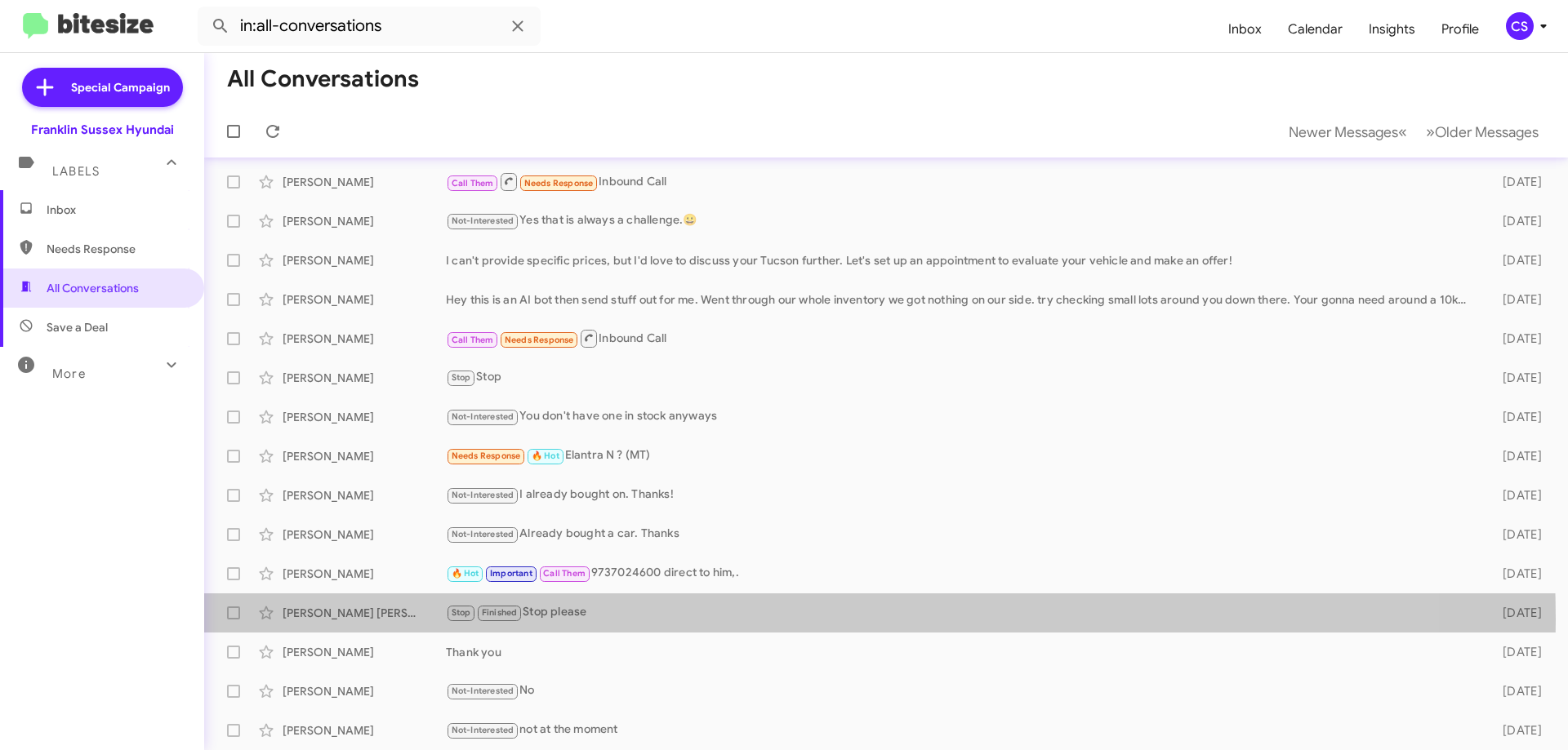
click at [668, 619] on div "Stop Finished Stop please" at bounding box center [961, 612] width 1030 height 19
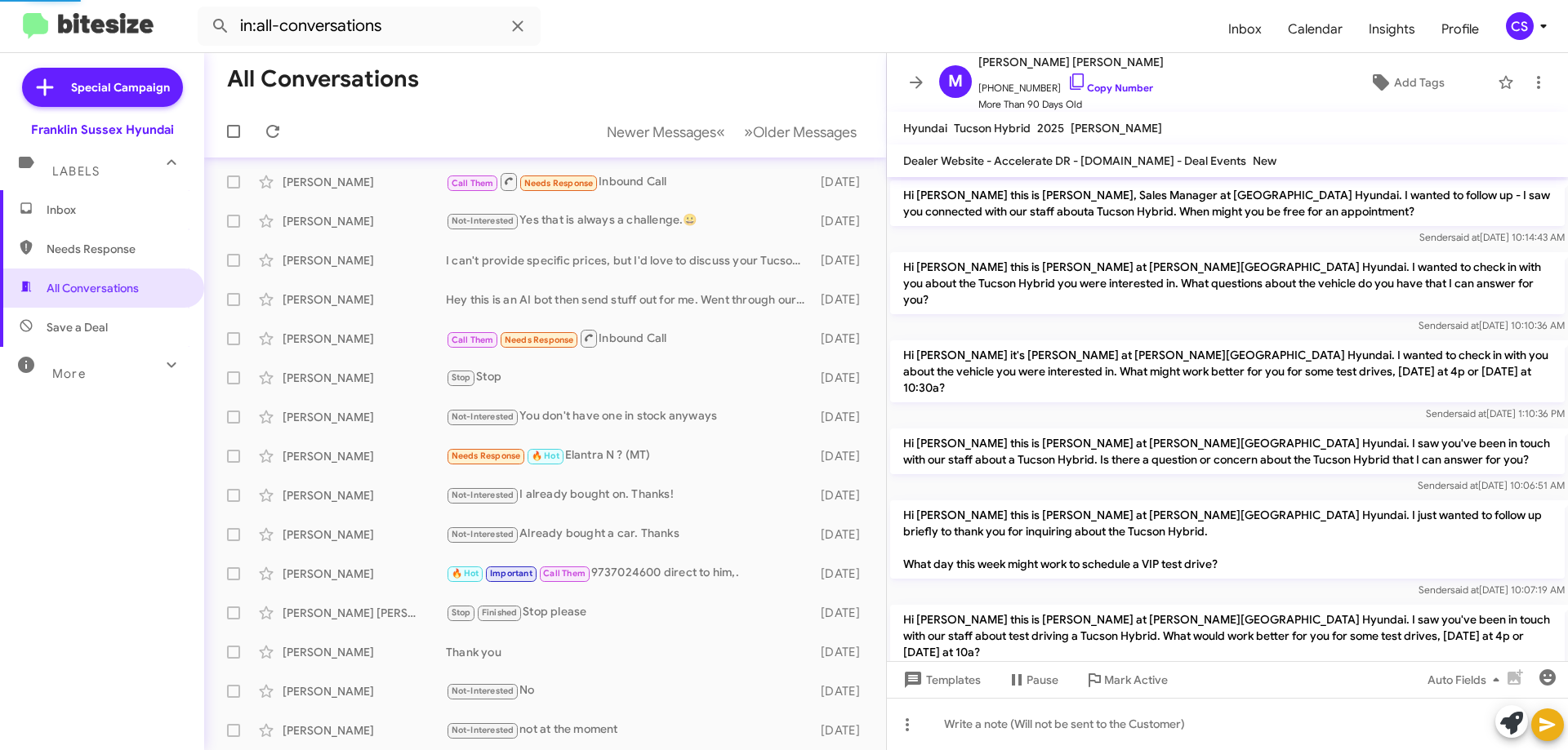
scroll to position [101, 0]
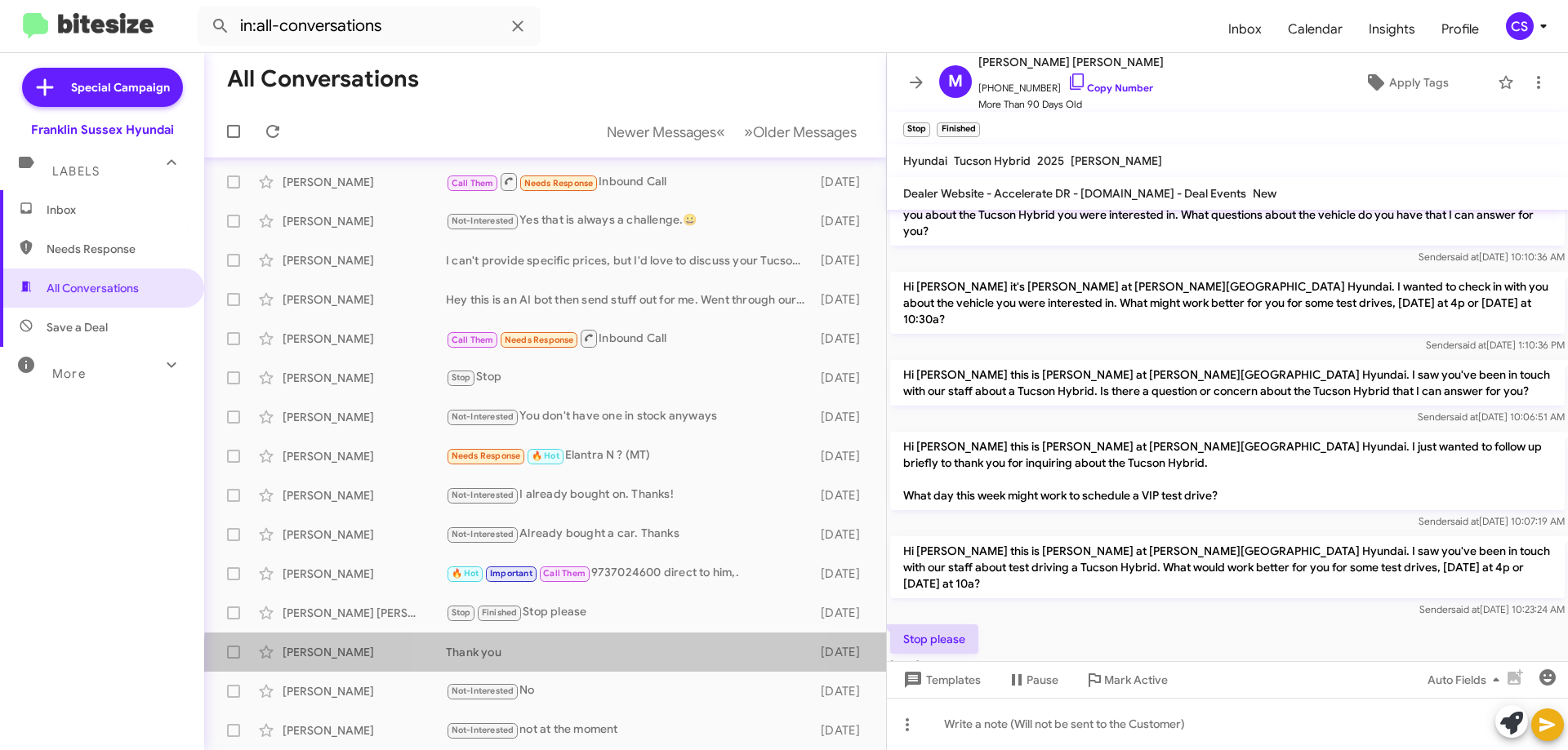
click at [609, 663] on div "[PERSON_NAME] Thank you [DATE]" at bounding box center [545, 652] width 656 height 33
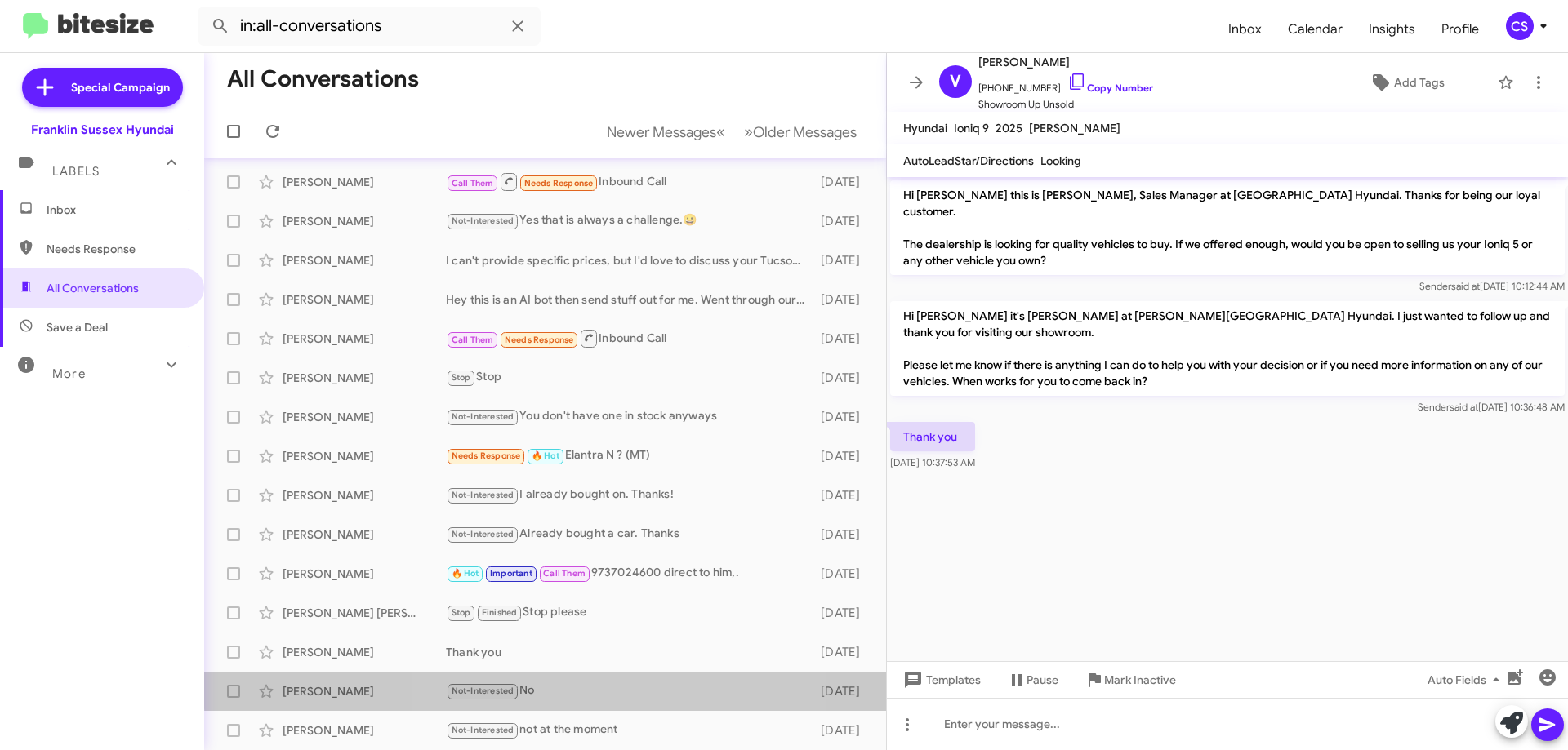
click at [608, 684] on div "Not-Interested No" at bounding box center [629, 691] width 367 height 19
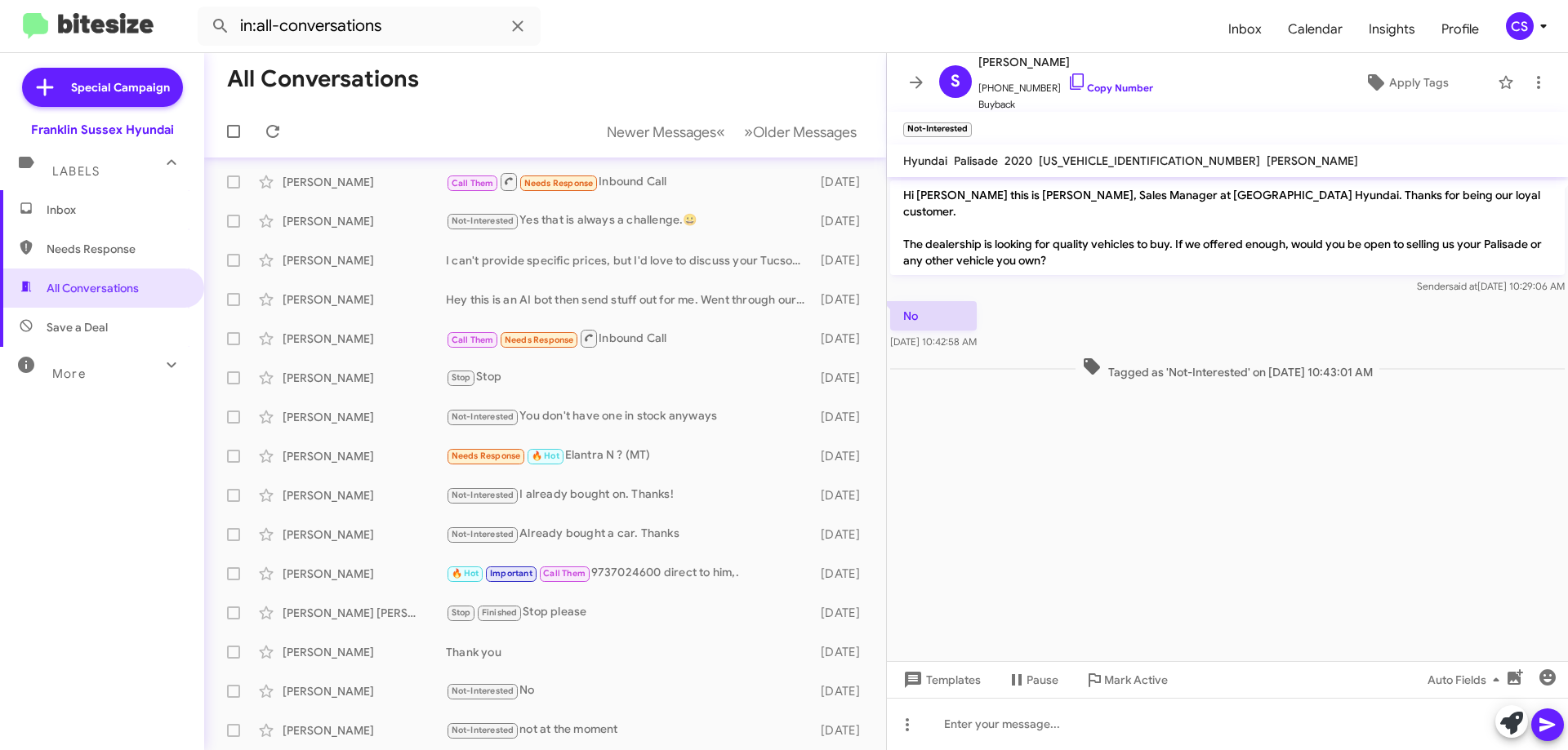
click at [597, 690] on div "Not-Interested No" at bounding box center [629, 691] width 367 height 19
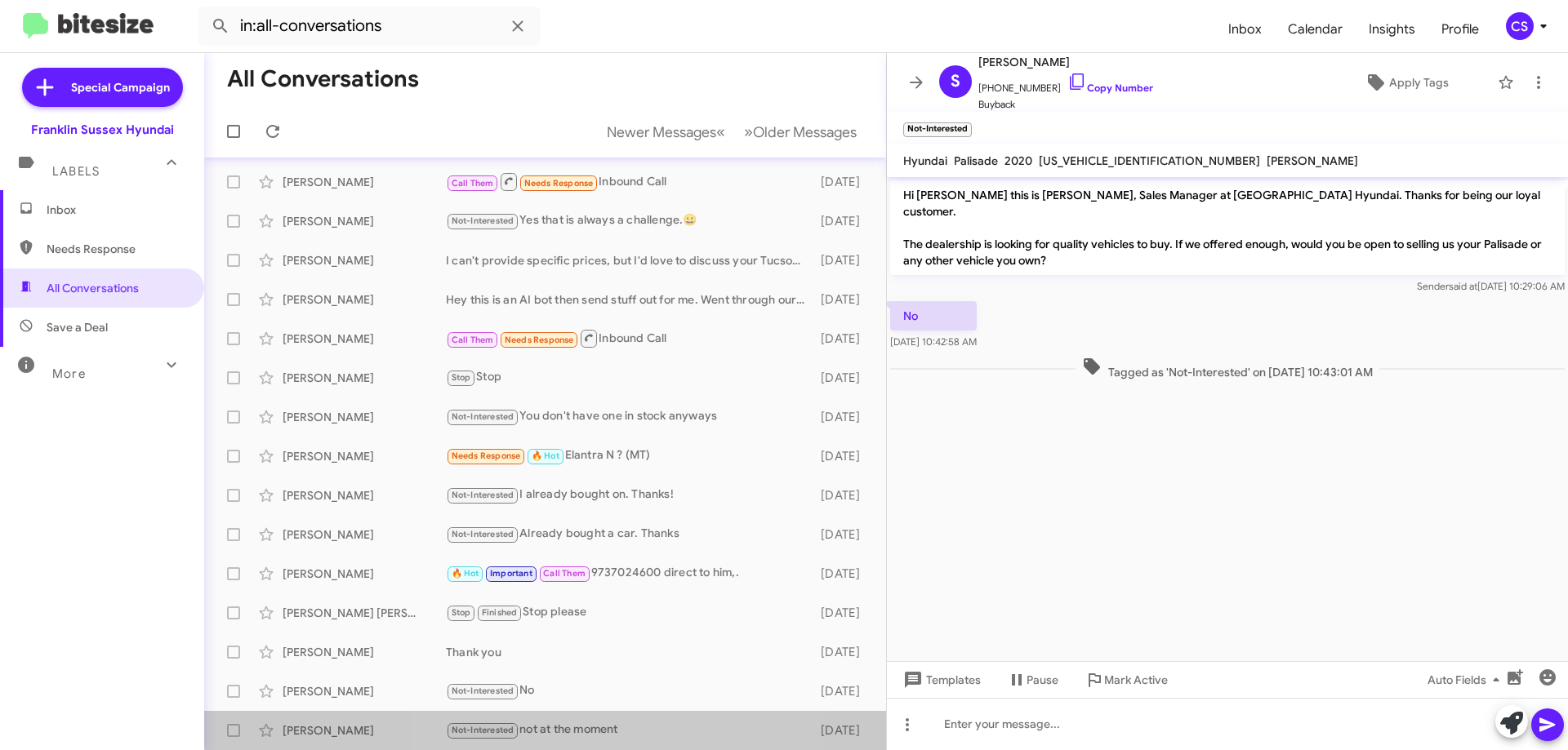
click at [636, 722] on div "Not-Interested not at the moment" at bounding box center [629, 731] width 367 height 19
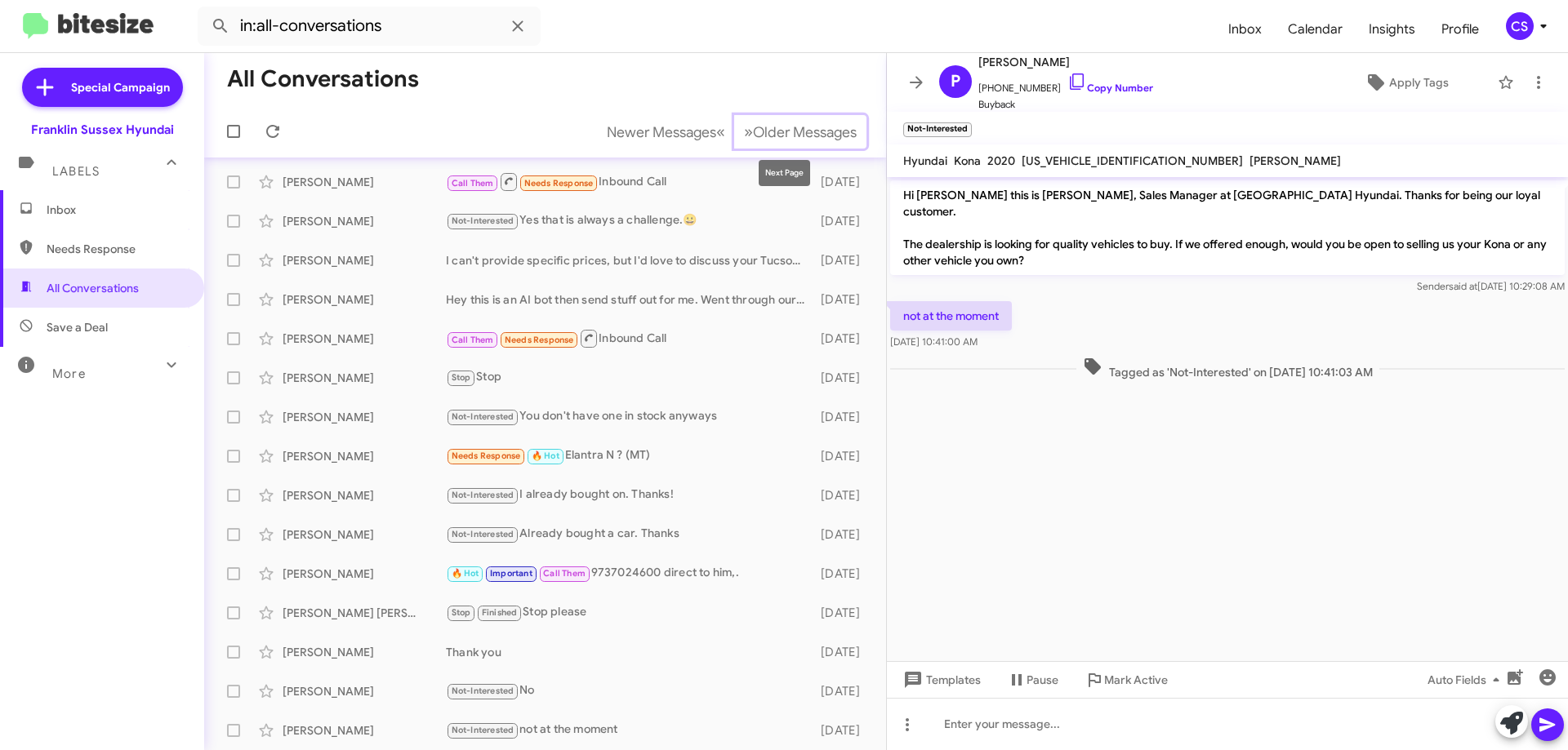
click at [753, 133] on span "Older Messages" at bounding box center [805, 132] width 104 height 18
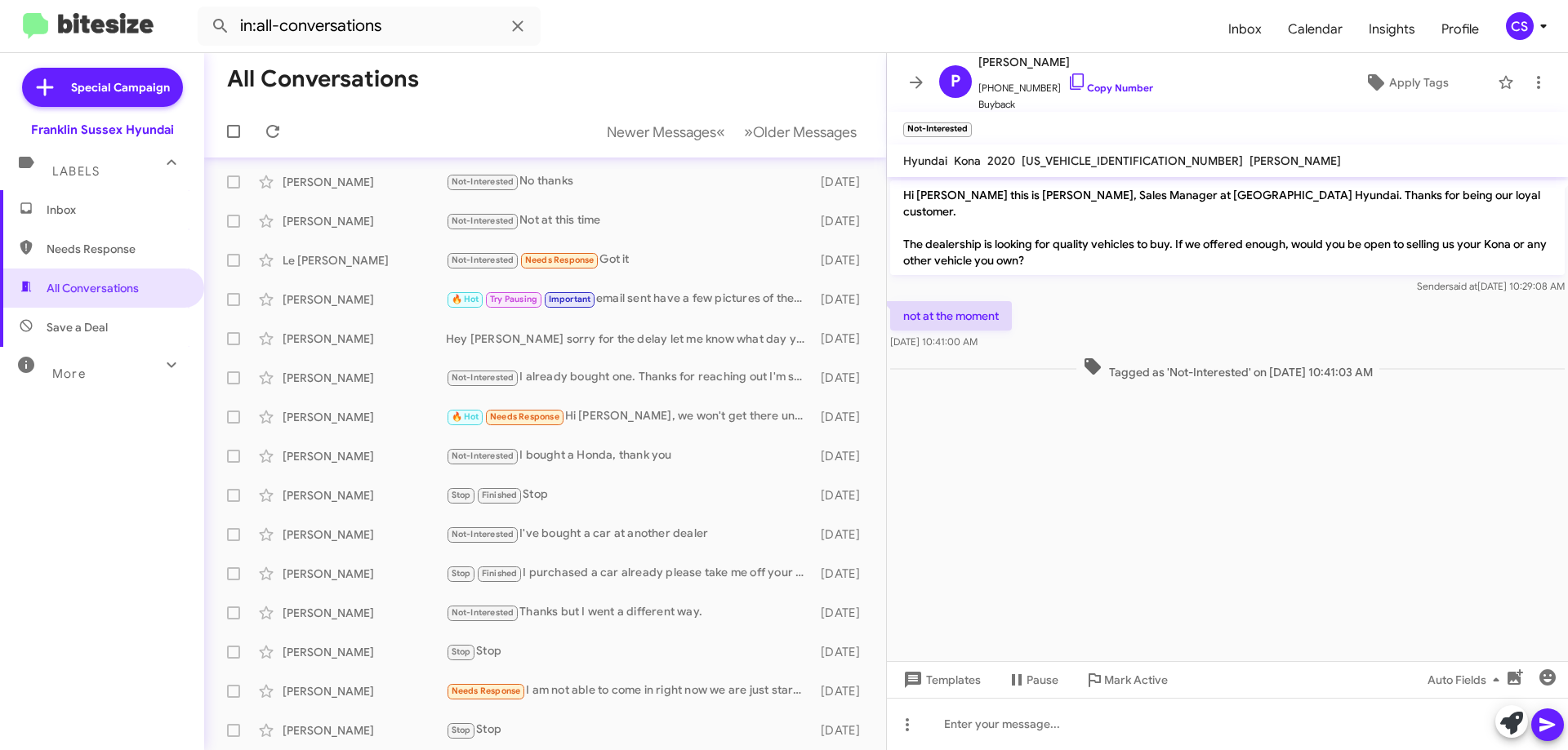
click at [666, 185] on div "Not-Interested No thanks" at bounding box center [629, 182] width 367 height 19
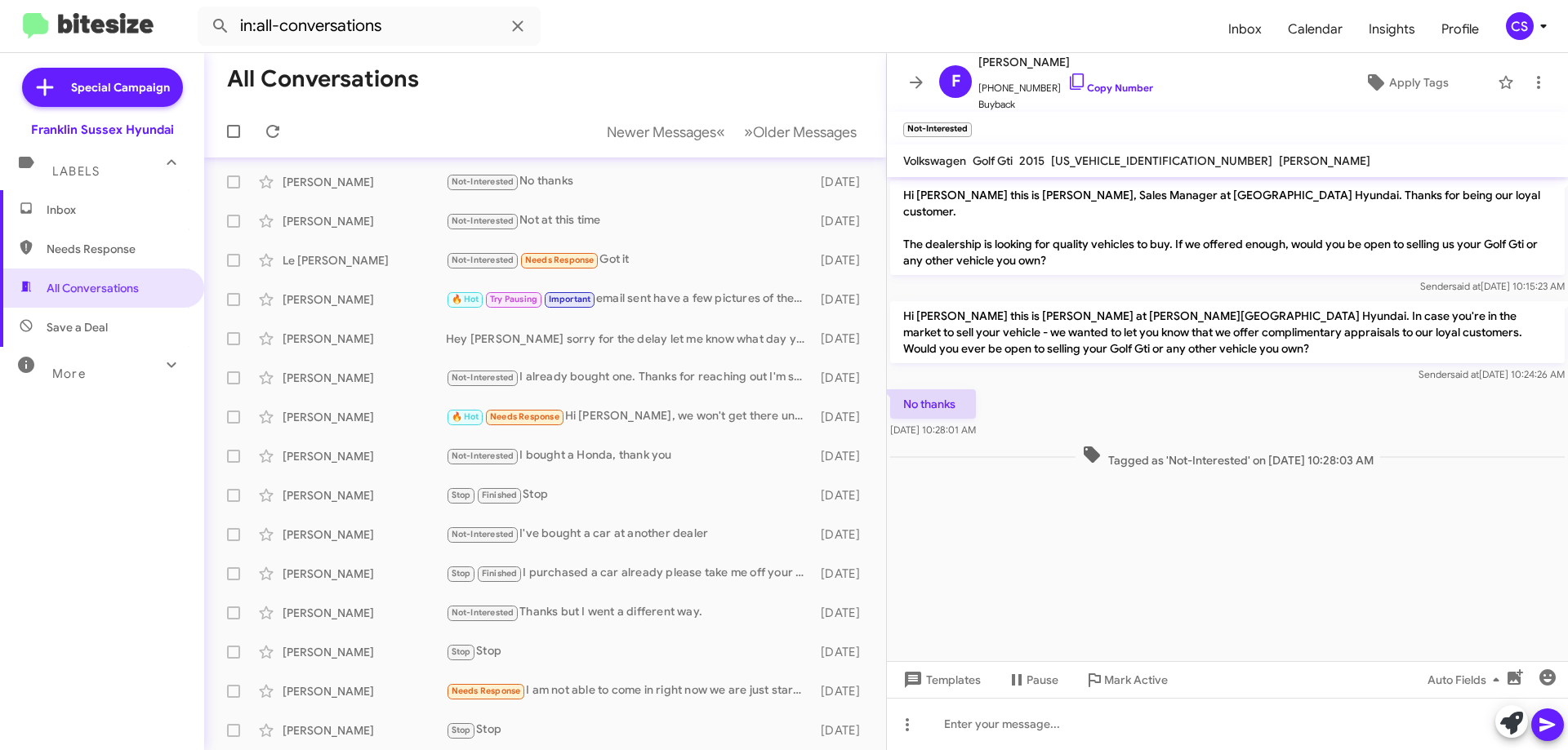
click at [656, 218] on div "Not-Interested Not at this time" at bounding box center [629, 221] width 367 height 19
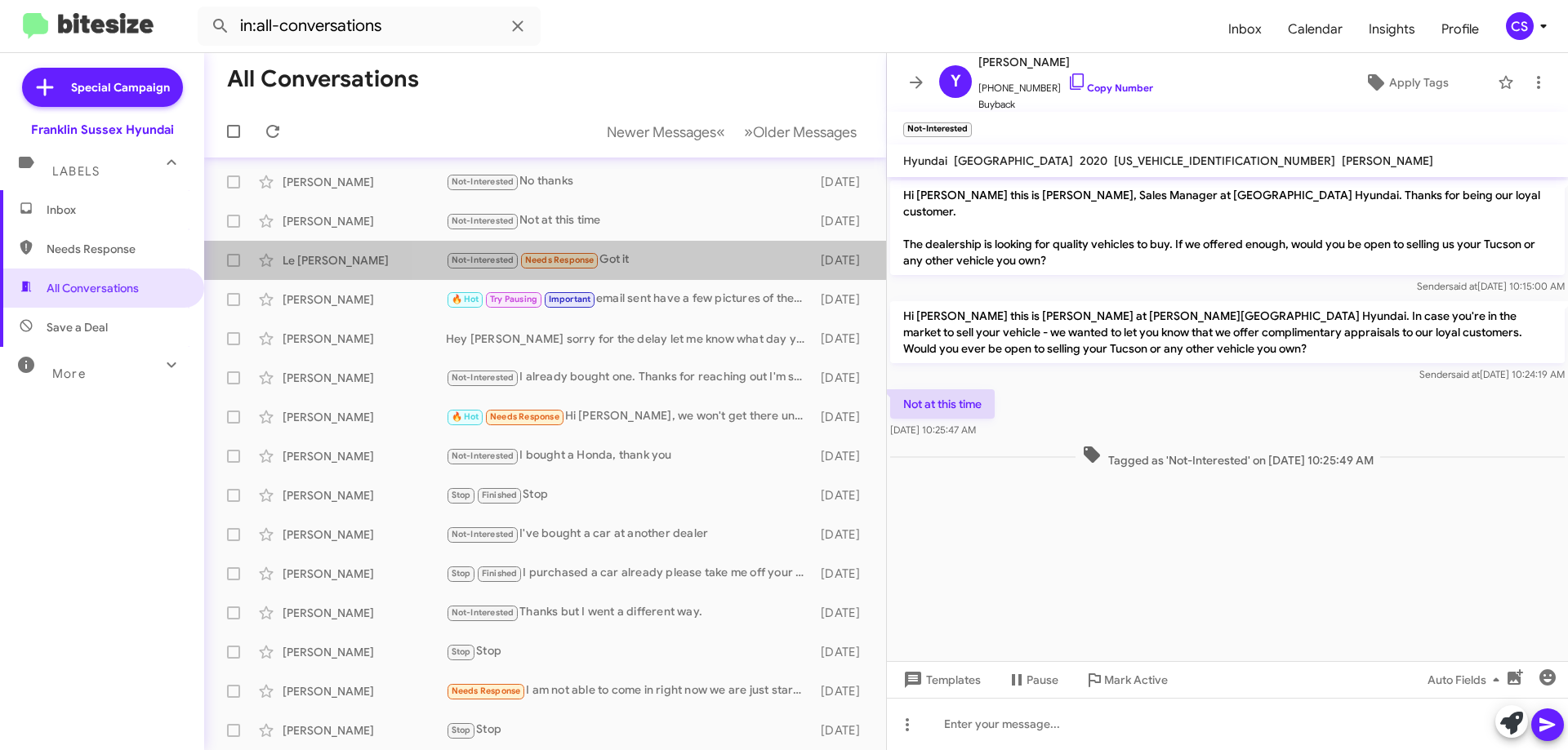
click at [663, 266] on div "Not-Interested Needs Response Got it" at bounding box center [629, 261] width 367 height 19
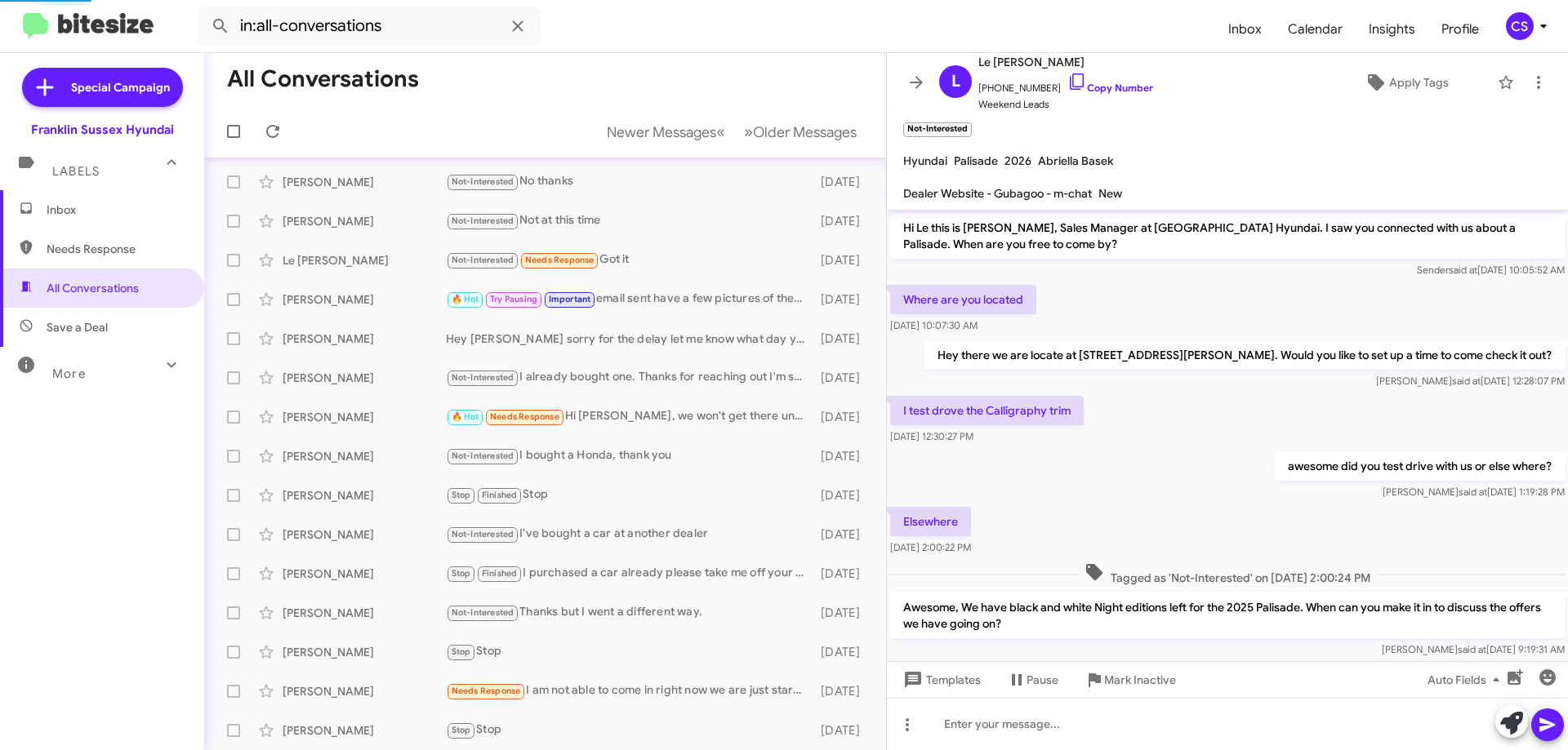
scroll to position [499, 0]
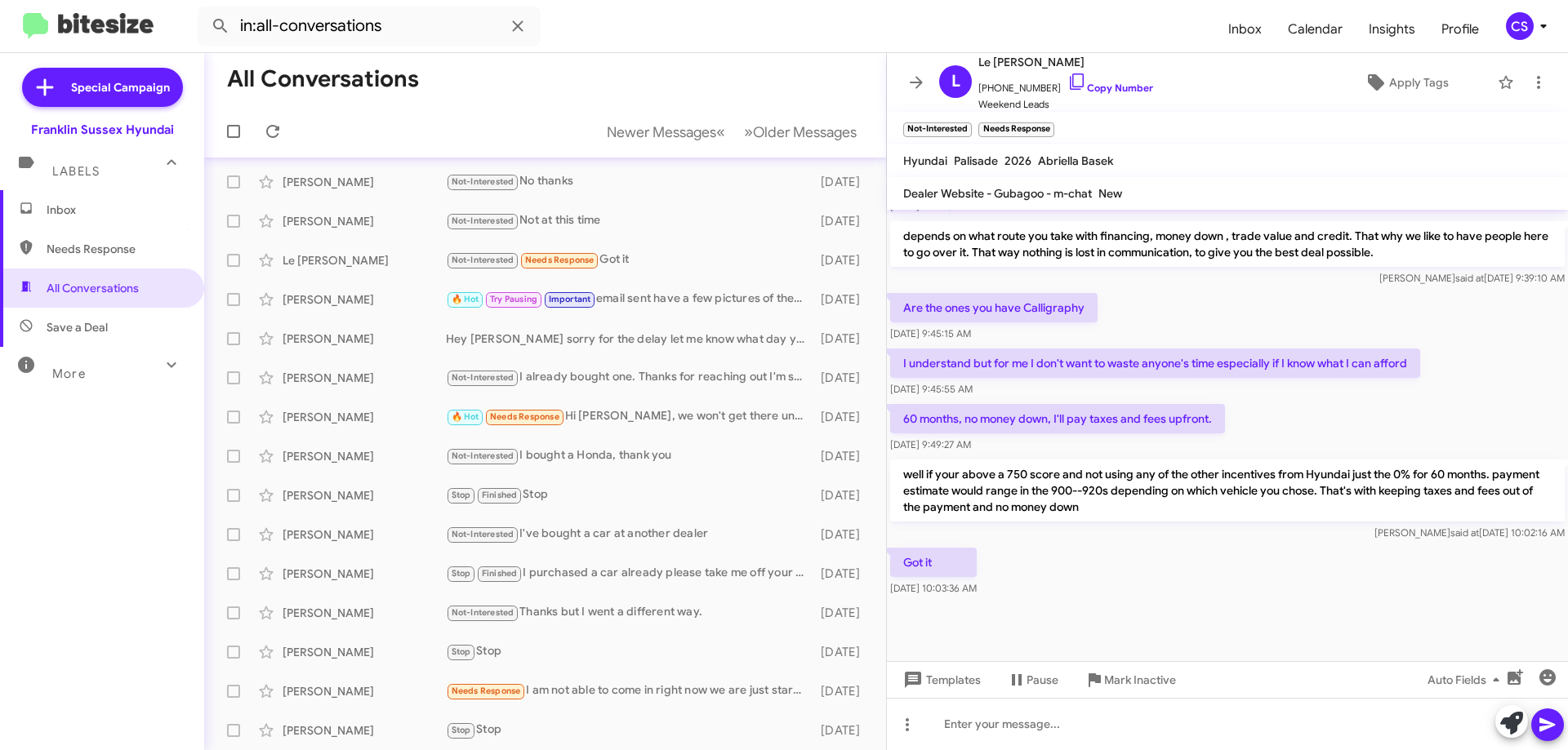
click at [670, 307] on div "🔥 Hot Try Pausing Important email sent have a few pictures of the tucson plus t…" at bounding box center [629, 299] width 367 height 19
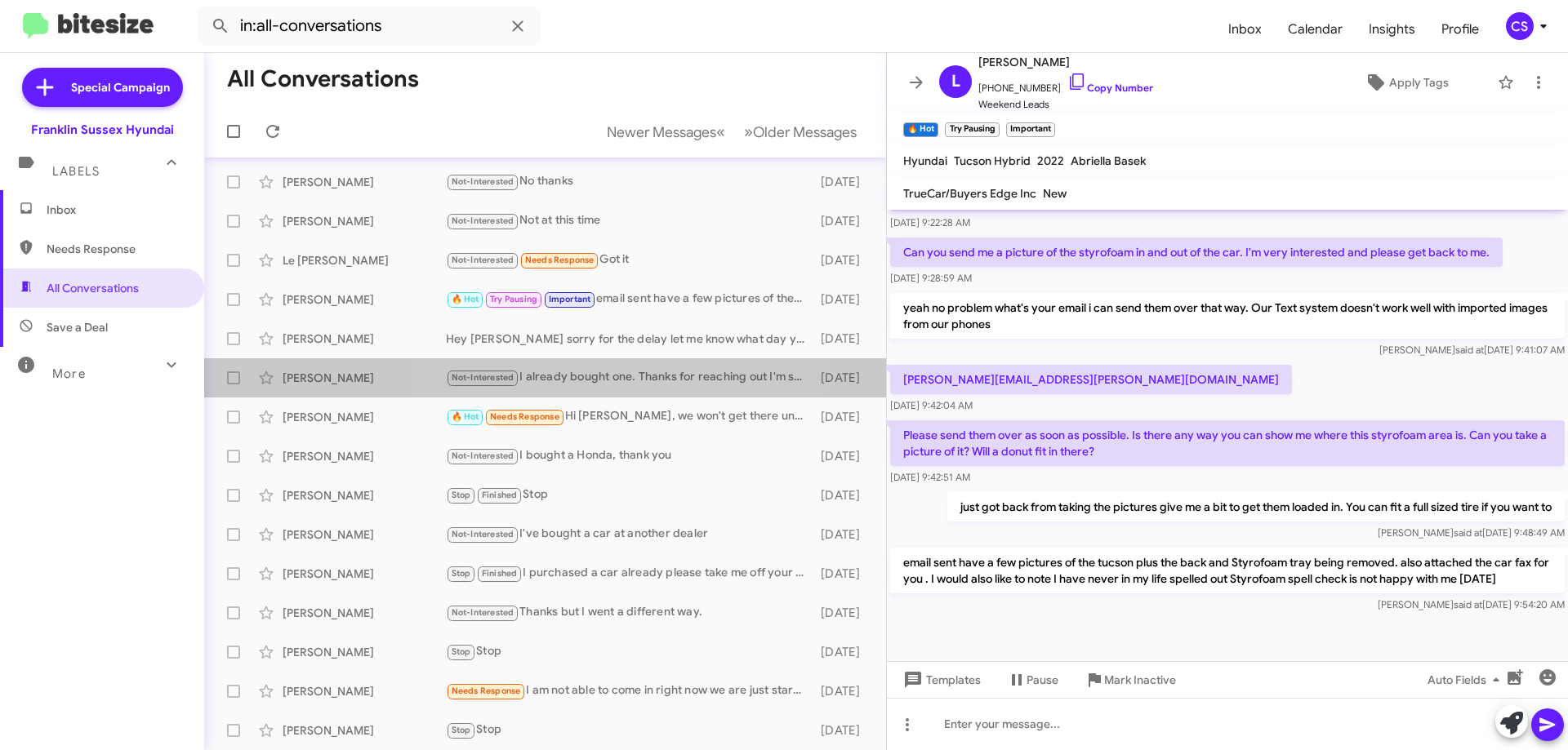
click at [637, 375] on div "Not-Interested I already bought one. Thanks for reaching out I'm set." at bounding box center [629, 378] width 367 height 19
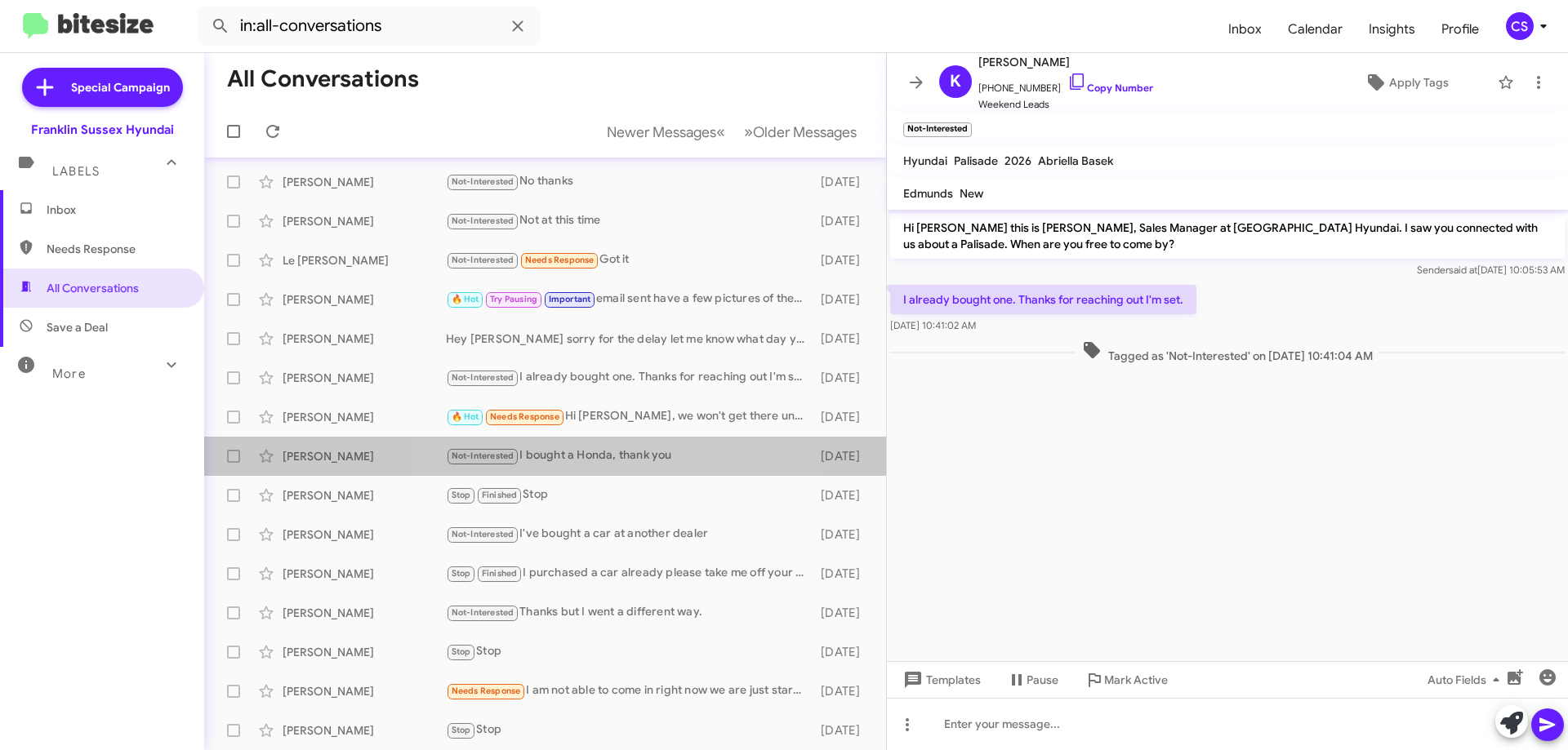
click at [626, 457] on div "Not-Interested I bought a Honda, thank you" at bounding box center [629, 456] width 367 height 19
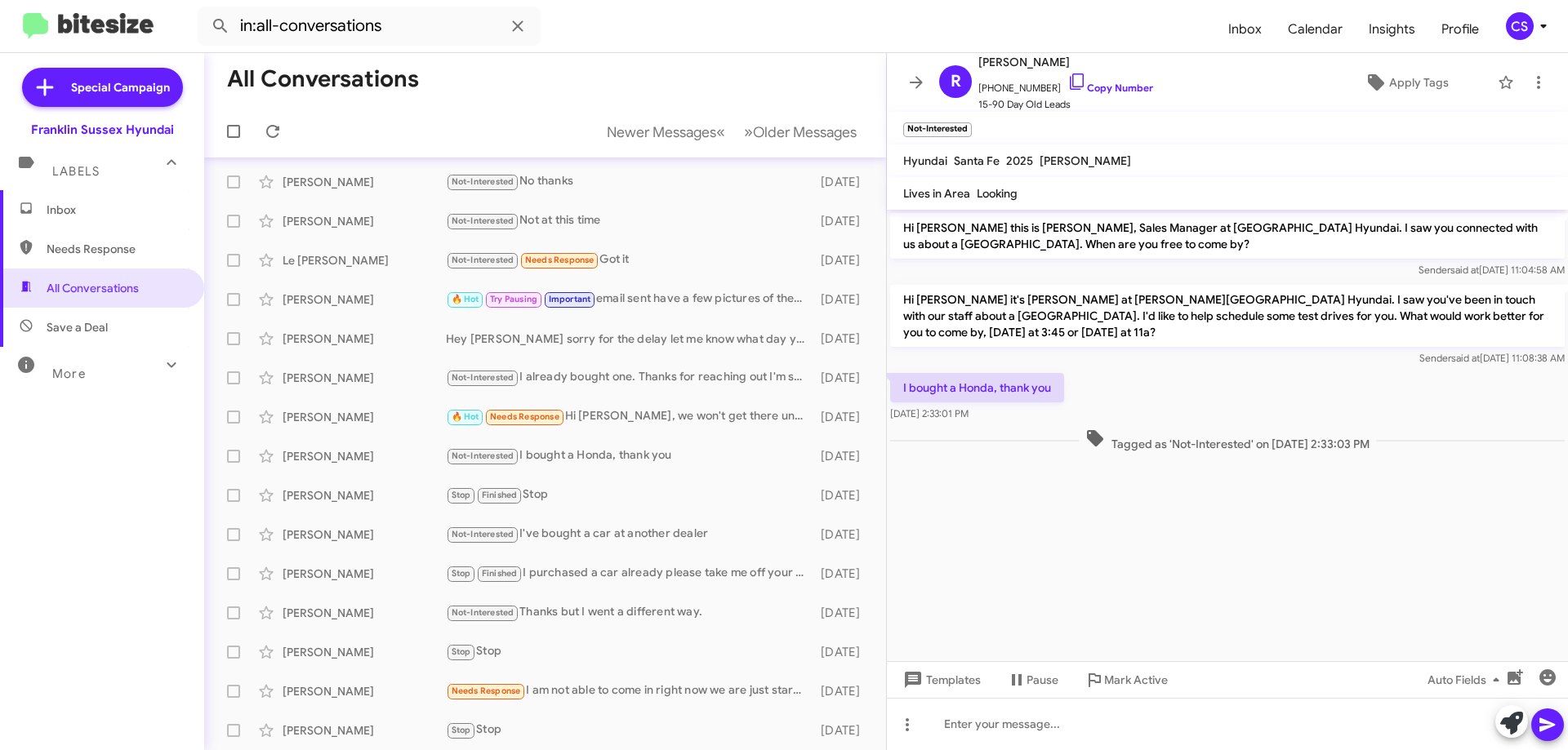
click at [579, 484] on div "[PERSON_NAME] Stop Finished Stop [DATE]" at bounding box center [545, 495] width 656 height 33
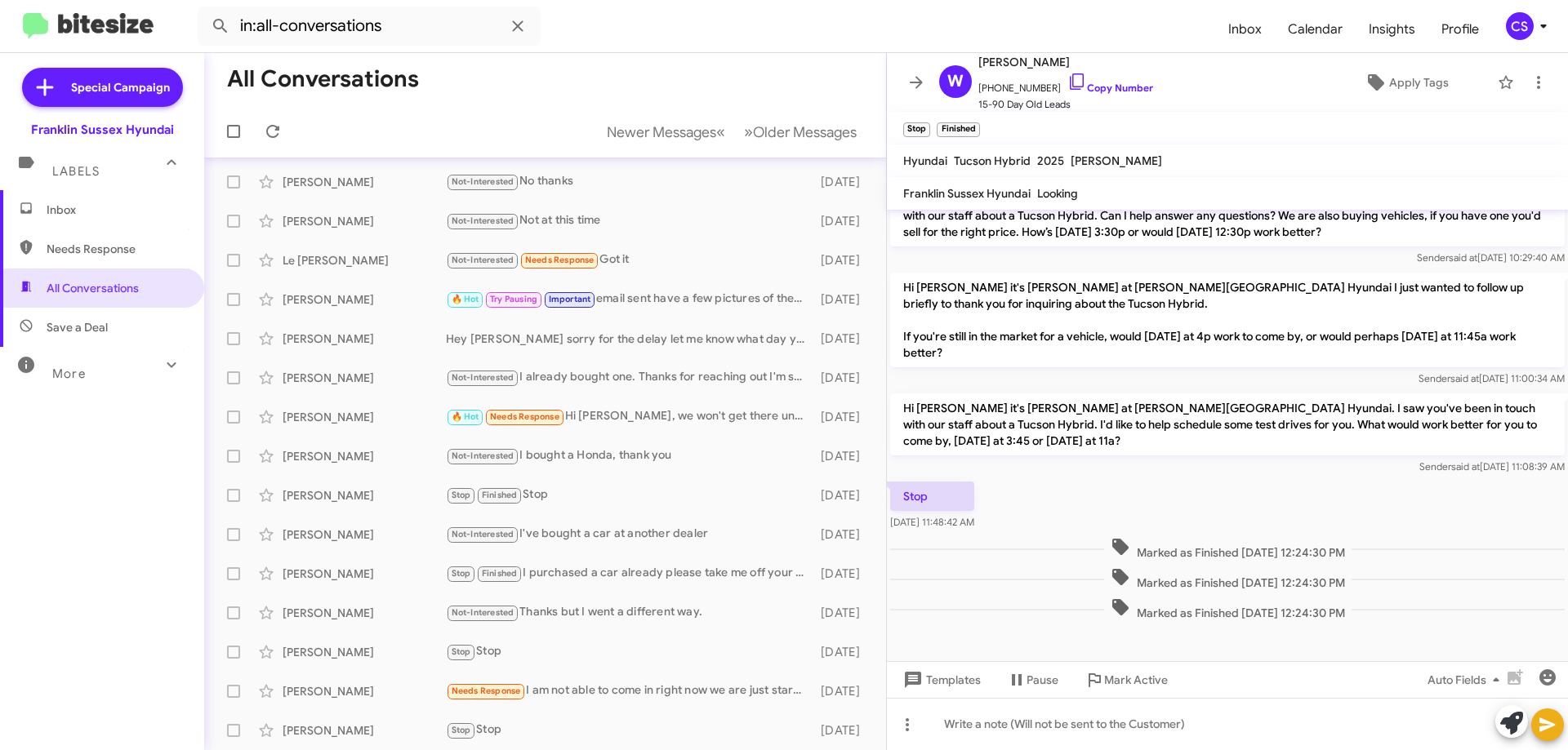
click at [587, 532] on div "Not-Interested I've bought a car at another dealer" at bounding box center [629, 535] width 367 height 19
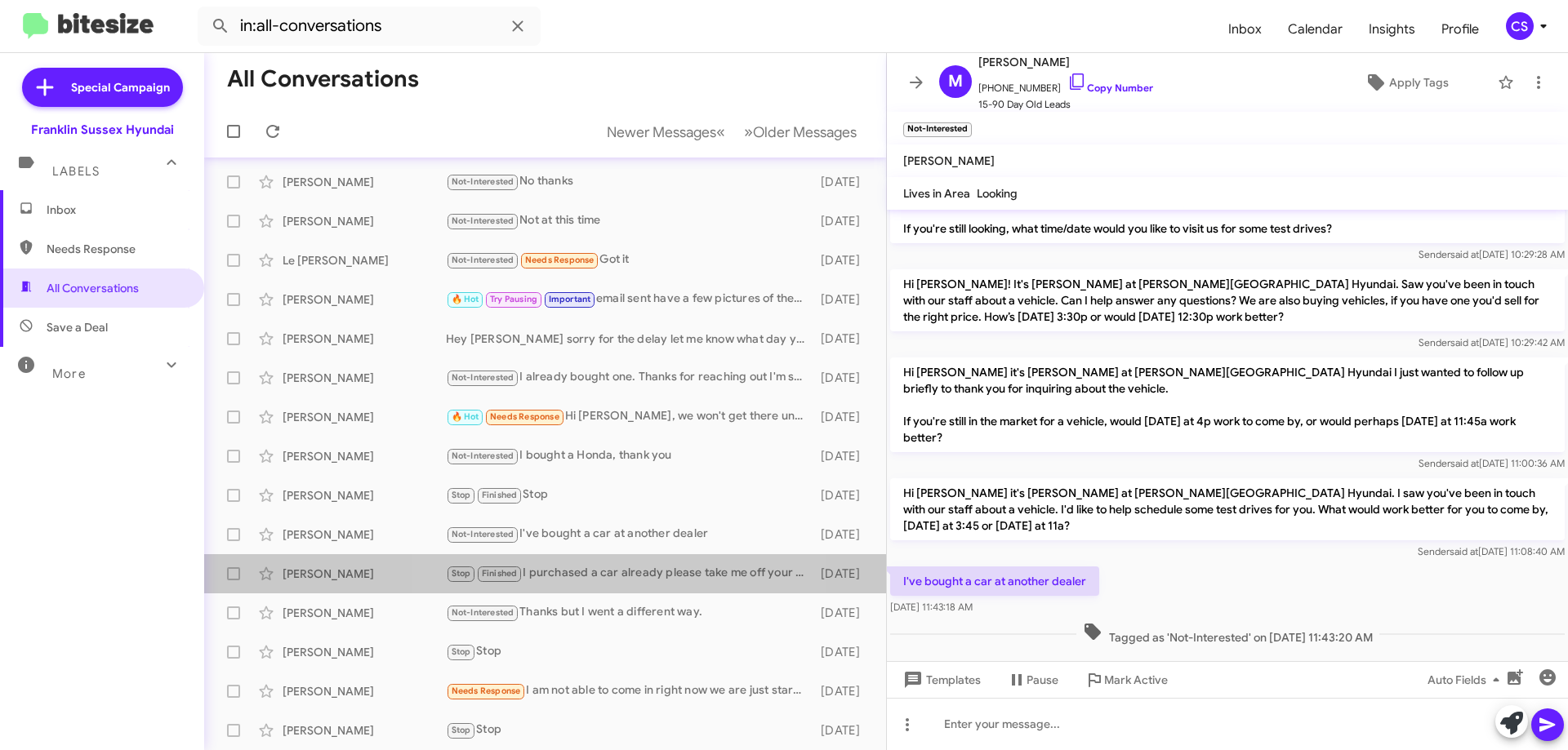
click at [593, 577] on div "Stop Finished I purchased a car already please take me off your list please" at bounding box center [629, 574] width 367 height 19
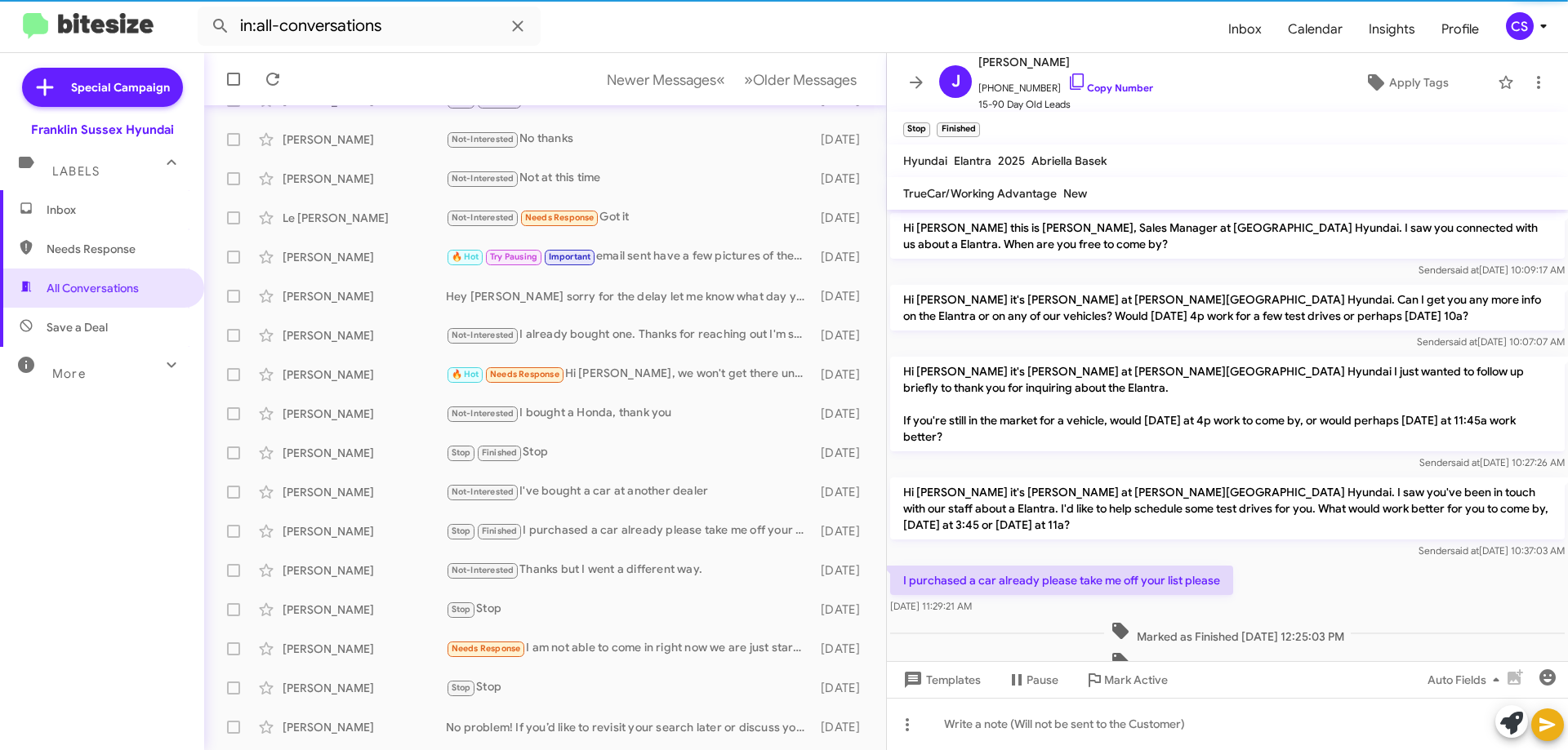
scroll to position [197, 0]
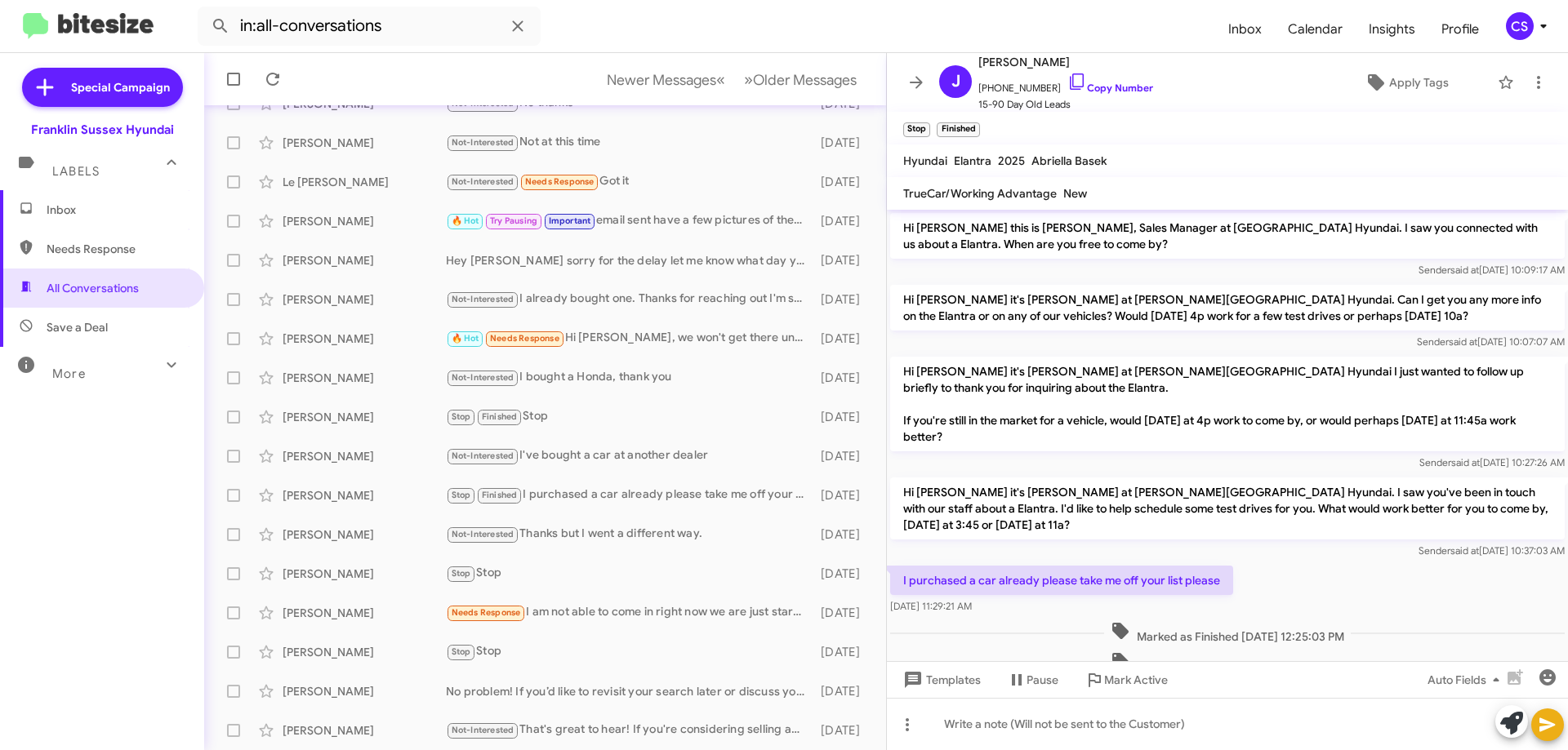
click at [600, 537] on div "Not-Interested Thanks but I went a different way." at bounding box center [629, 535] width 367 height 19
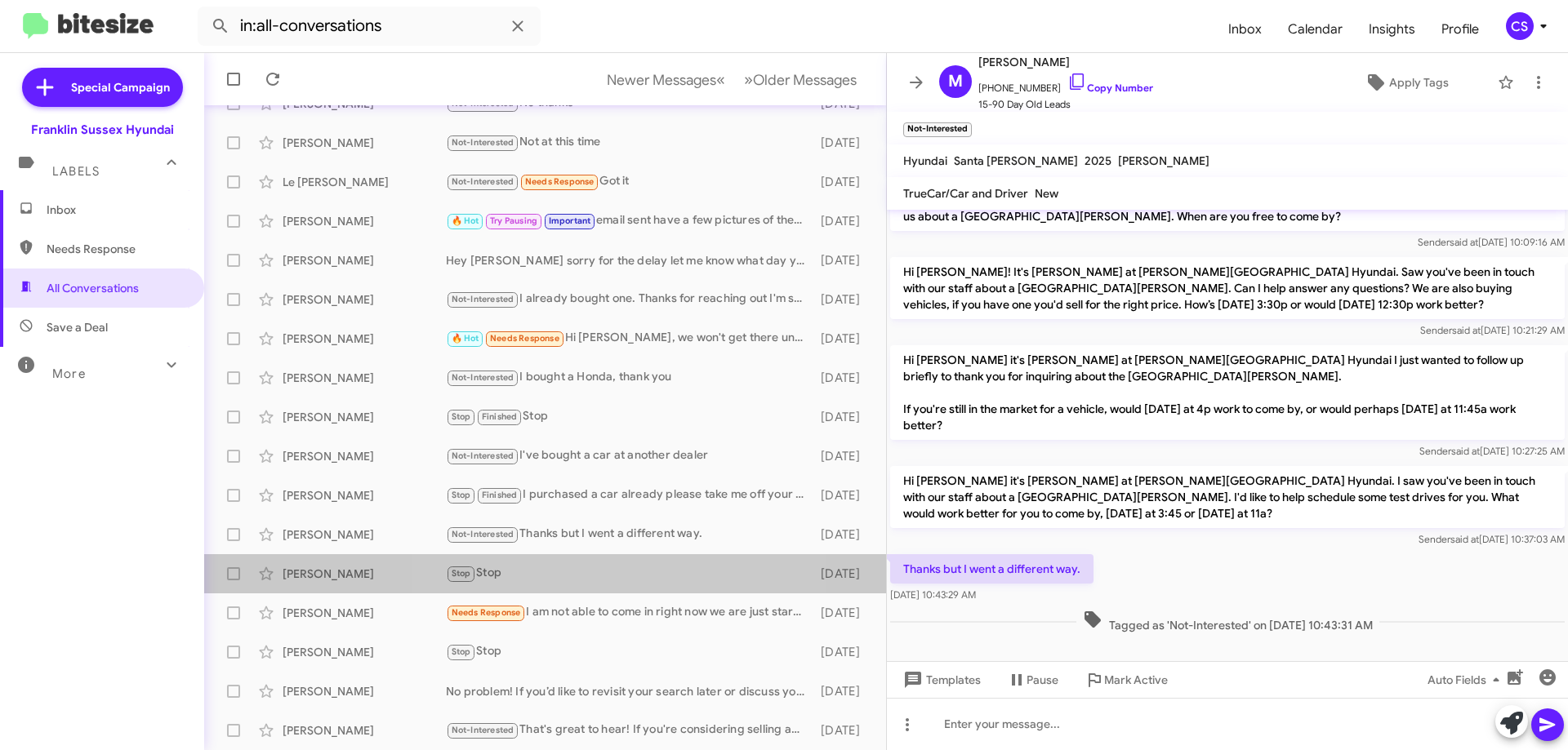
click at [590, 570] on div "Stop Stop" at bounding box center [629, 574] width 367 height 19
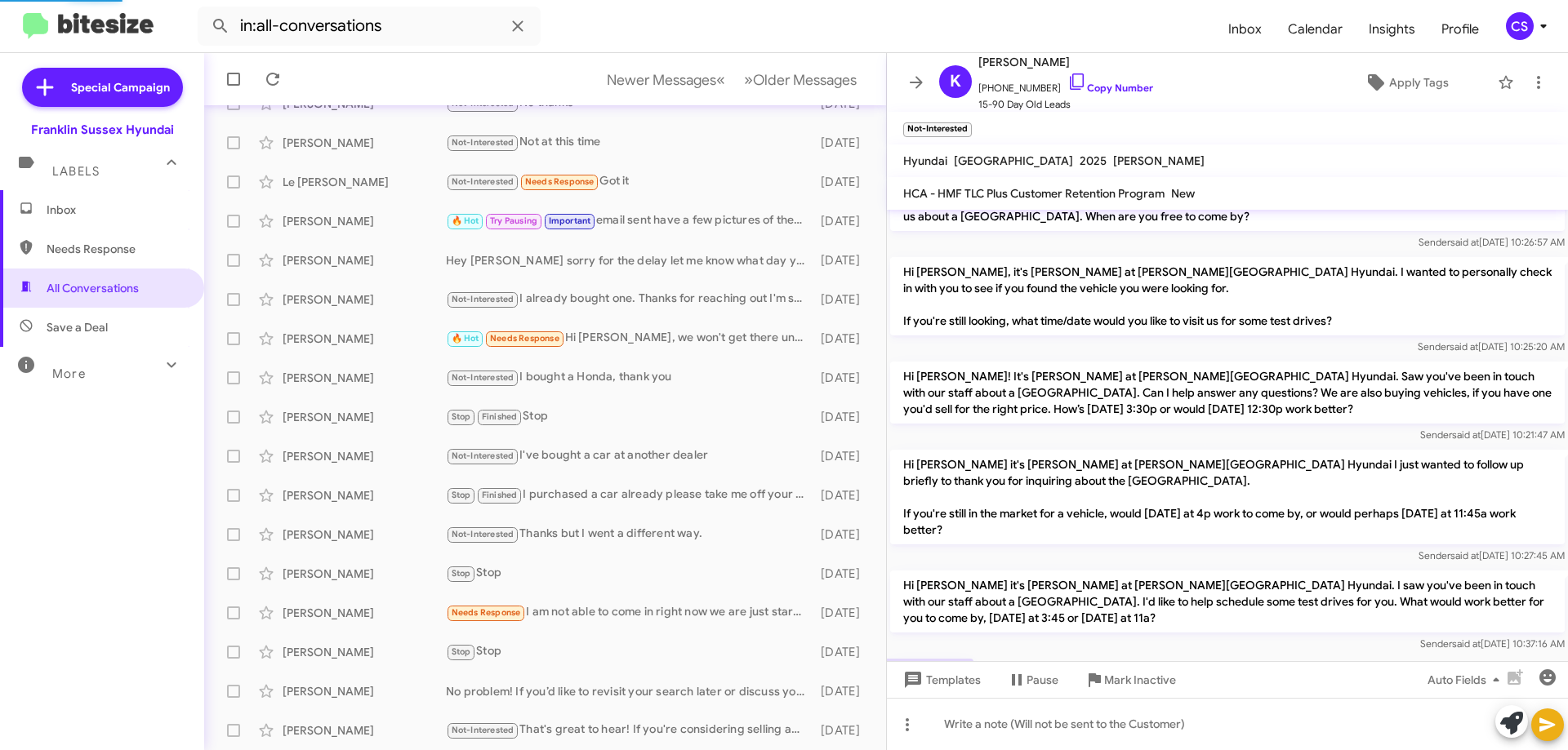
scroll to position [102, 0]
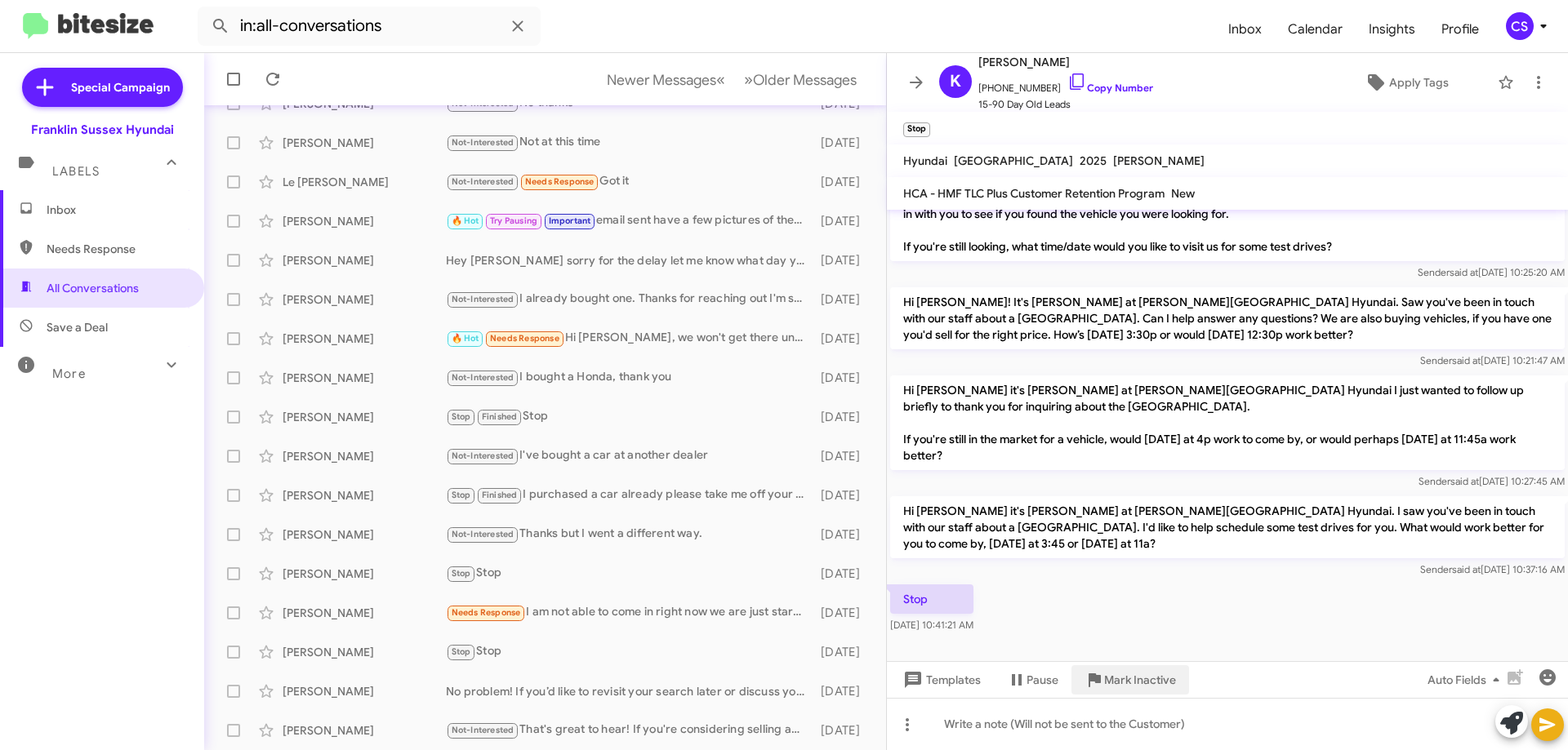
click at [1139, 689] on span "Mark Inactive" at bounding box center [1140, 680] width 72 height 30
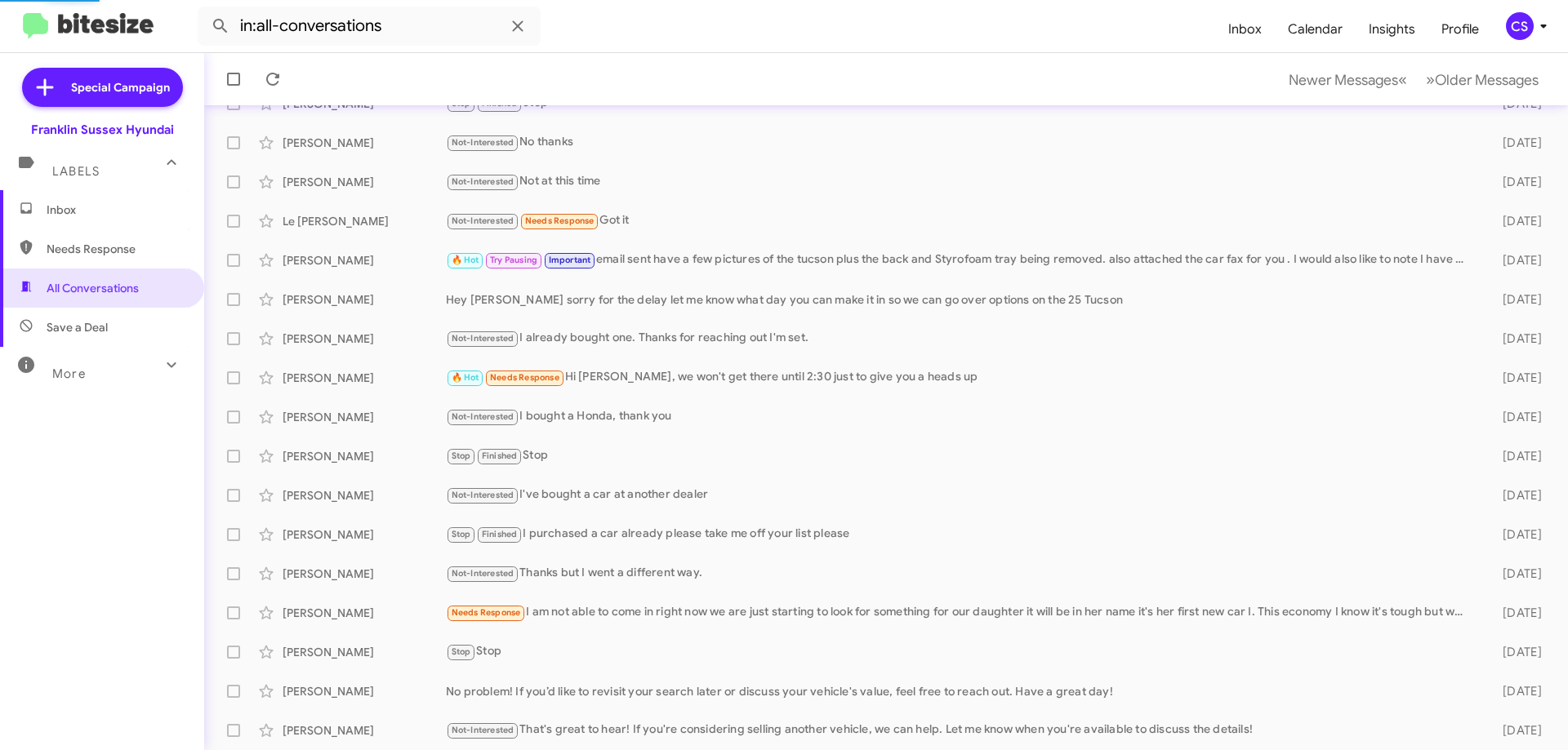
scroll to position [159, 0]
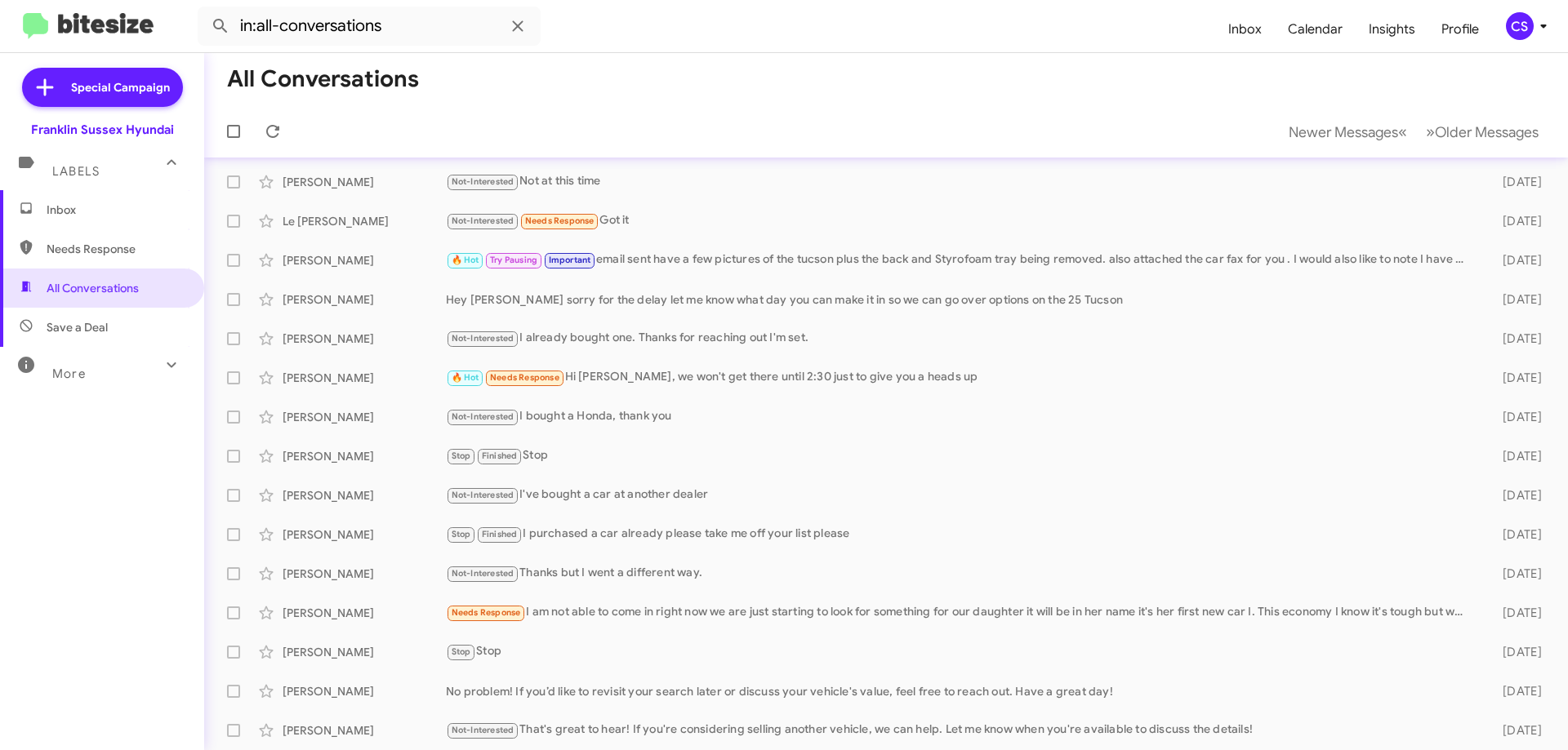
click at [706, 616] on div "Needs Response I am not able to come in right now we are just starting to look …" at bounding box center [961, 612] width 1030 height 19
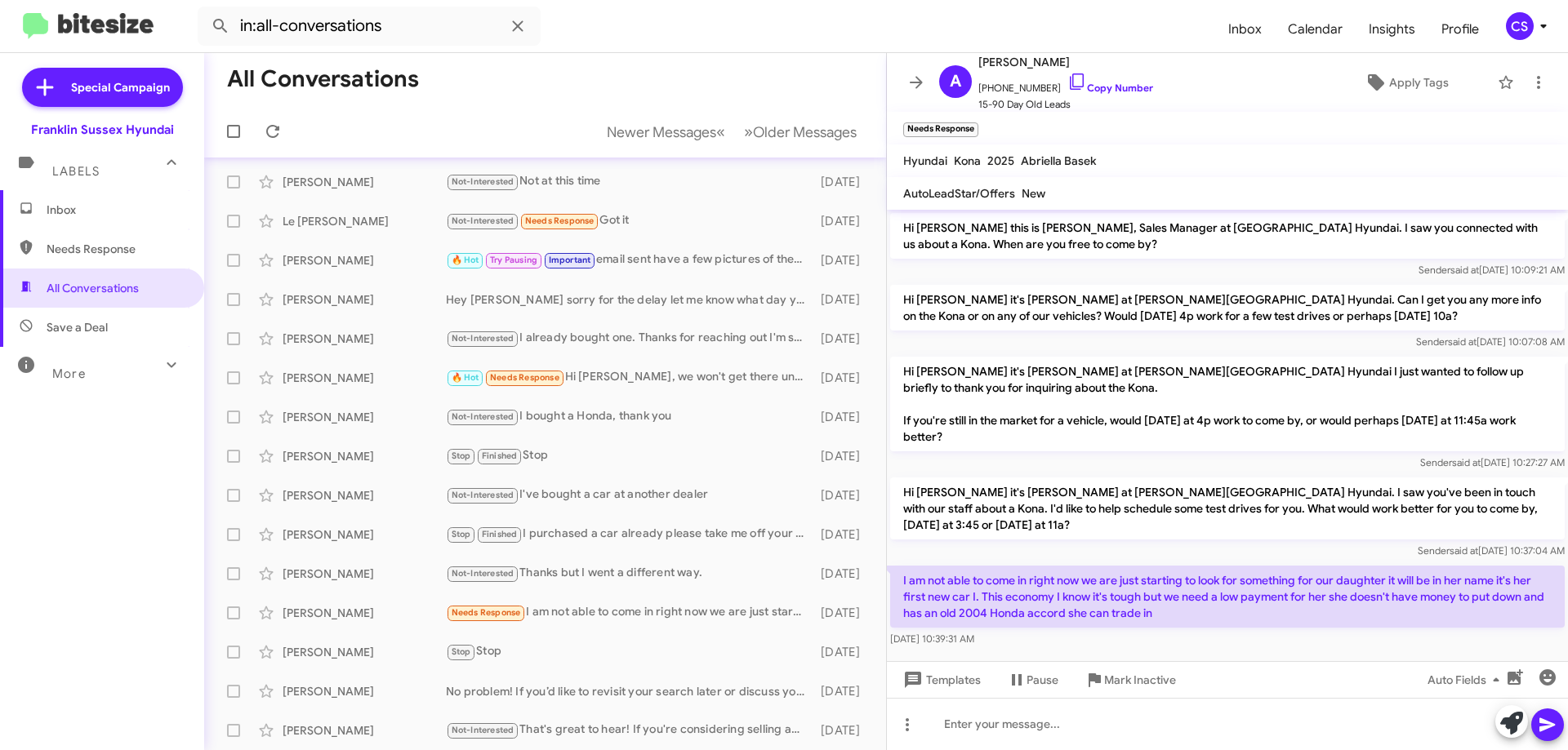
click at [657, 657] on div "Stop Stop" at bounding box center [629, 652] width 367 height 19
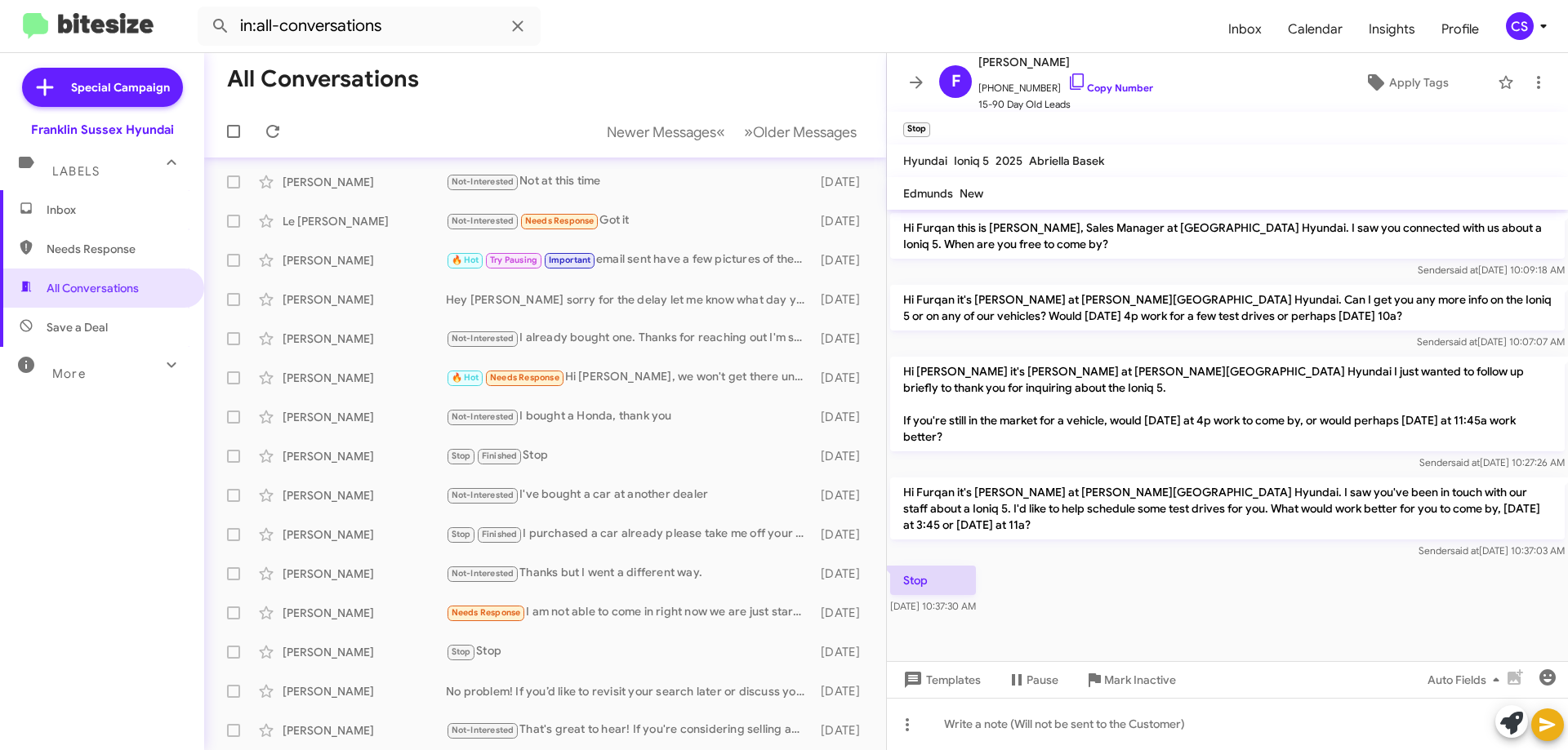
click at [632, 702] on div "[PERSON_NAME] No problem! If you’d like to revisit your search later or discuss…" at bounding box center [545, 691] width 656 height 33
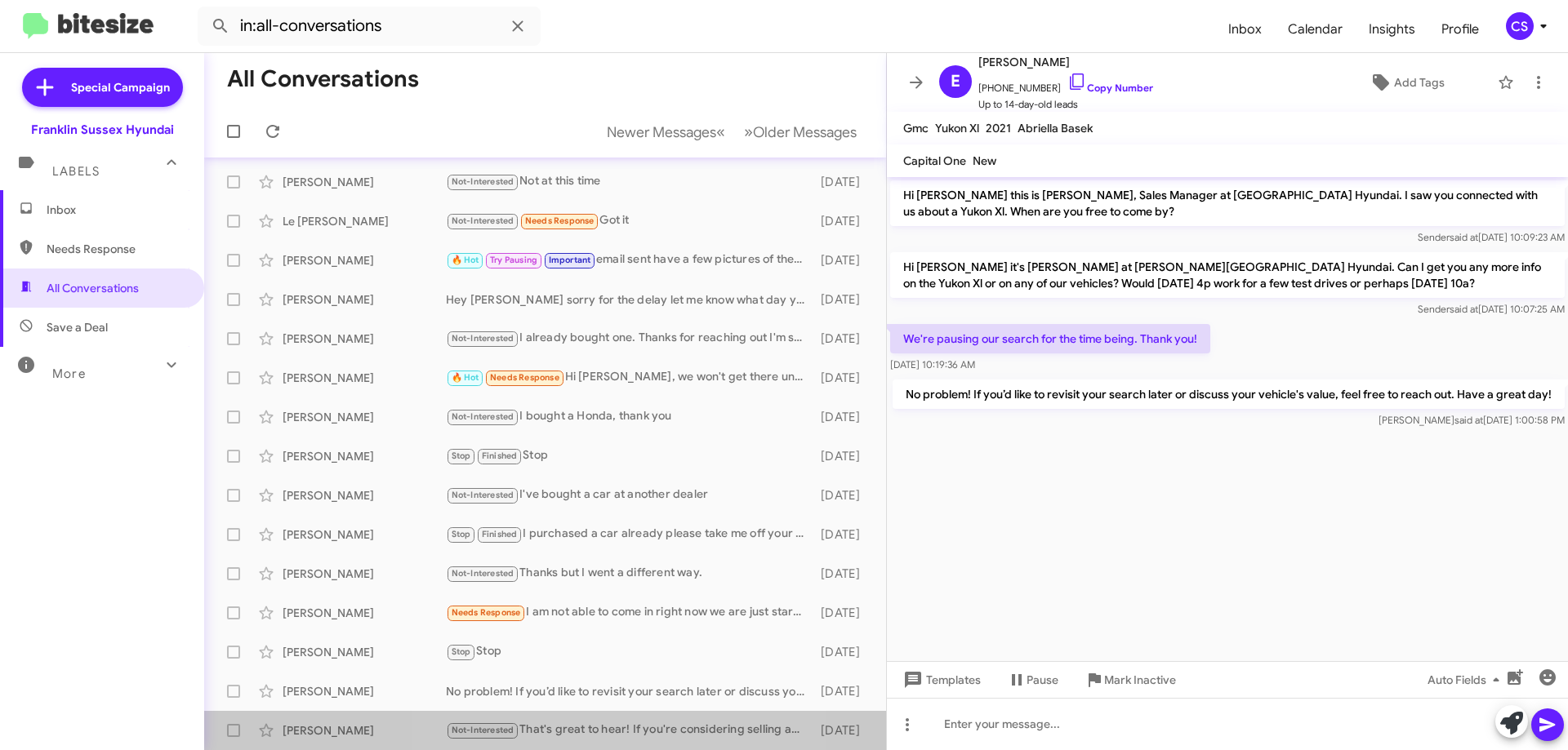
click at [621, 733] on div "Not-Interested That's great to hear! If you're considering selling another vehi…" at bounding box center [629, 731] width 367 height 19
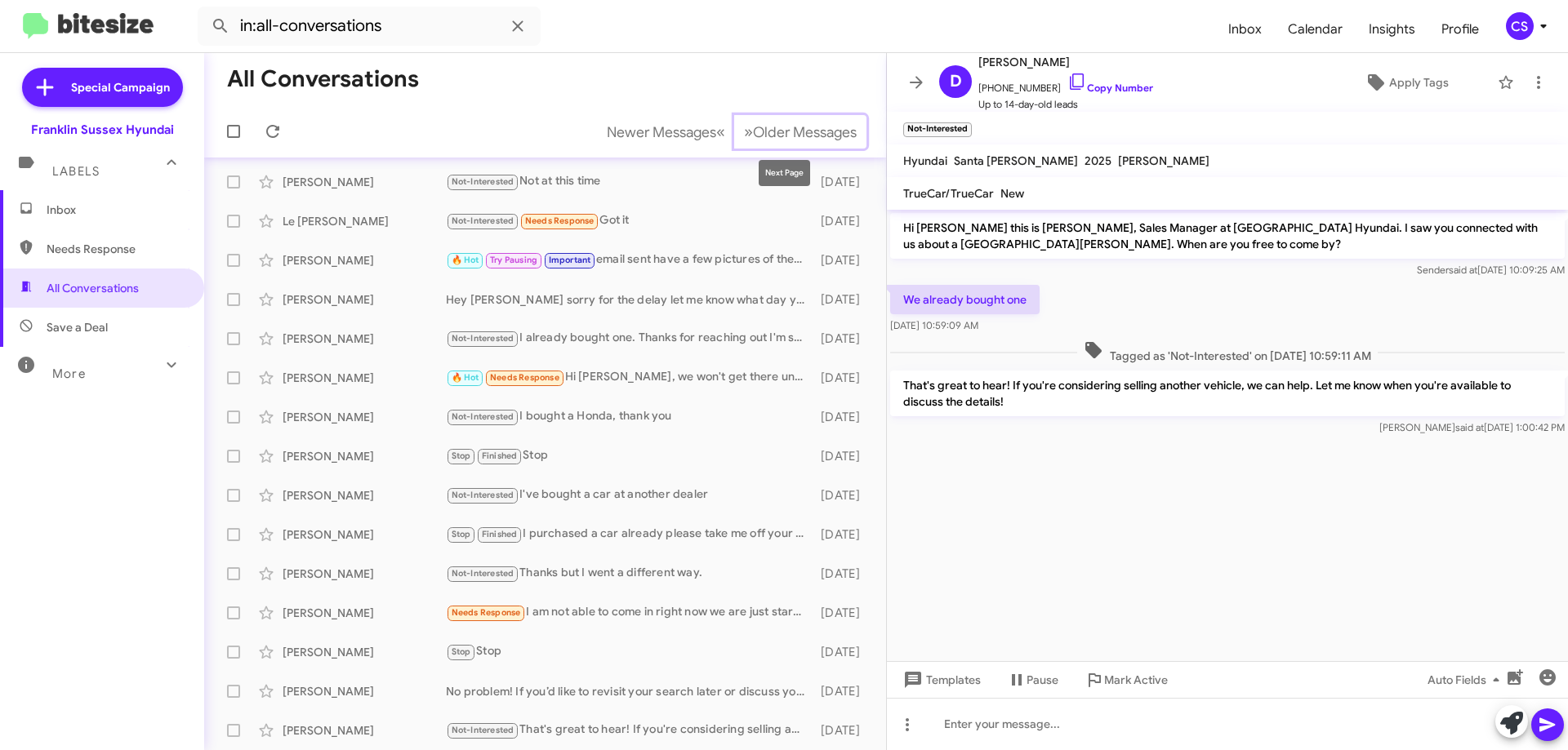
click at [793, 119] on button "» Next Older Messages" at bounding box center [800, 132] width 133 height 34
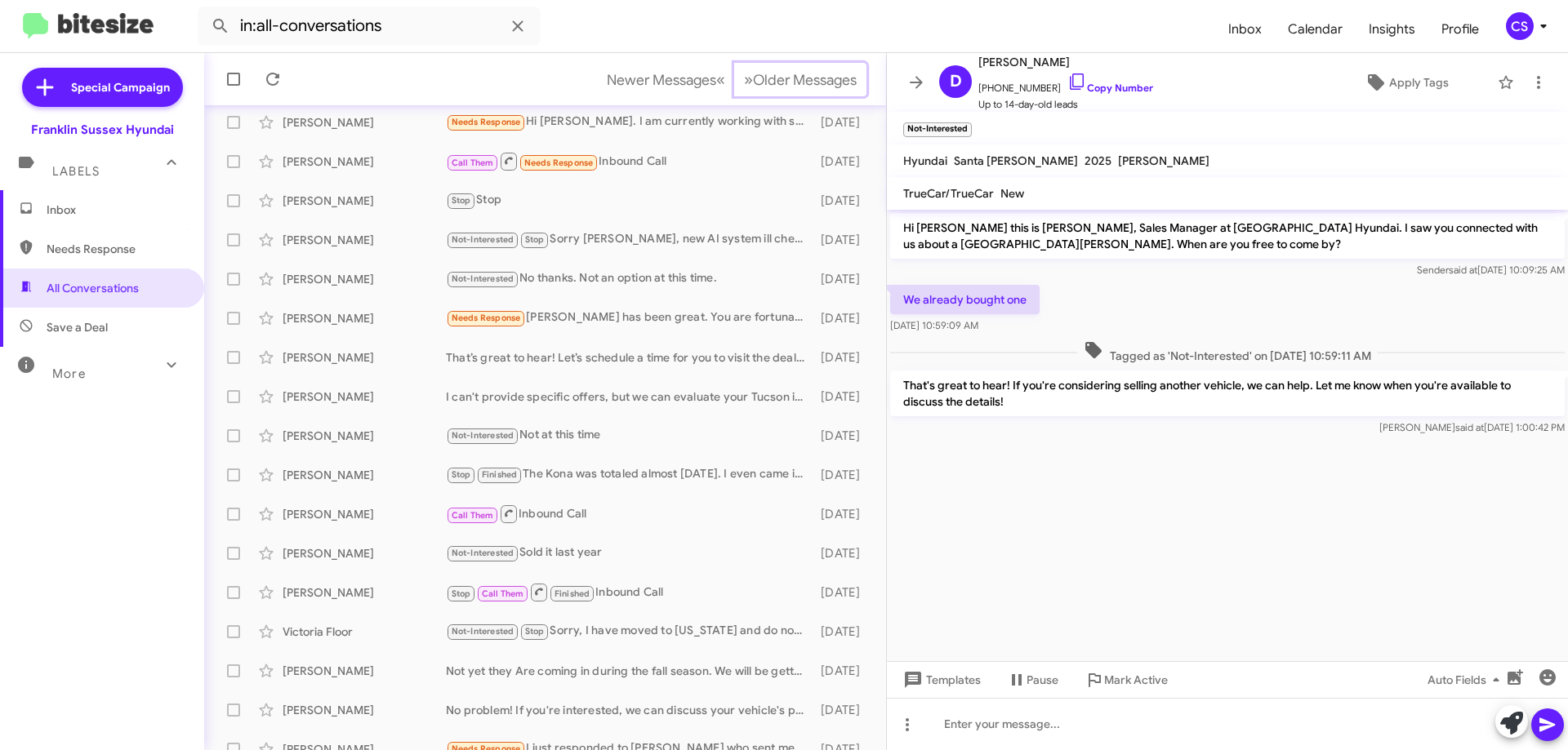
scroll to position [197, 0]
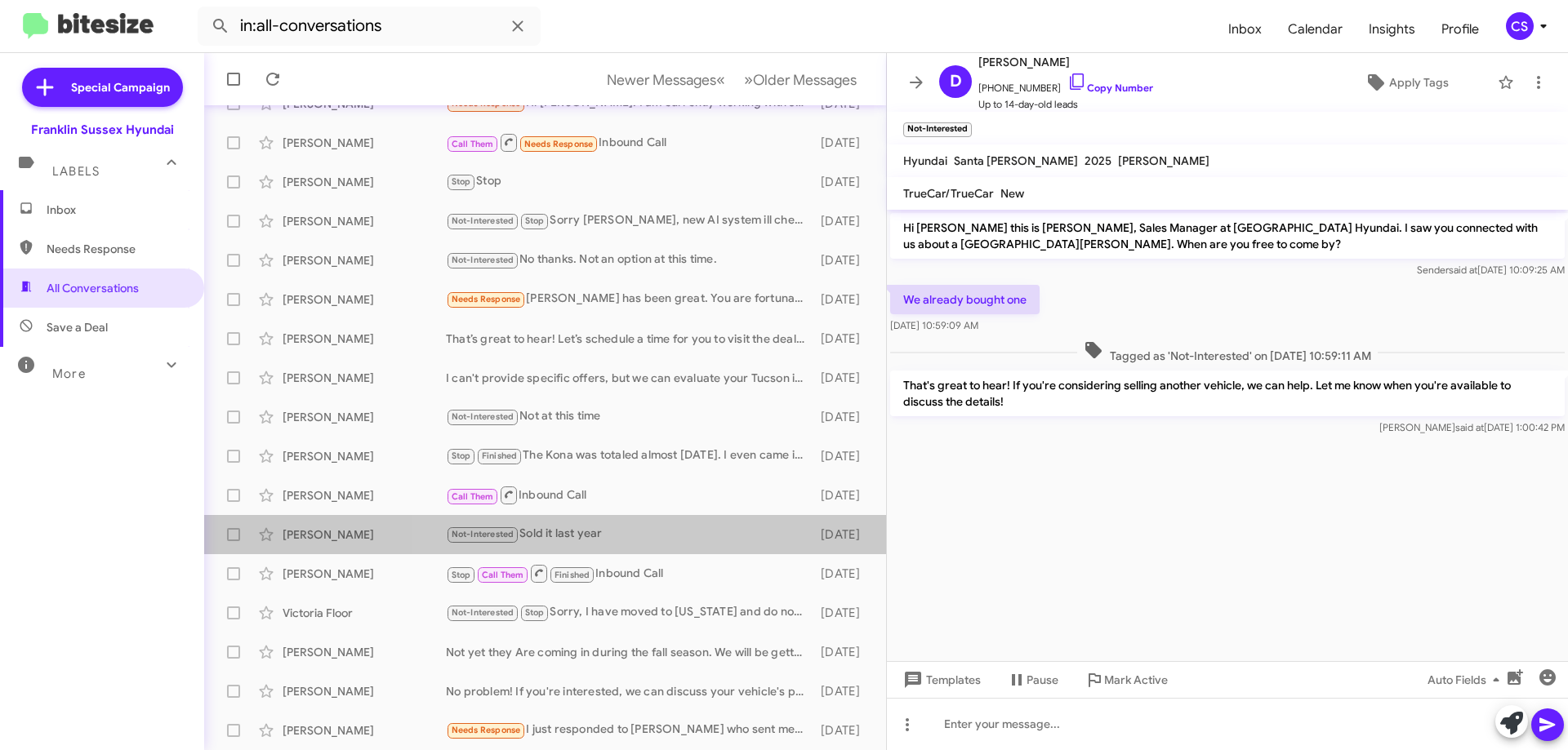
click at [669, 539] on div "Not-Interested Sold it last year" at bounding box center [629, 535] width 367 height 19
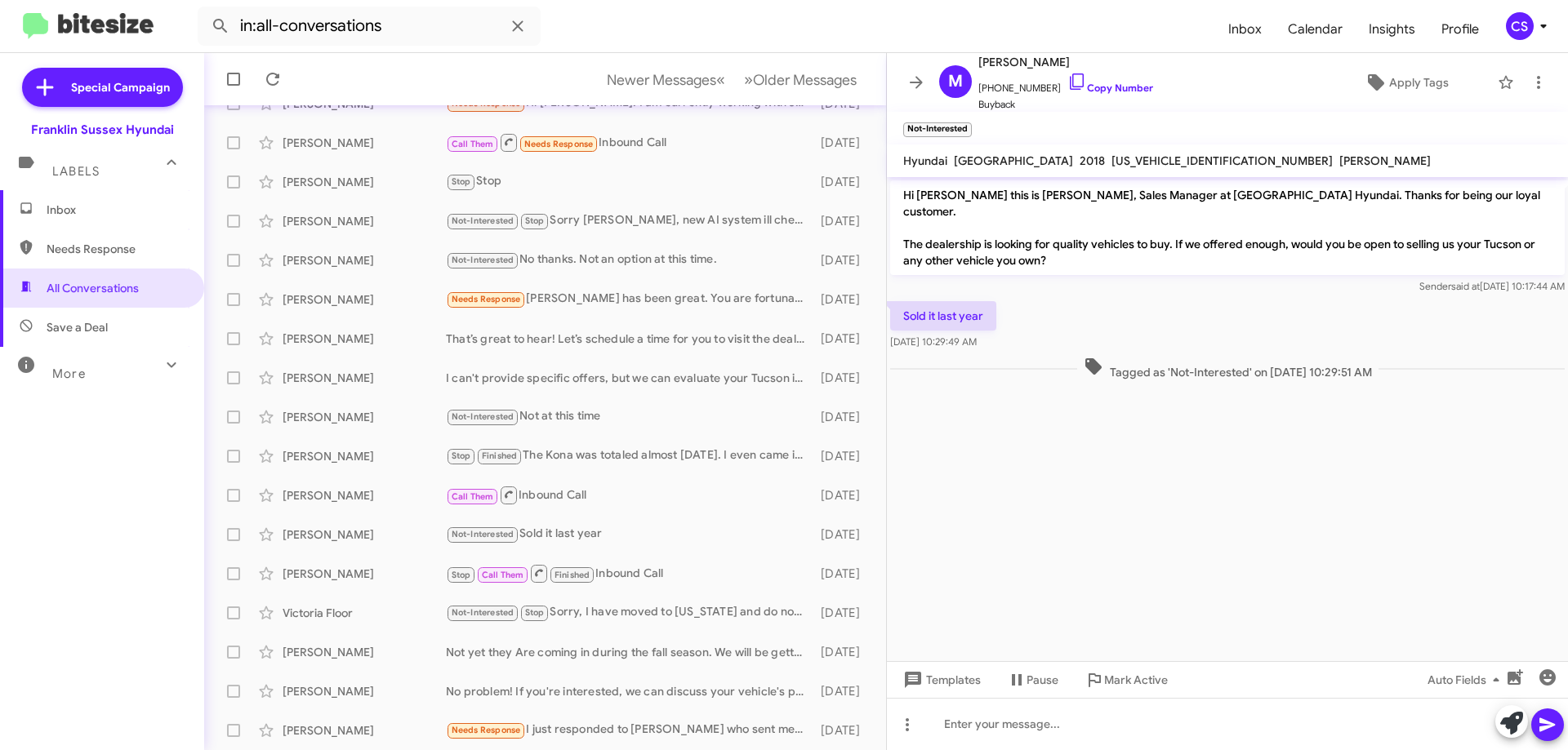
click at [679, 613] on div "Not-Interested Stop Sorry, I have moved to [US_STATE] and do not plan to sell m…" at bounding box center [629, 612] width 367 height 19
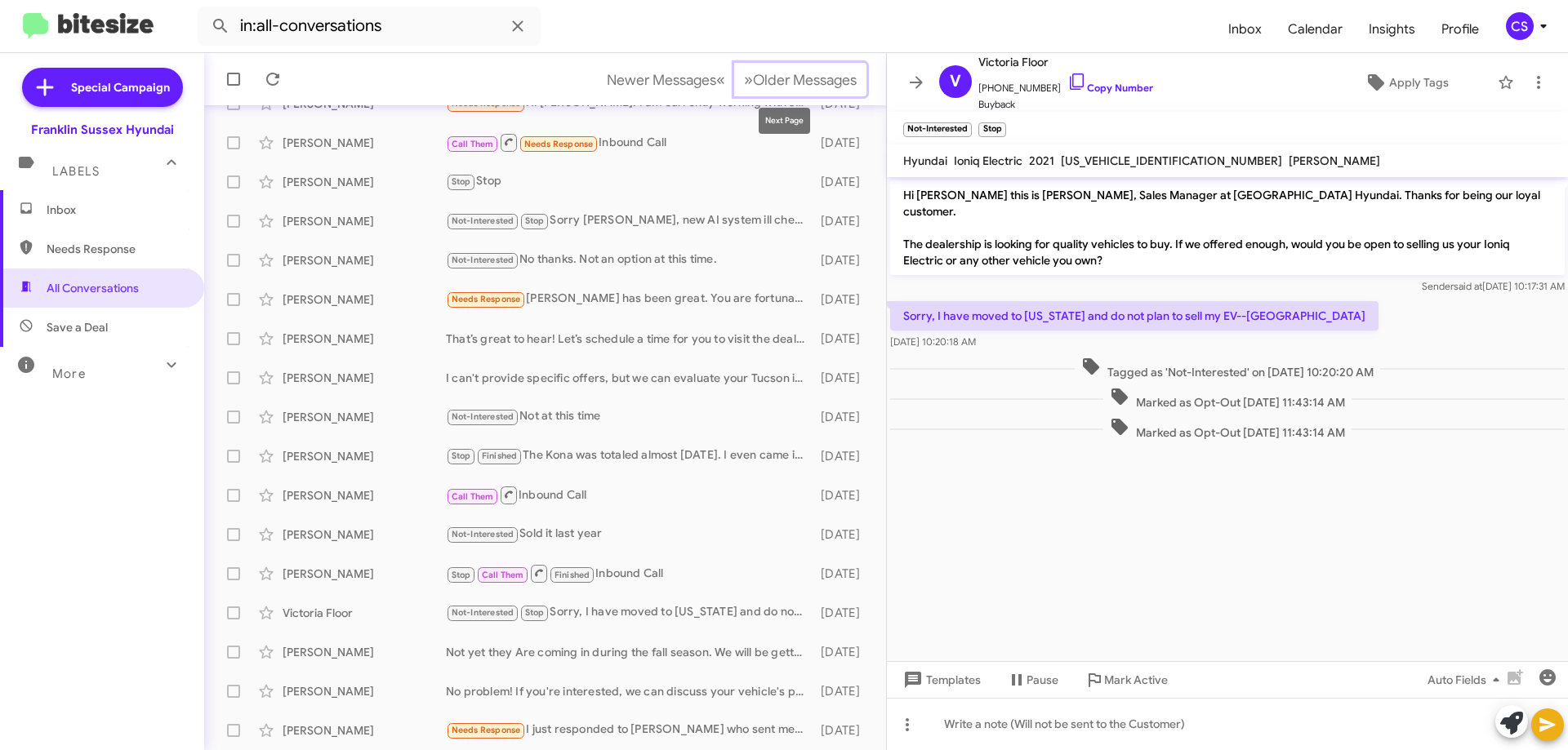
click at [786, 88] on span "Older Messages" at bounding box center [805, 80] width 104 height 18
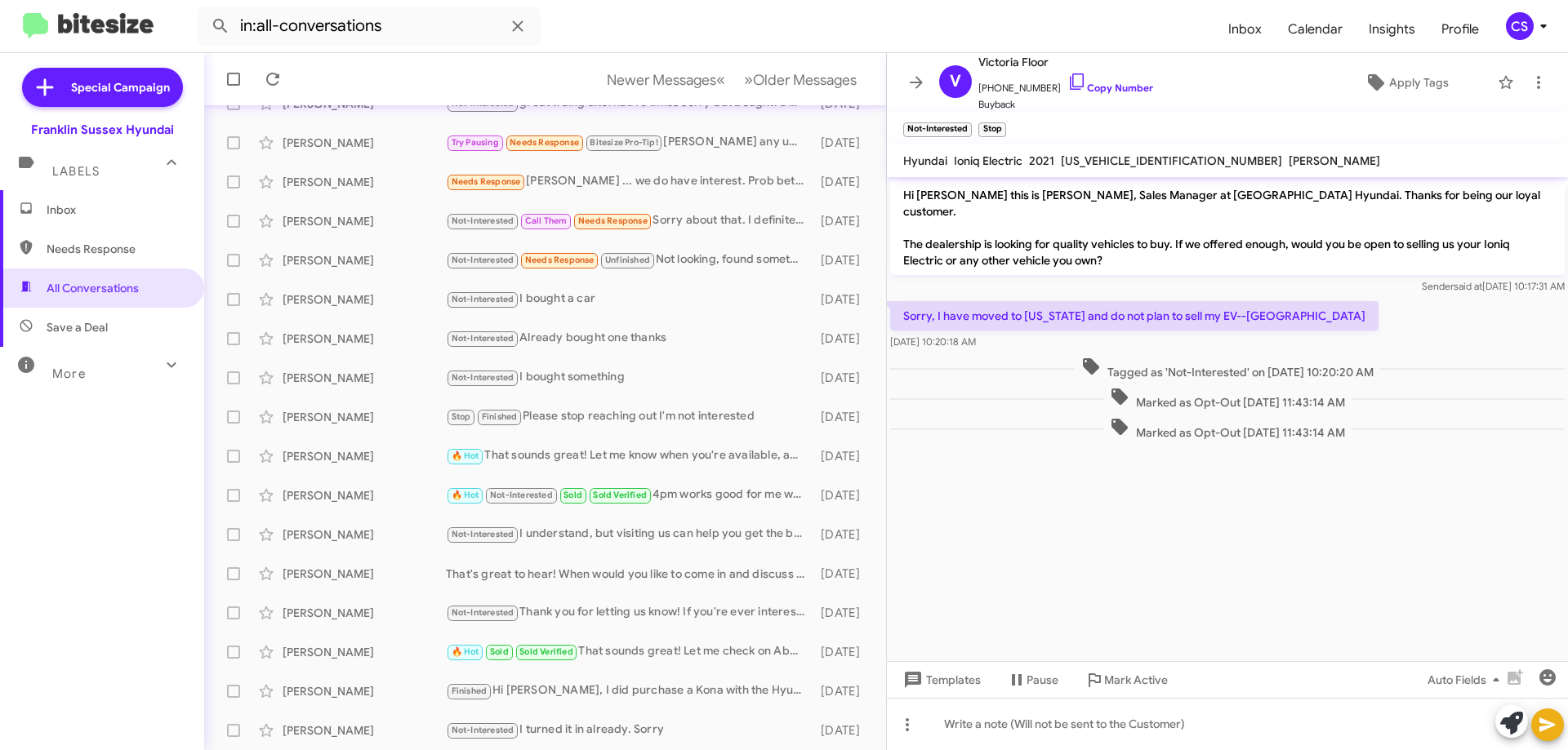
click at [690, 300] on div "Not-Interested I bought a car" at bounding box center [629, 299] width 367 height 19
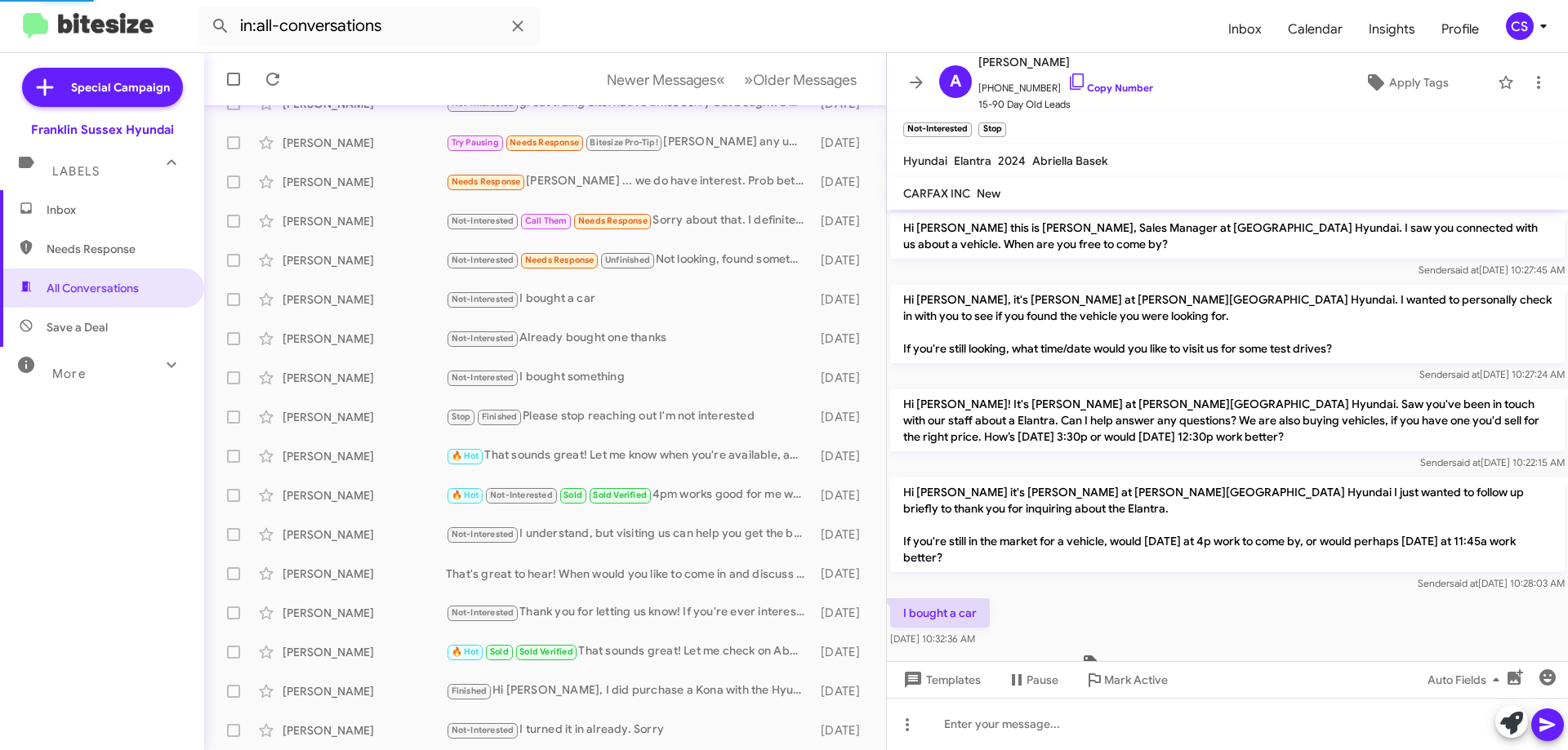
scroll to position [44, 0]
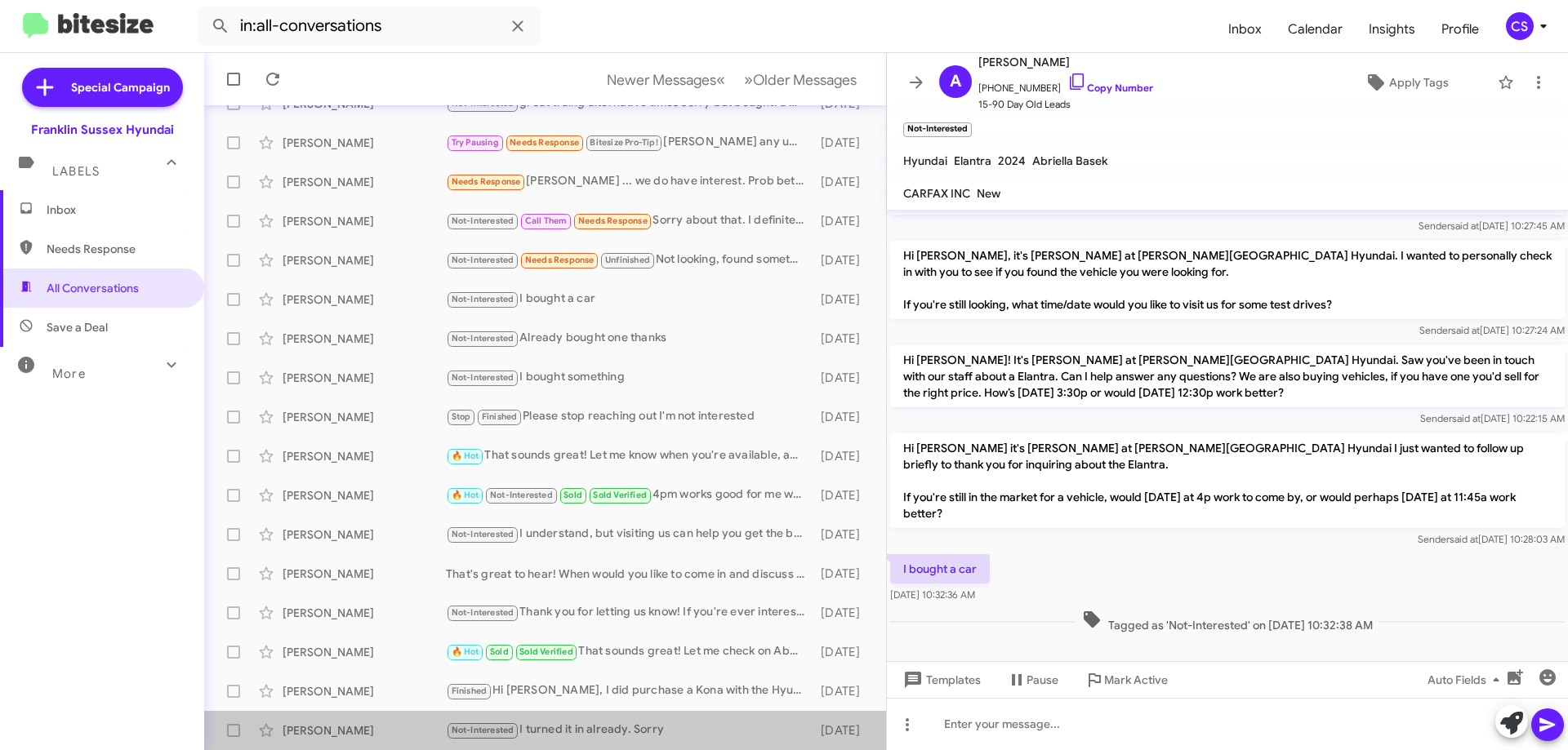
click at [665, 733] on div "Not-Interested I turned it in already. Sorry" at bounding box center [629, 731] width 367 height 19
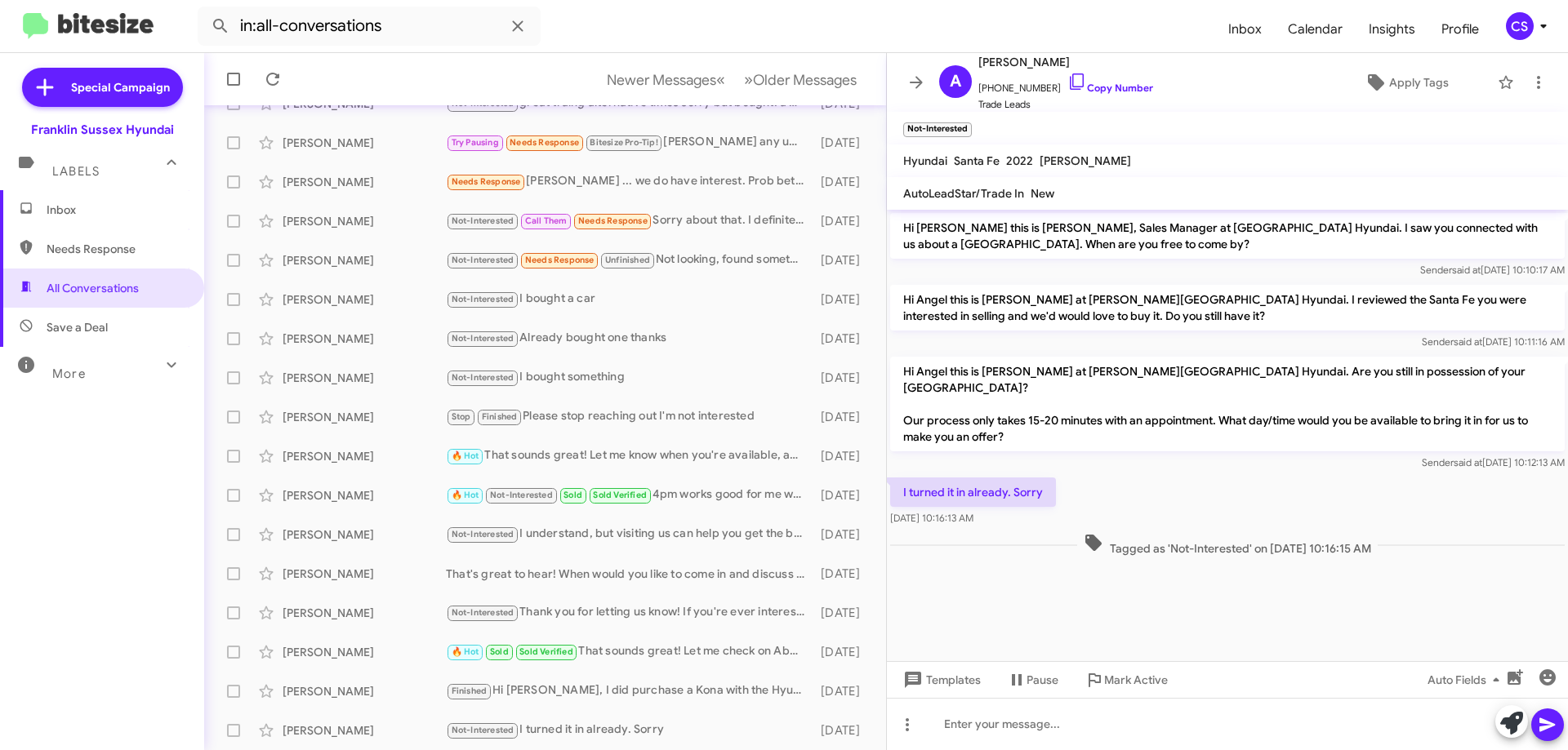
click at [706, 262] on div "Not-Interested Needs Response Unfinished Not looking, found something" at bounding box center [629, 261] width 367 height 19
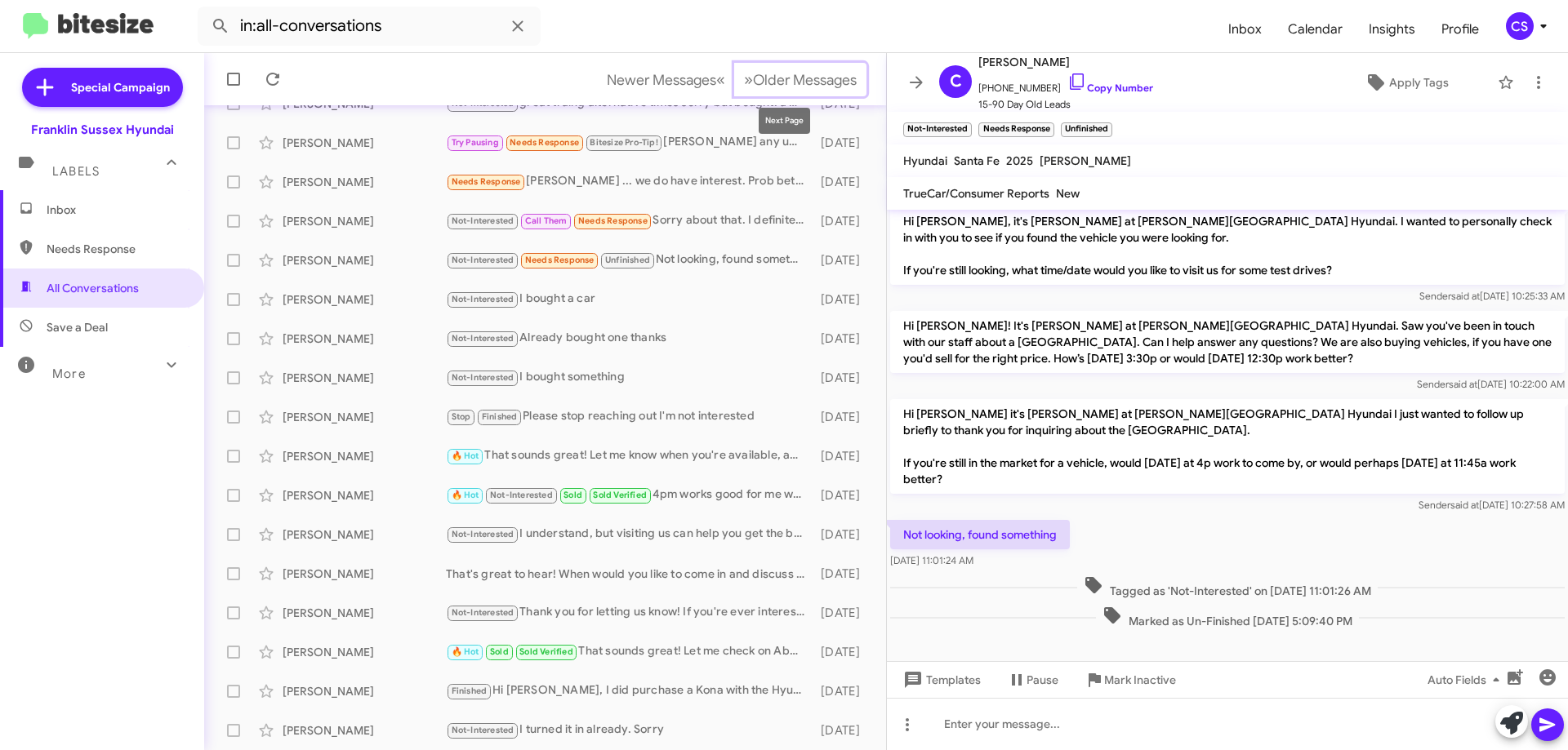
click at [791, 80] on span "Older Messages" at bounding box center [805, 80] width 104 height 18
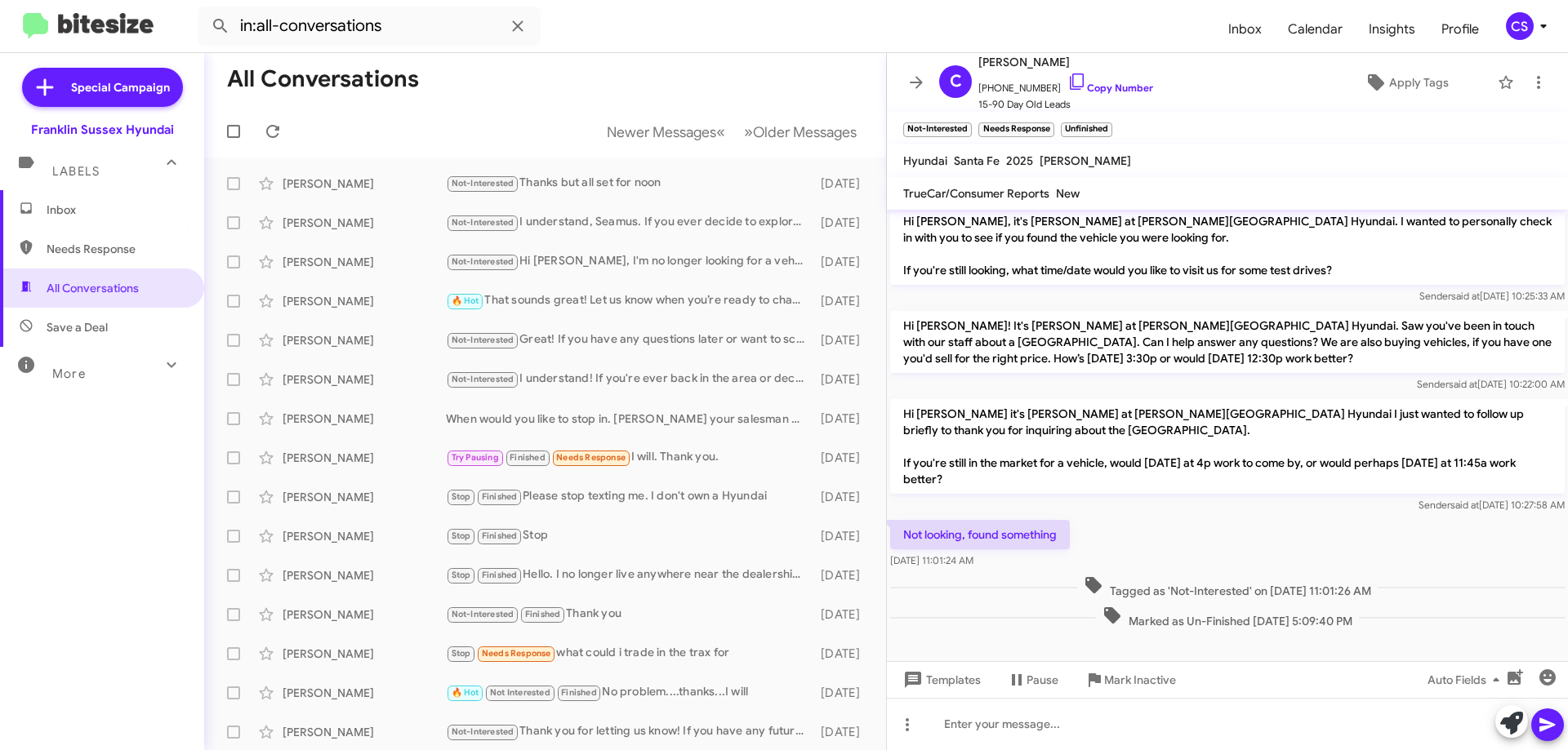
click at [630, 420] on div "When would you like to stop in. [PERSON_NAME] your salesman will help out and s…" at bounding box center [629, 418] width 367 height 16
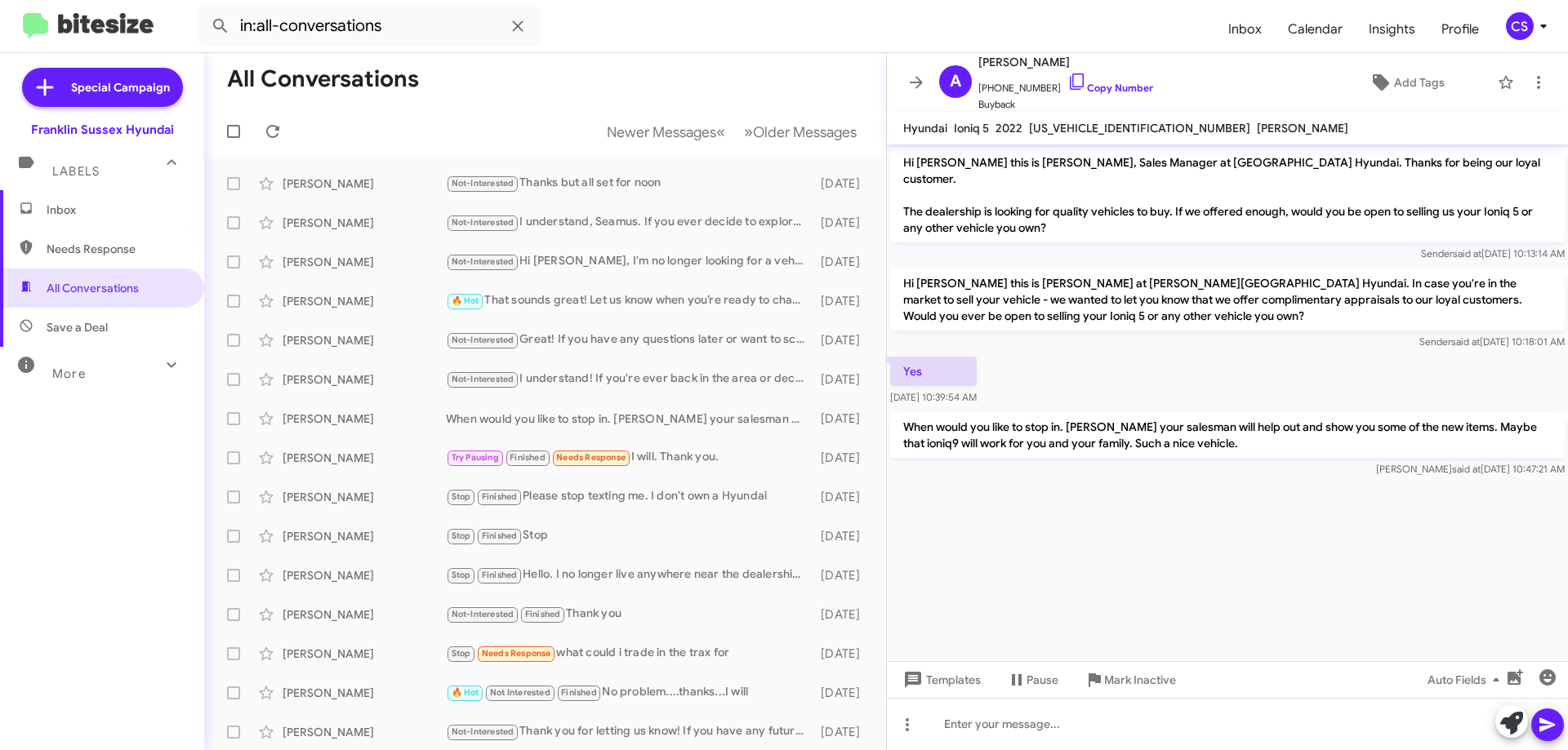
click at [641, 214] on div "Not-Interested I understand, [PERSON_NAME]. If you ever decide to explore optio…" at bounding box center [629, 223] width 367 height 19
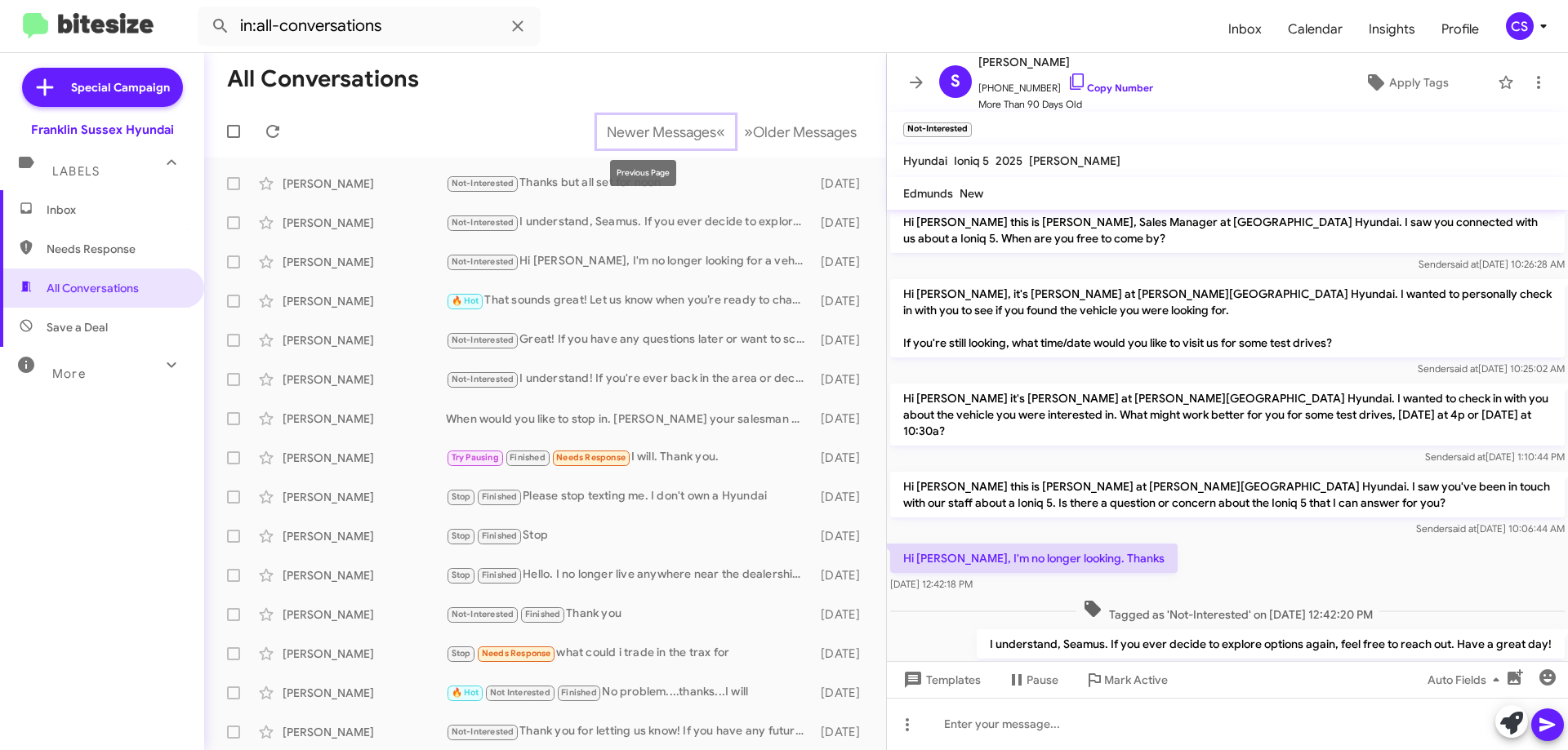
click at [644, 138] on span "Newer Messages" at bounding box center [662, 132] width 110 height 18
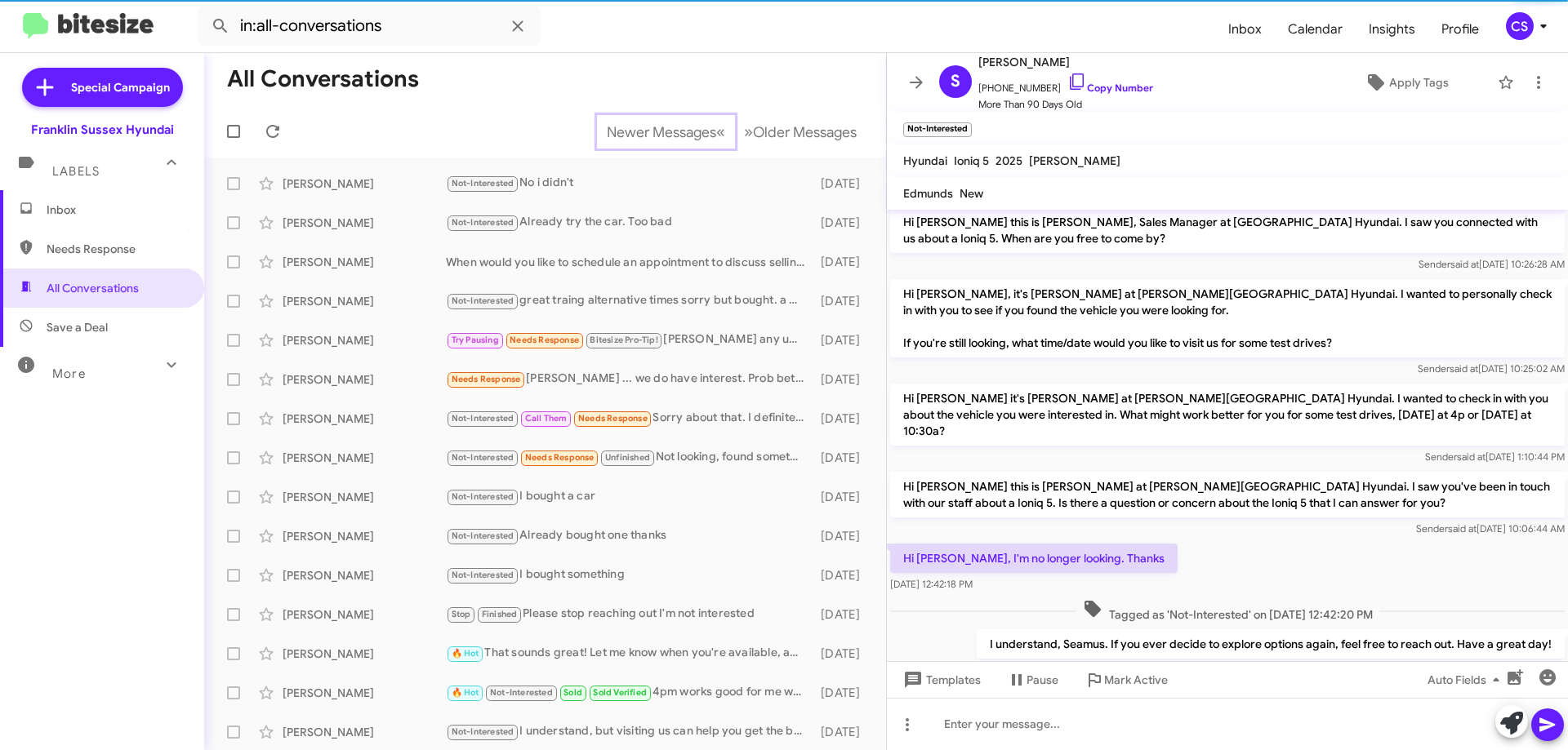
click at [644, 138] on span "Newer Messages" at bounding box center [662, 132] width 110 height 18
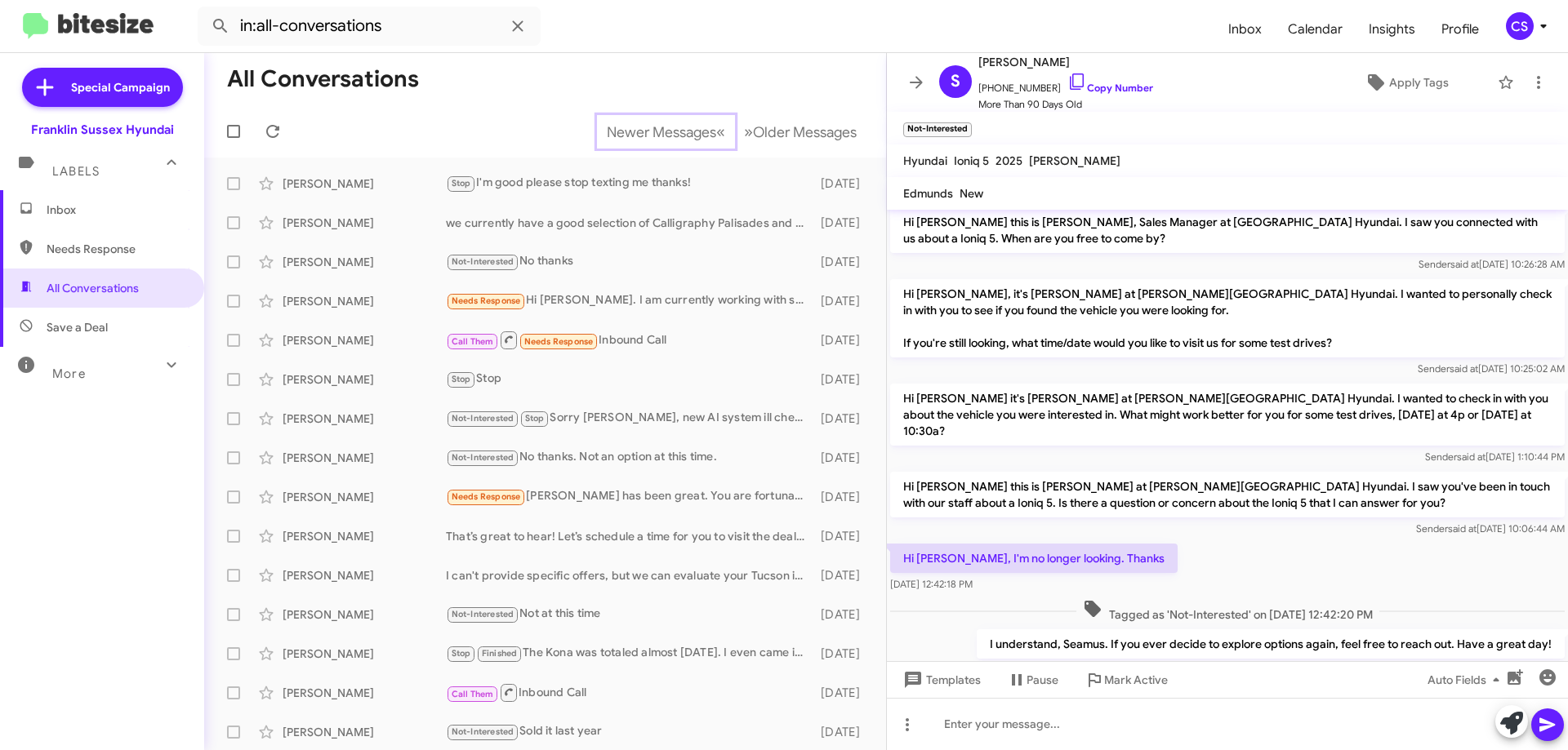
click at [644, 138] on span "Newer Messages" at bounding box center [662, 132] width 110 height 18
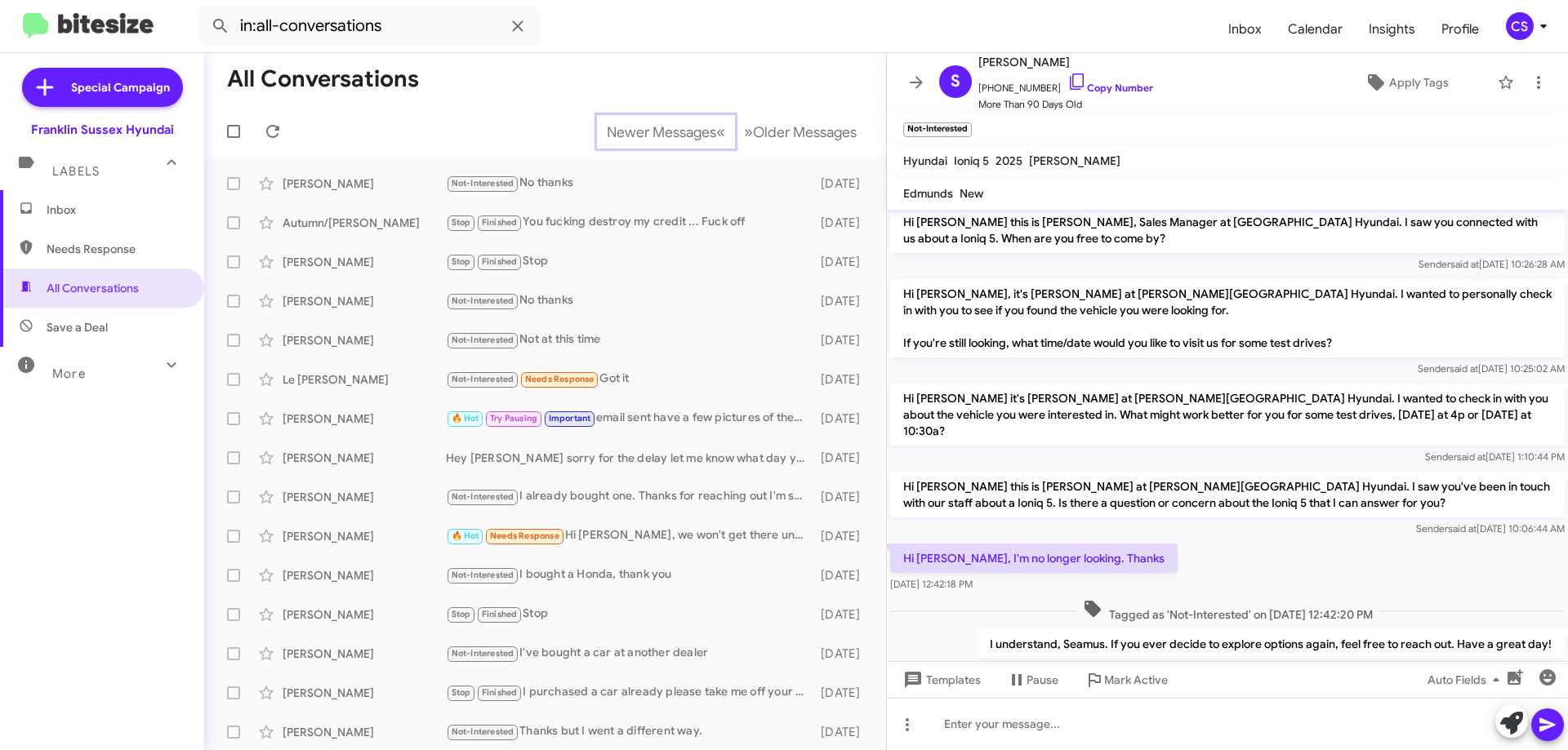
click at [644, 138] on span "Newer Messages" at bounding box center [662, 132] width 110 height 18
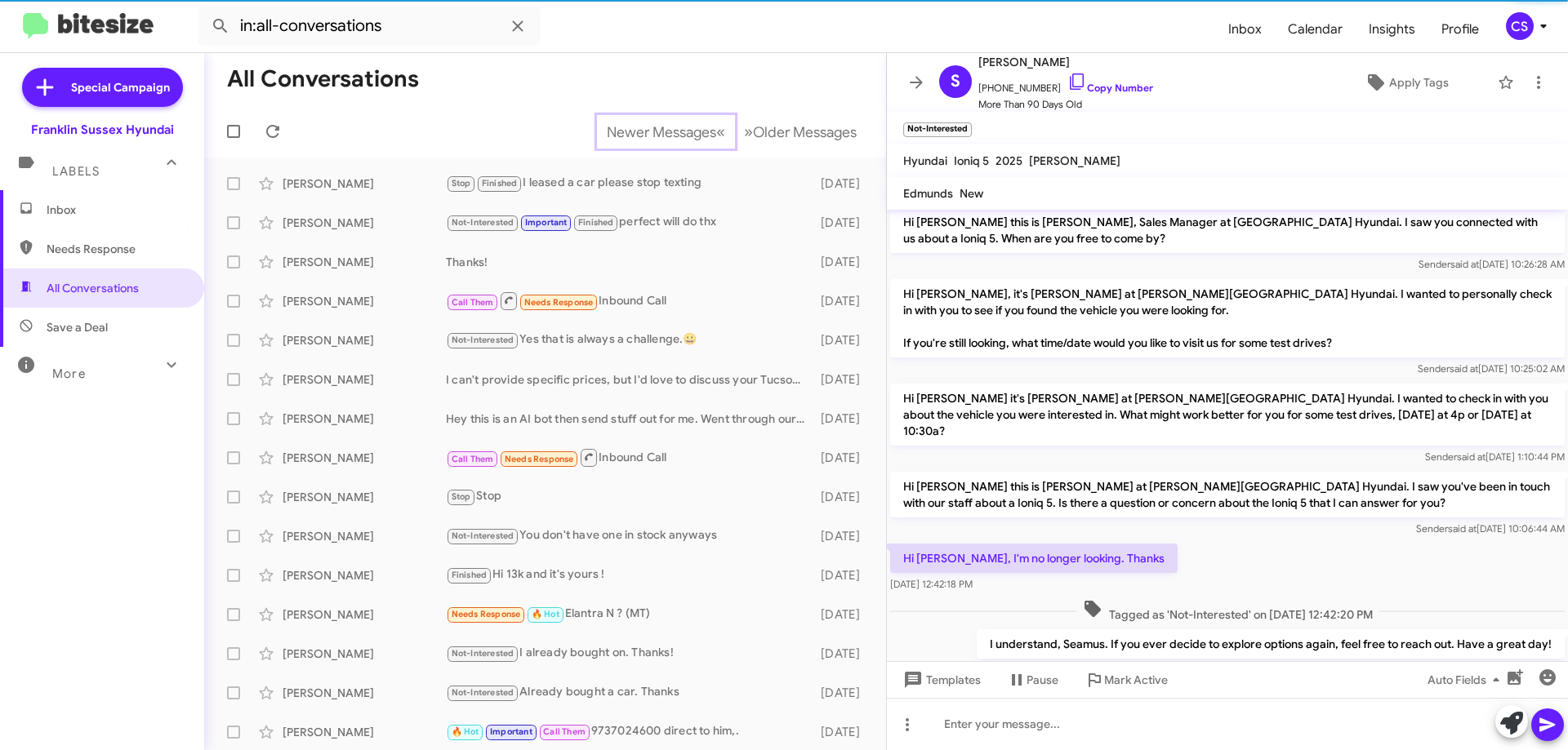
click at [644, 138] on span "Newer Messages" at bounding box center [662, 132] width 110 height 18
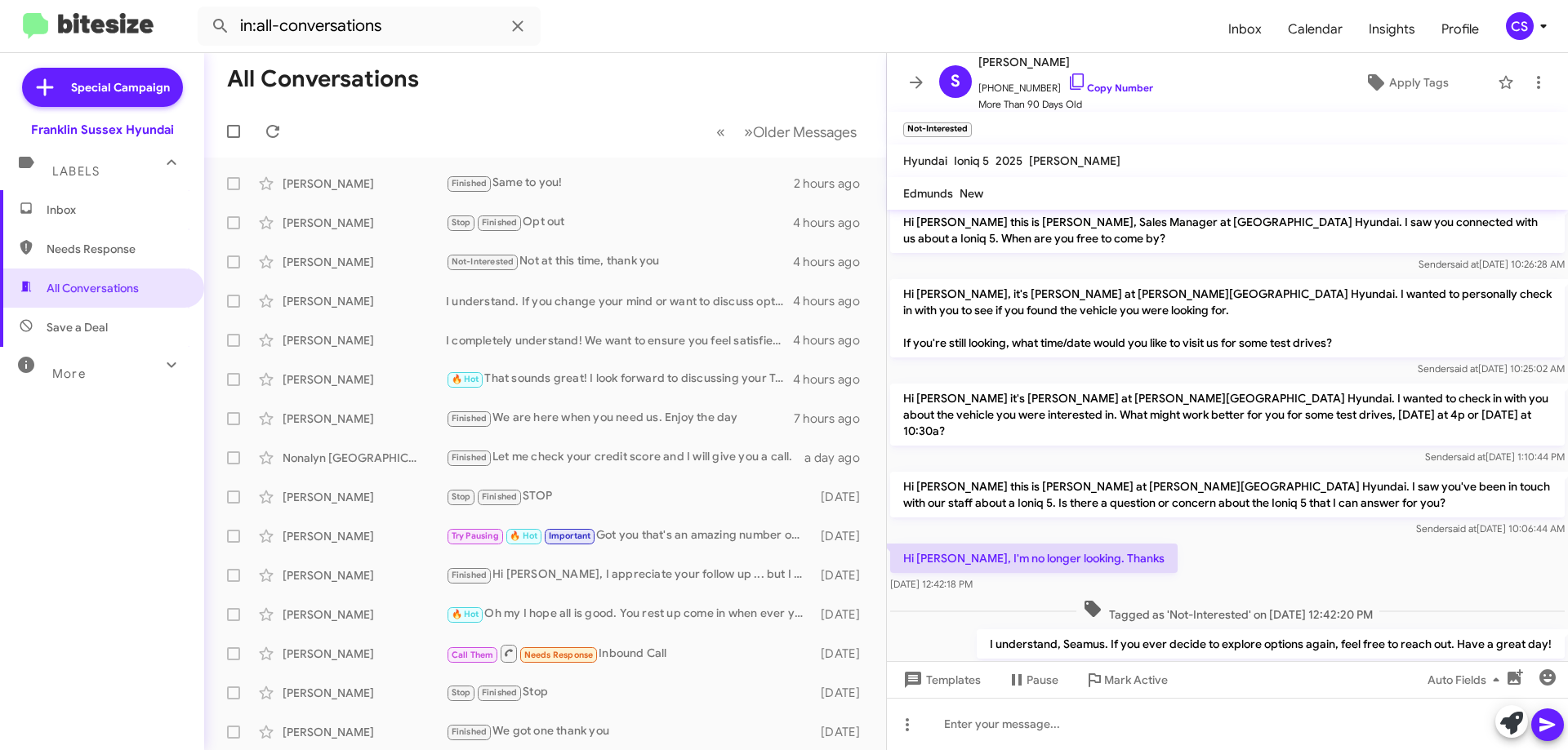
scroll to position [82, 0]
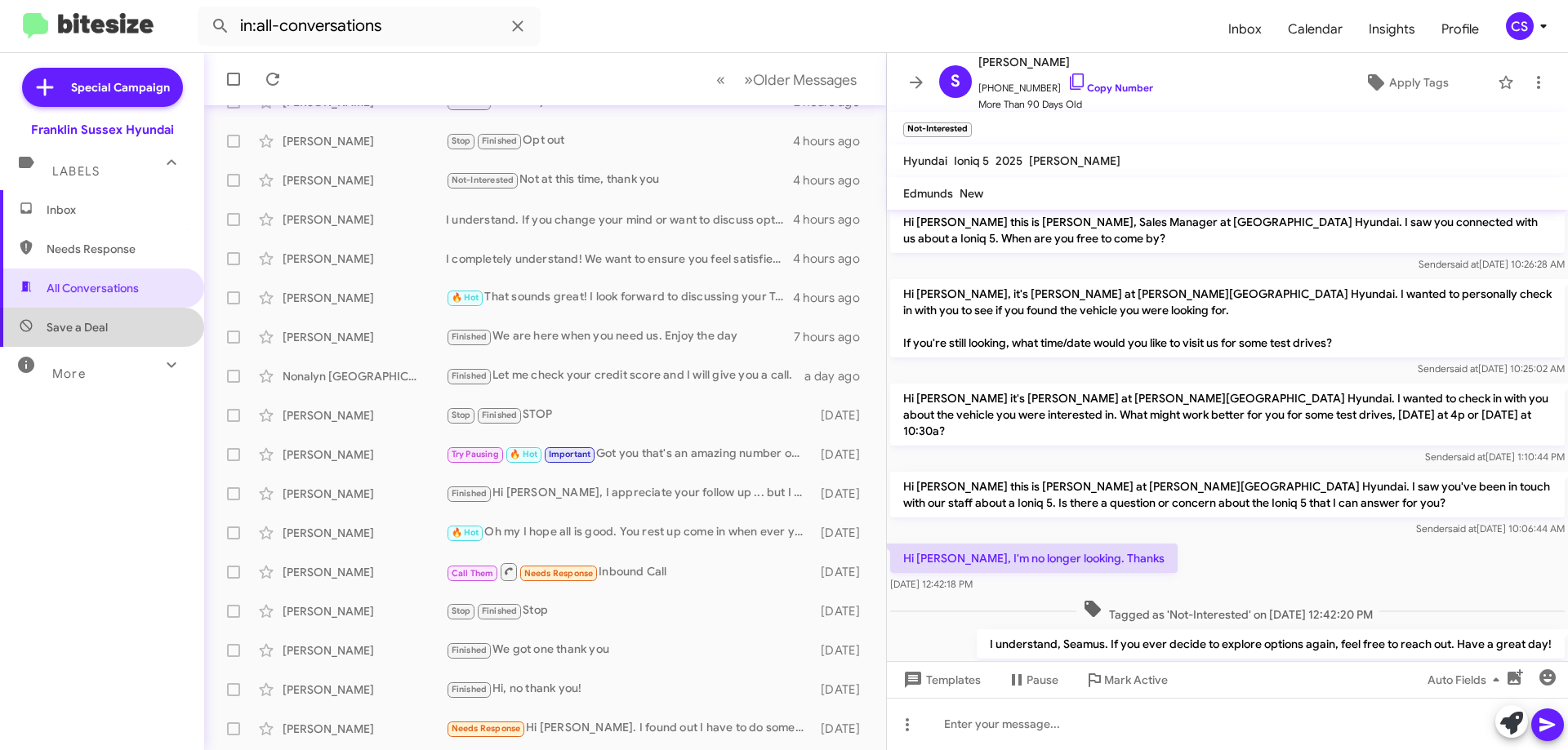
click at [108, 333] on span "Save a Deal" at bounding box center [102, 327] width 204 height 39
type input "in:not-interested"
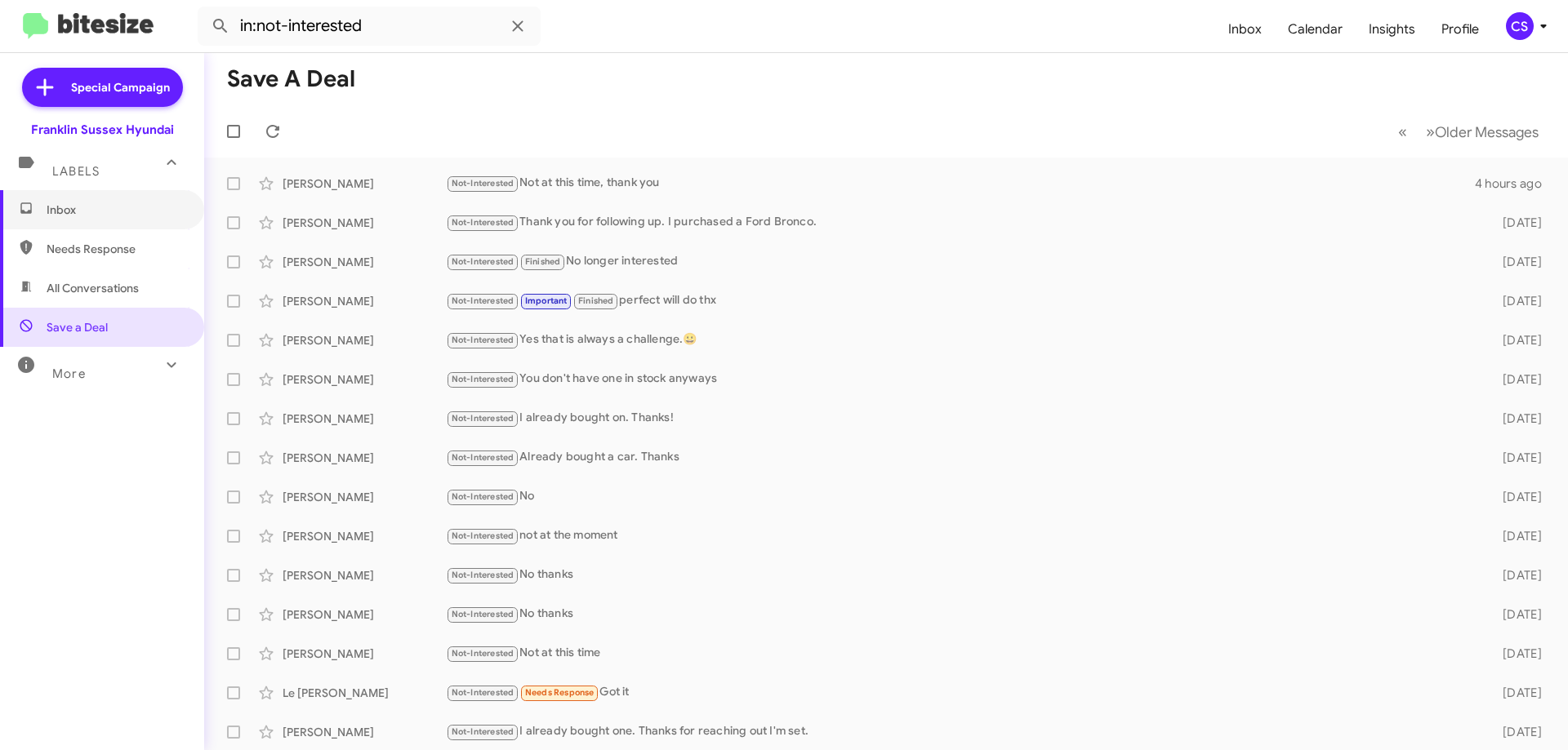
click at [119, 207] on span "Inbox" at bounding box center [115, 210] width 139 height 16
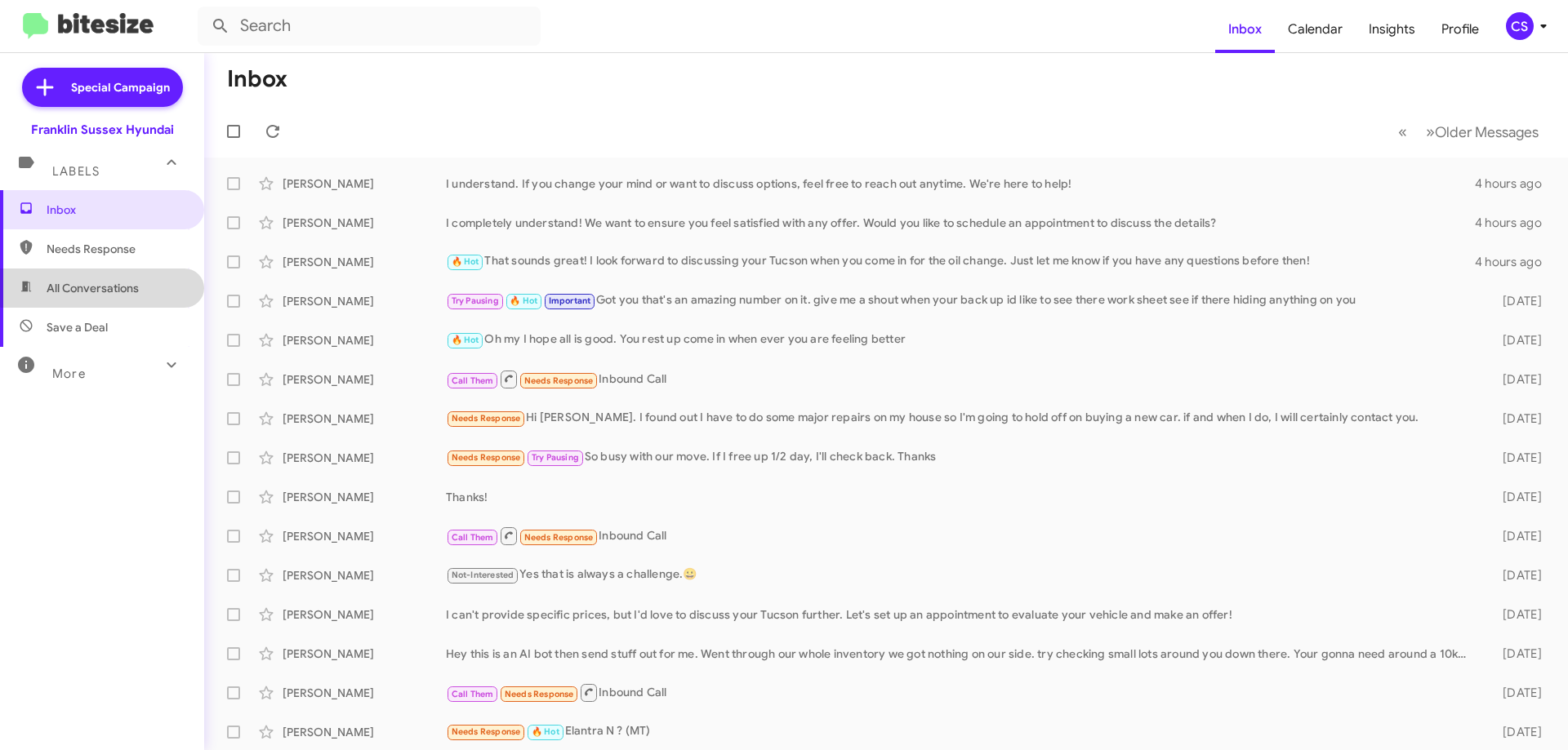
click at [116, 283] on span "All Conversations" at bounding box center [92, 288] width 92 height 16
type input "in:all-conversations"
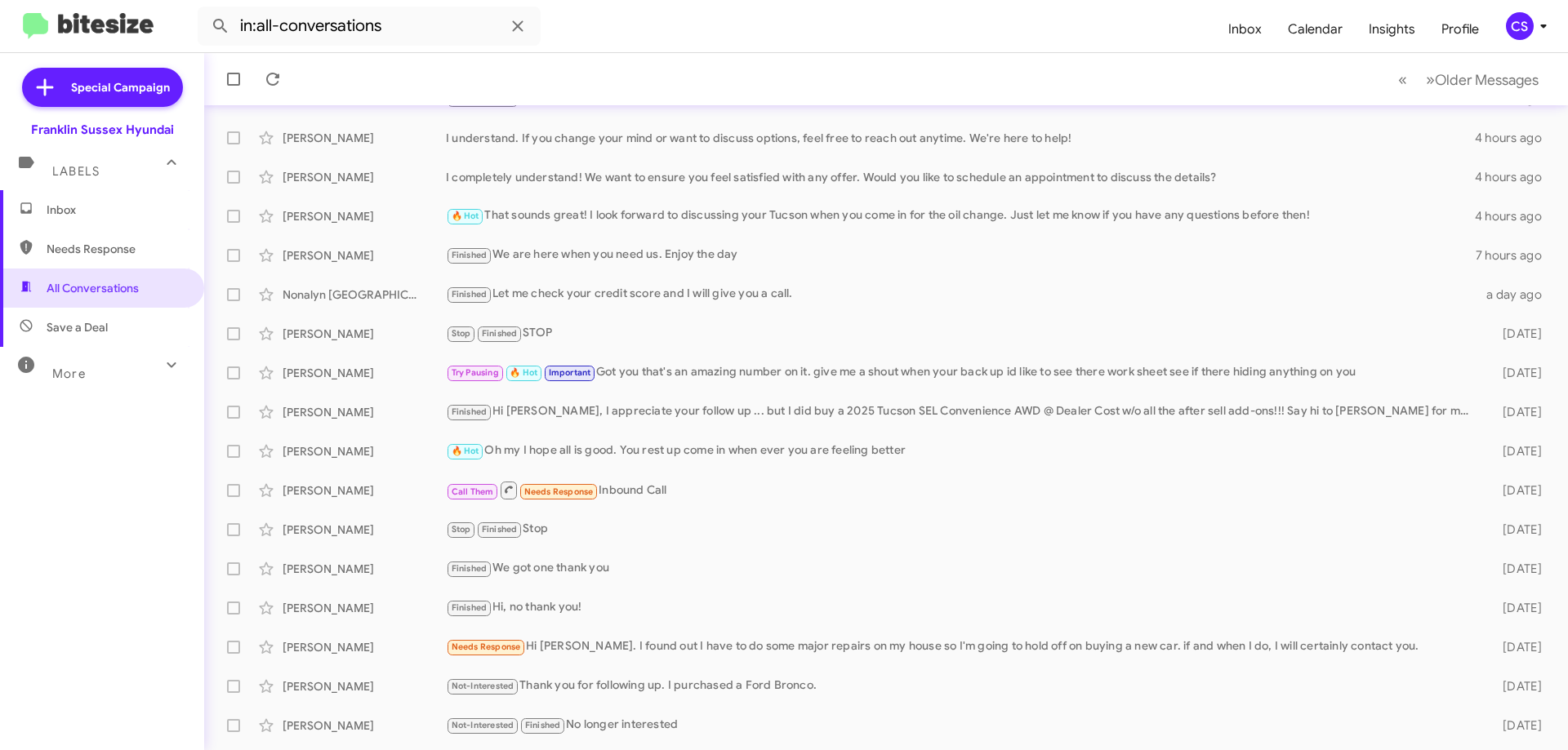
scroll to position [197, 0]
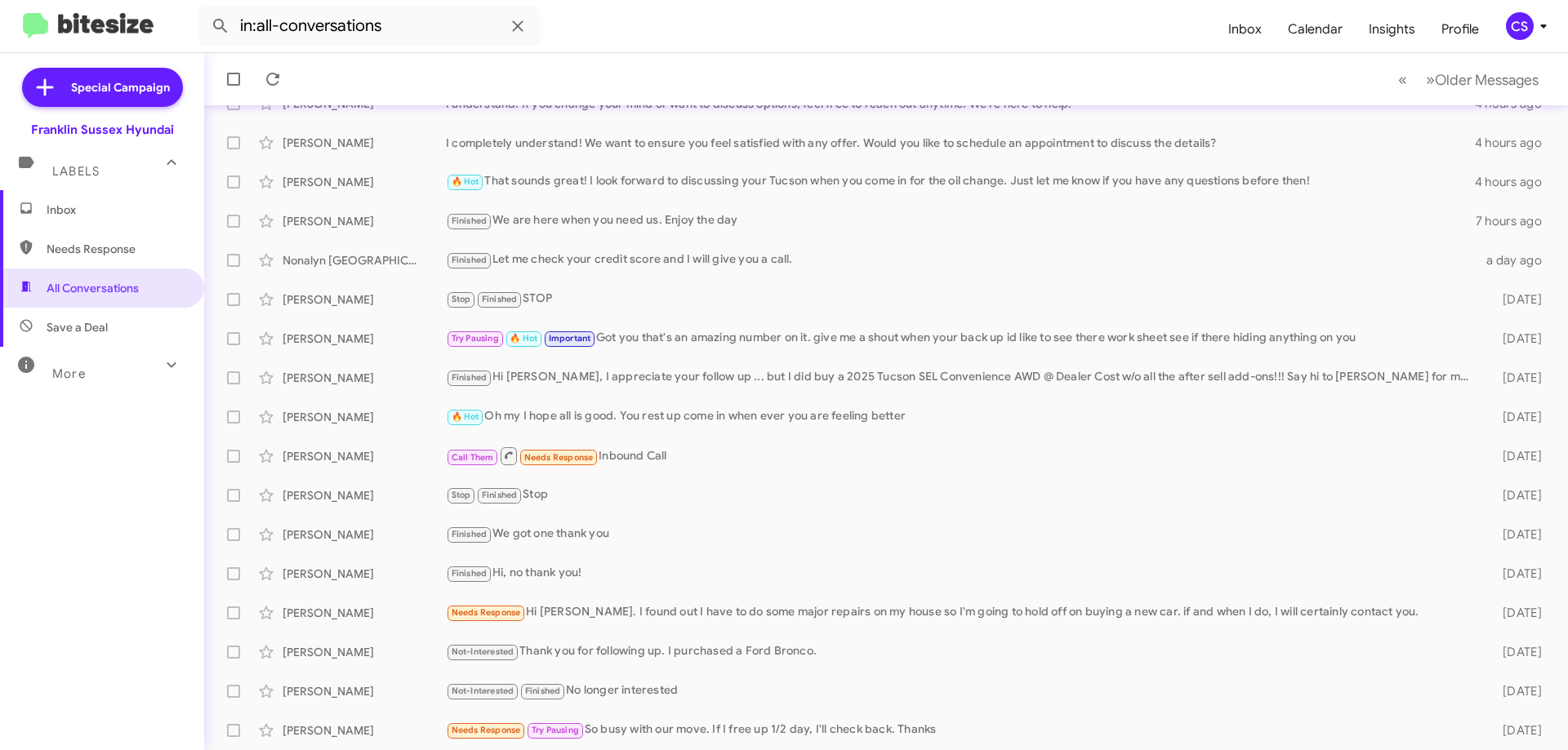
click at [669, 616] on div "Needs Response Hi [PERSON_NAME]. I found out I have to do some major repairs on…" at bounding box center [961, 612] width 1030 height 19
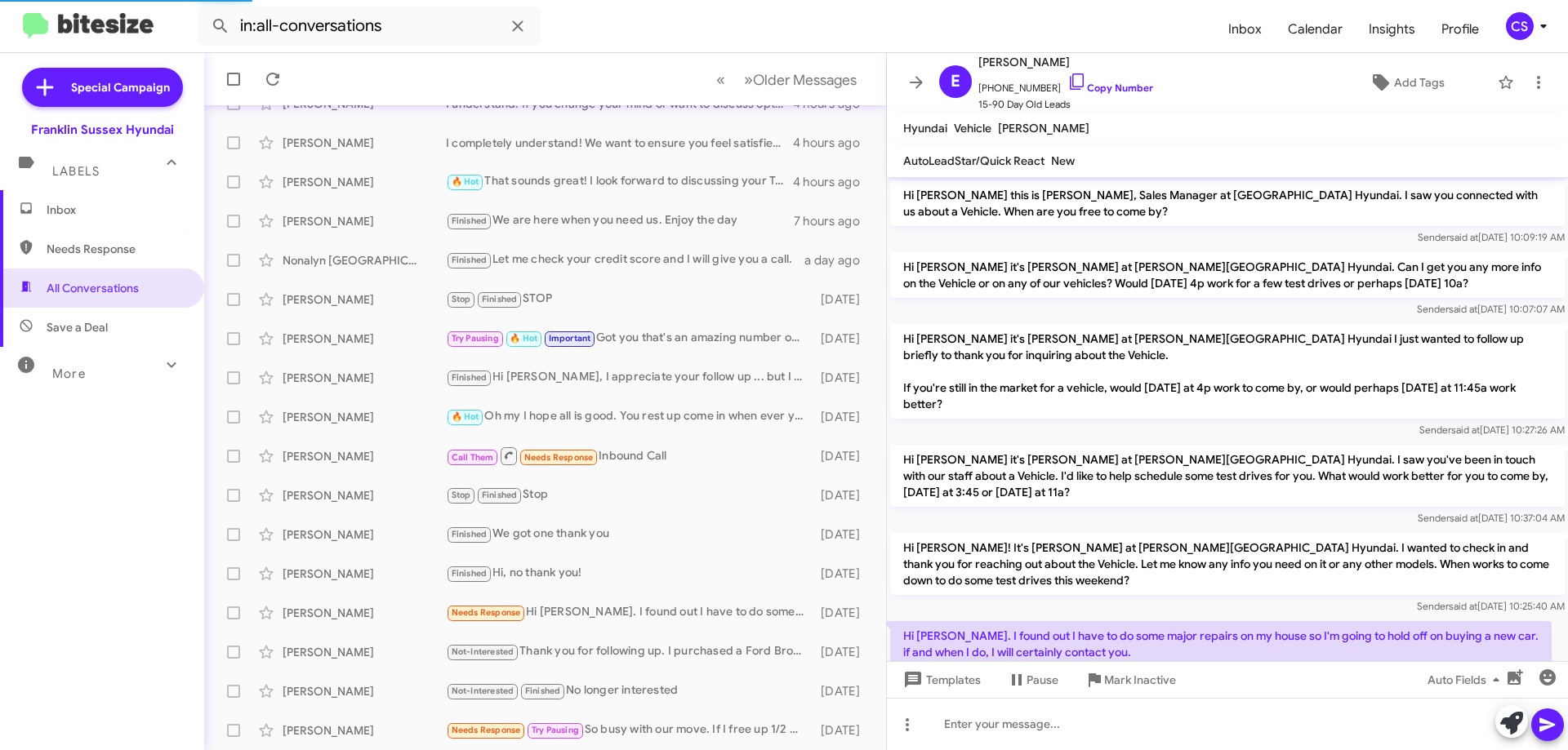
scroll to position [53, 0]
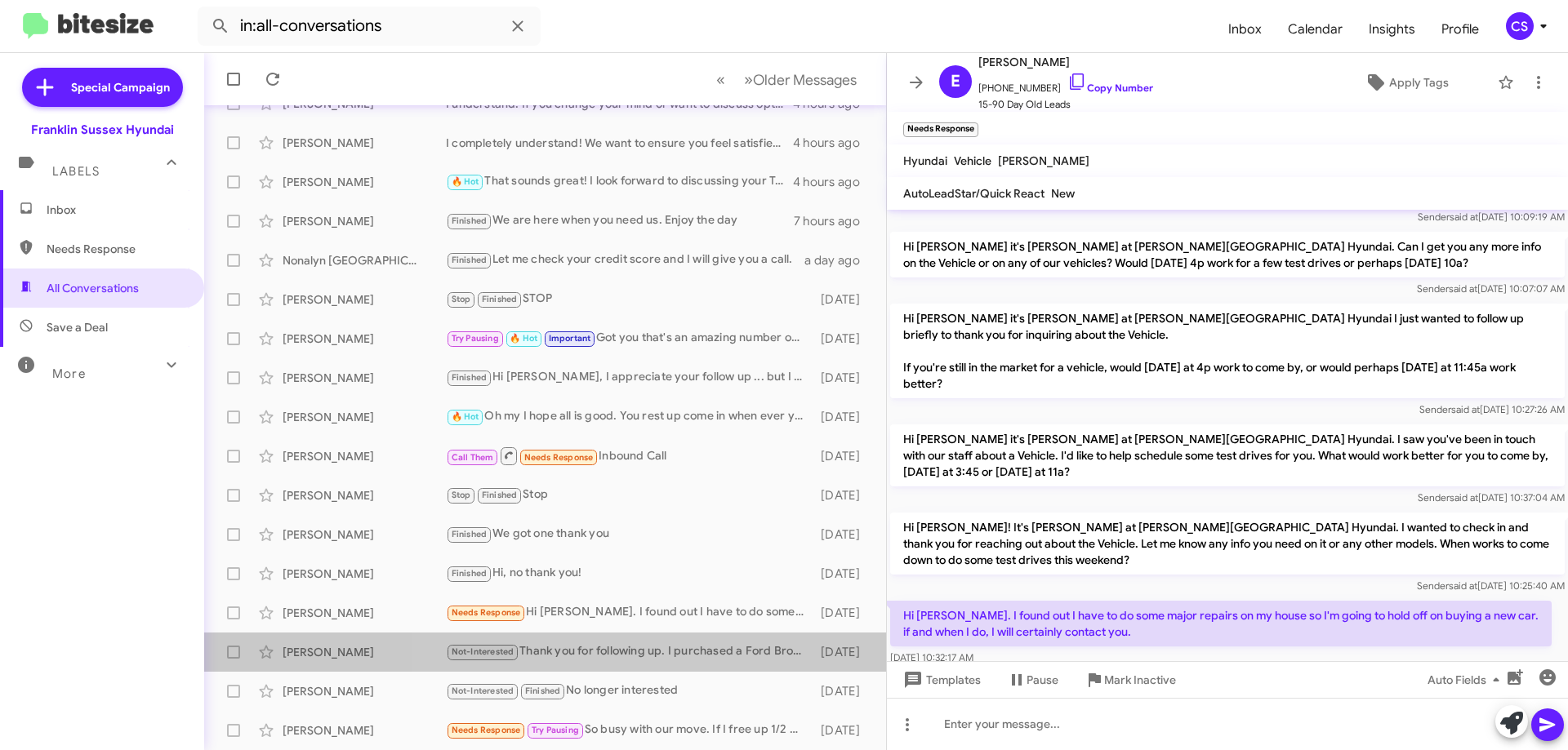
click at [645, 659] on div "Not-Interested Thank you for following up. I purchased a Ford Bronco." at bounding box center [629, 652] width 367 height 19
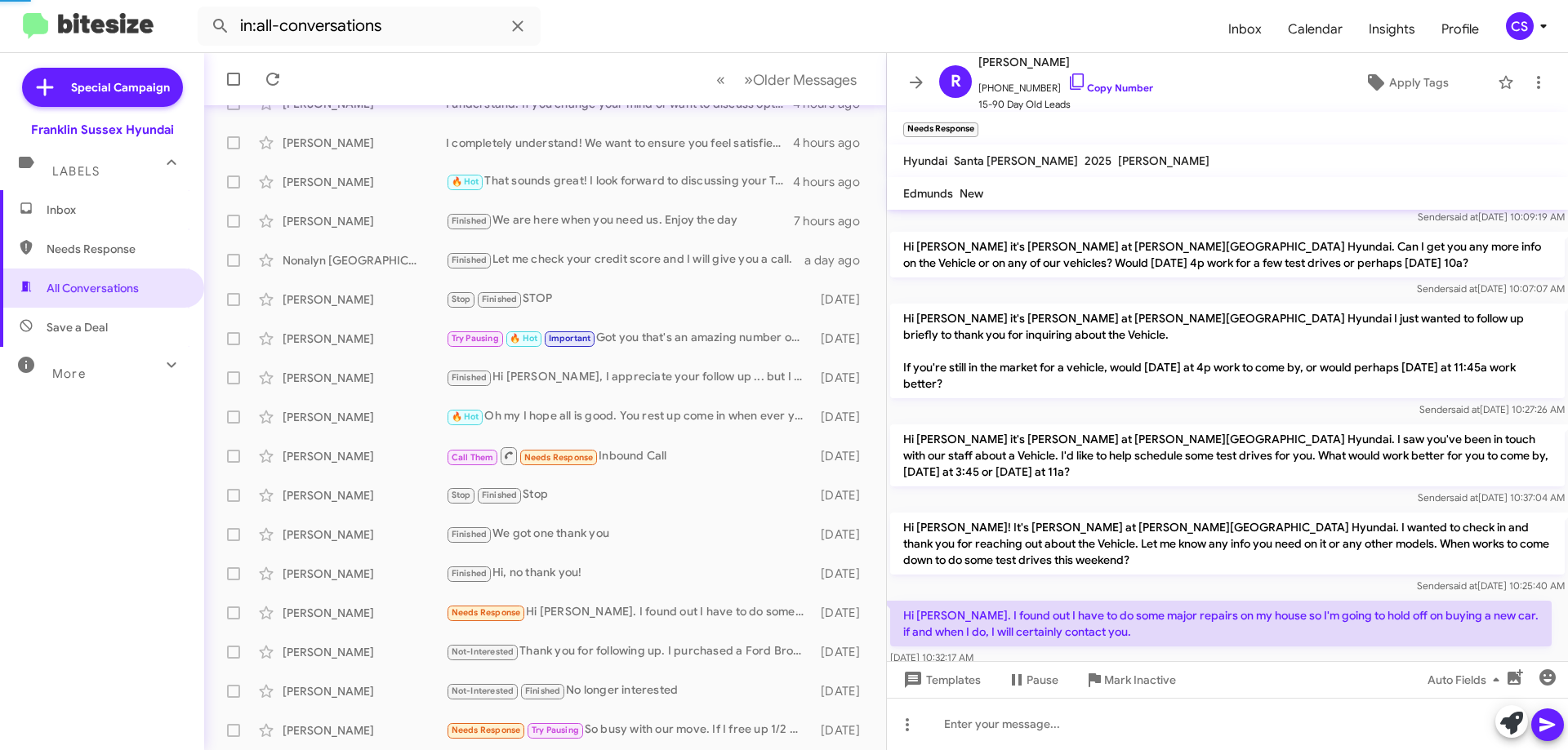
scroll to position [104, 0]
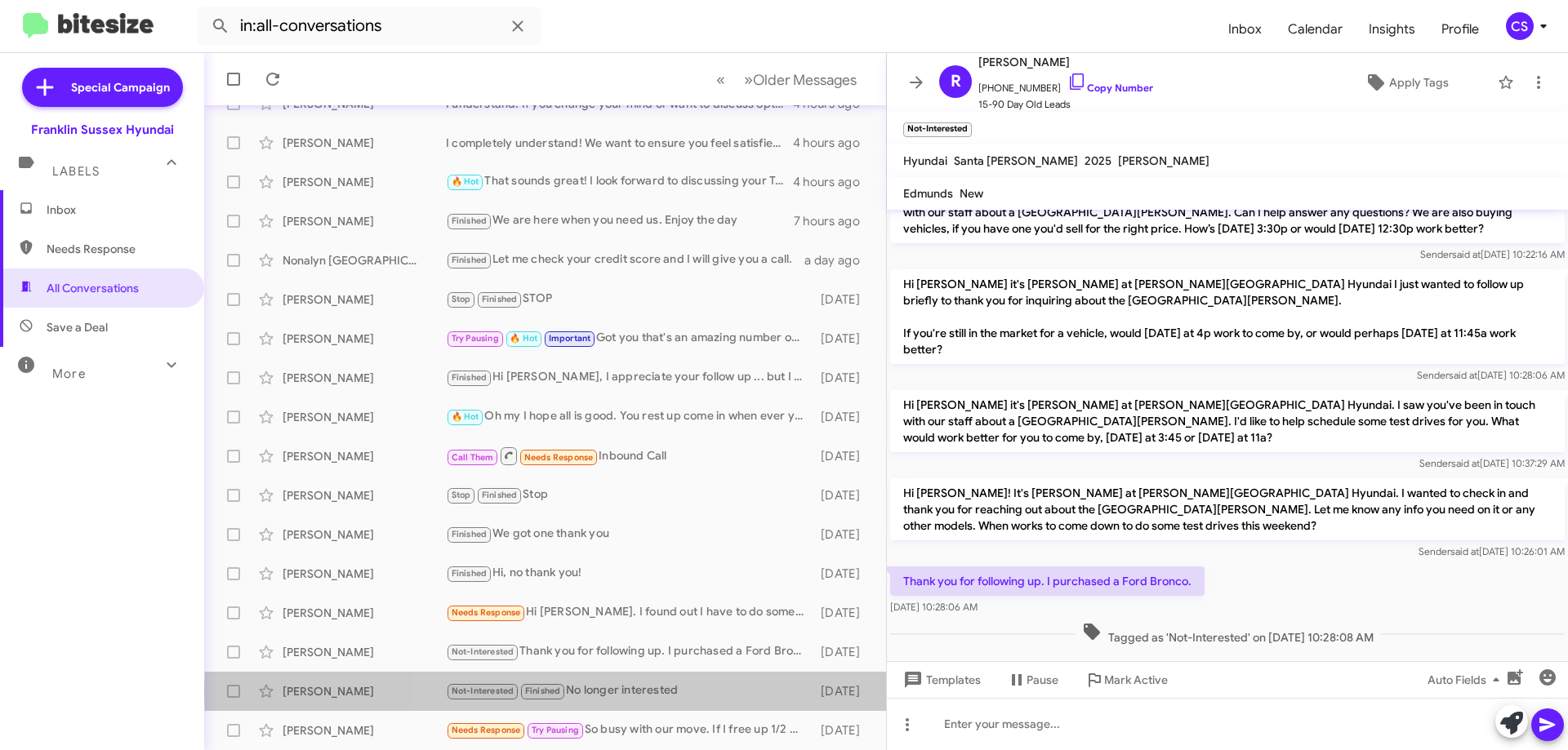
click at [686, 691] on div "Not-Interested Finished No longer interested" at bounding box center [629, 691] width 367 height 19
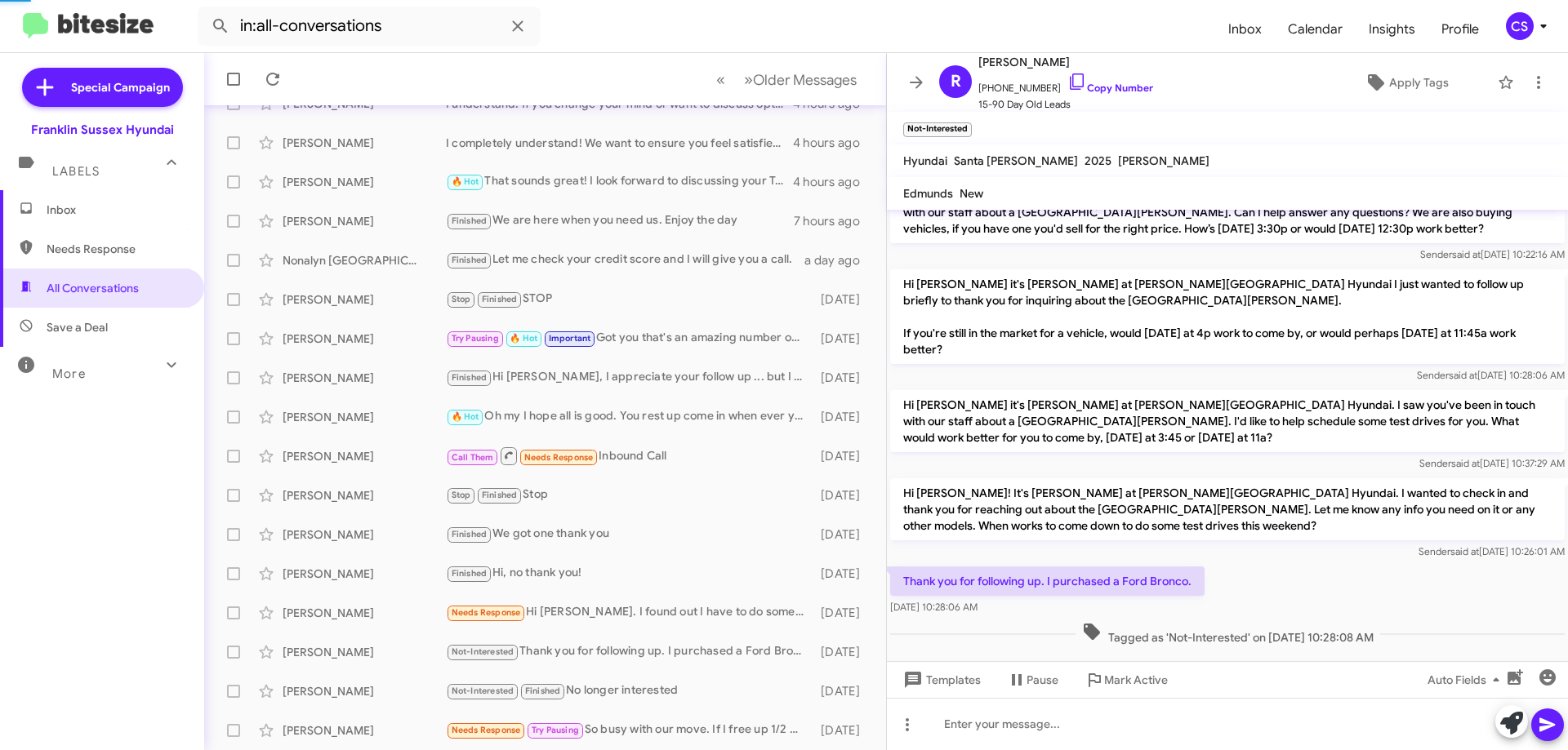
scroll to position [416, 0]
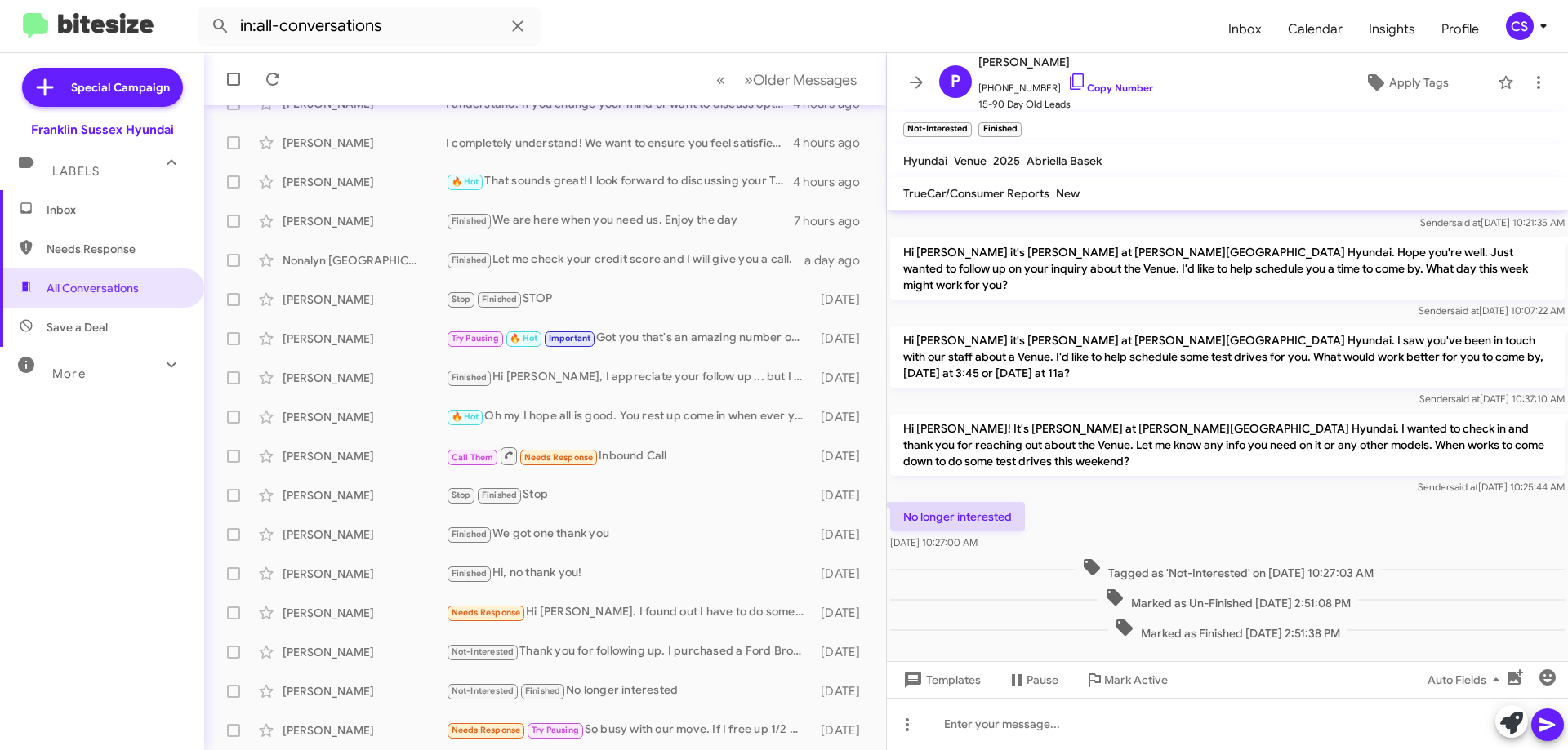
click at [650, 730] on div "Needs Response Try Pausing So busy with our move. If I free up 1/2 day, I'll ch…" at bounding box center [629, 731] width 367 height 19
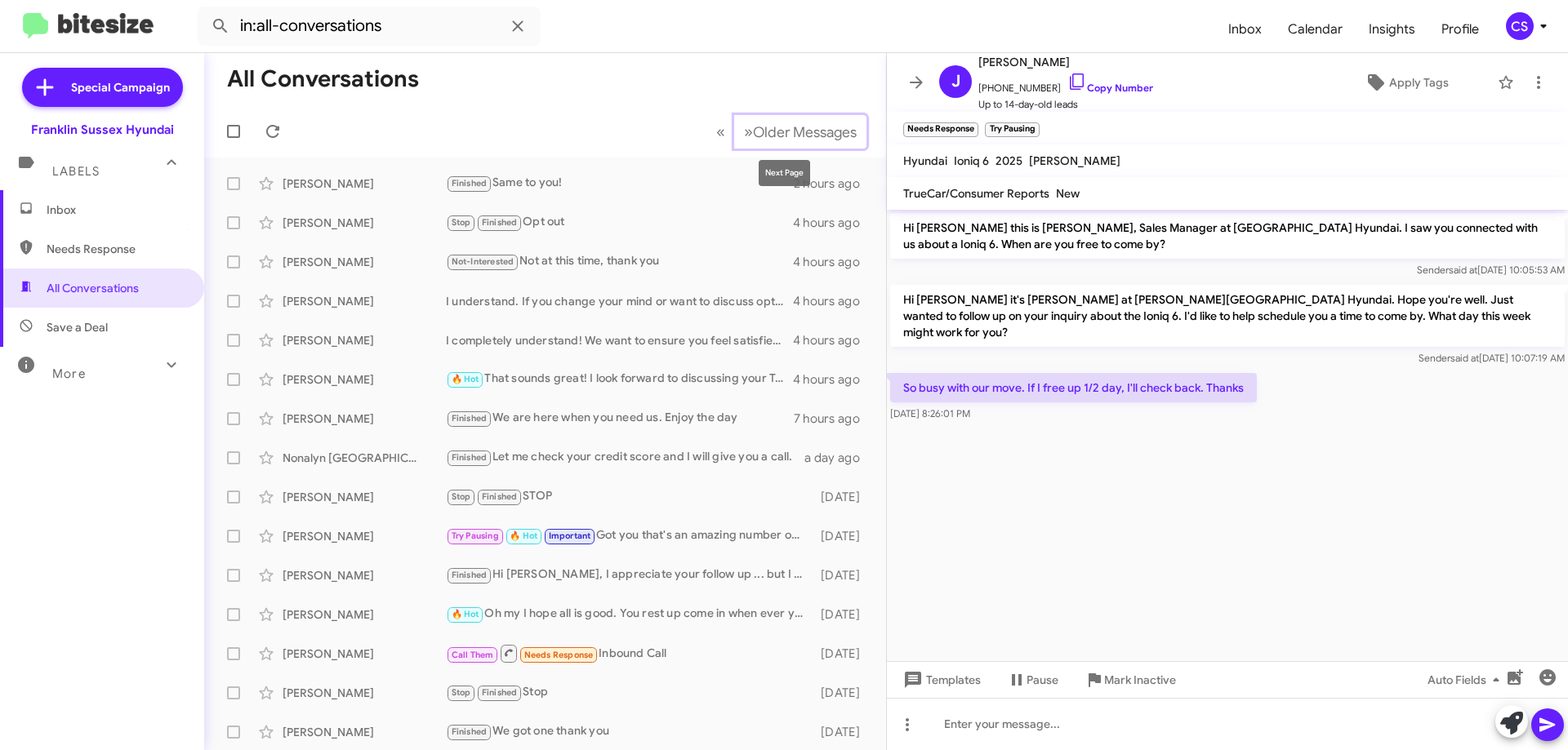
click at [761, 120] on button "» Next Older Messages" at bounding box center [800, 132] width 133 height 34
